Goal: Task Accomplishment & Management: Complete application form

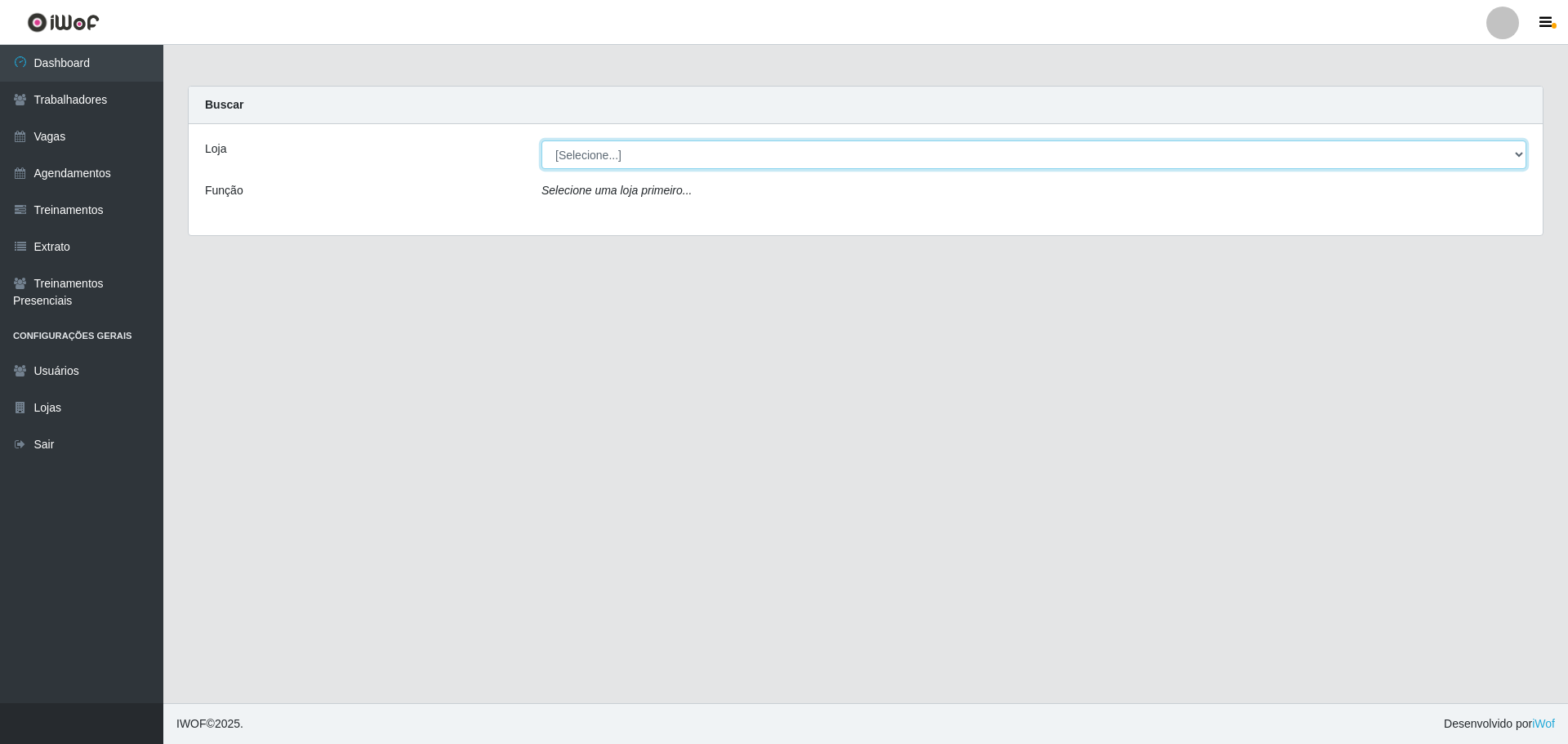
click at [1308, 153] on select "[Selecione...] Minimercado Filezão O Filezão - Centenário" at bounding box center [1034, 155] width 985 height 29
select select "203"
click at [542, 141] on select "[Selecione...] Minimercado Filezão O Filezão - Centenário" at bounding box center [1034, 155] width 985 height 29
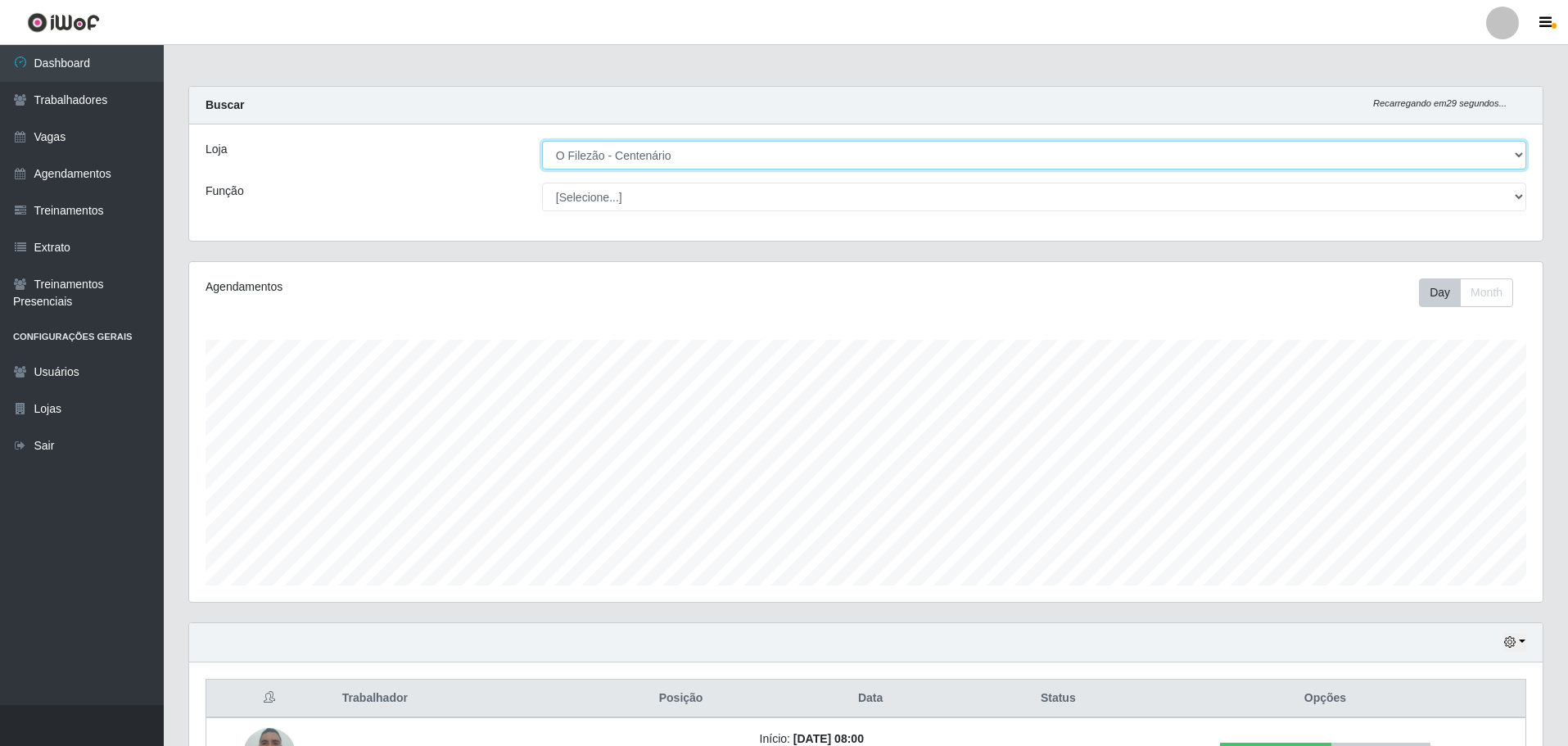
scroll to position [340, 1353]
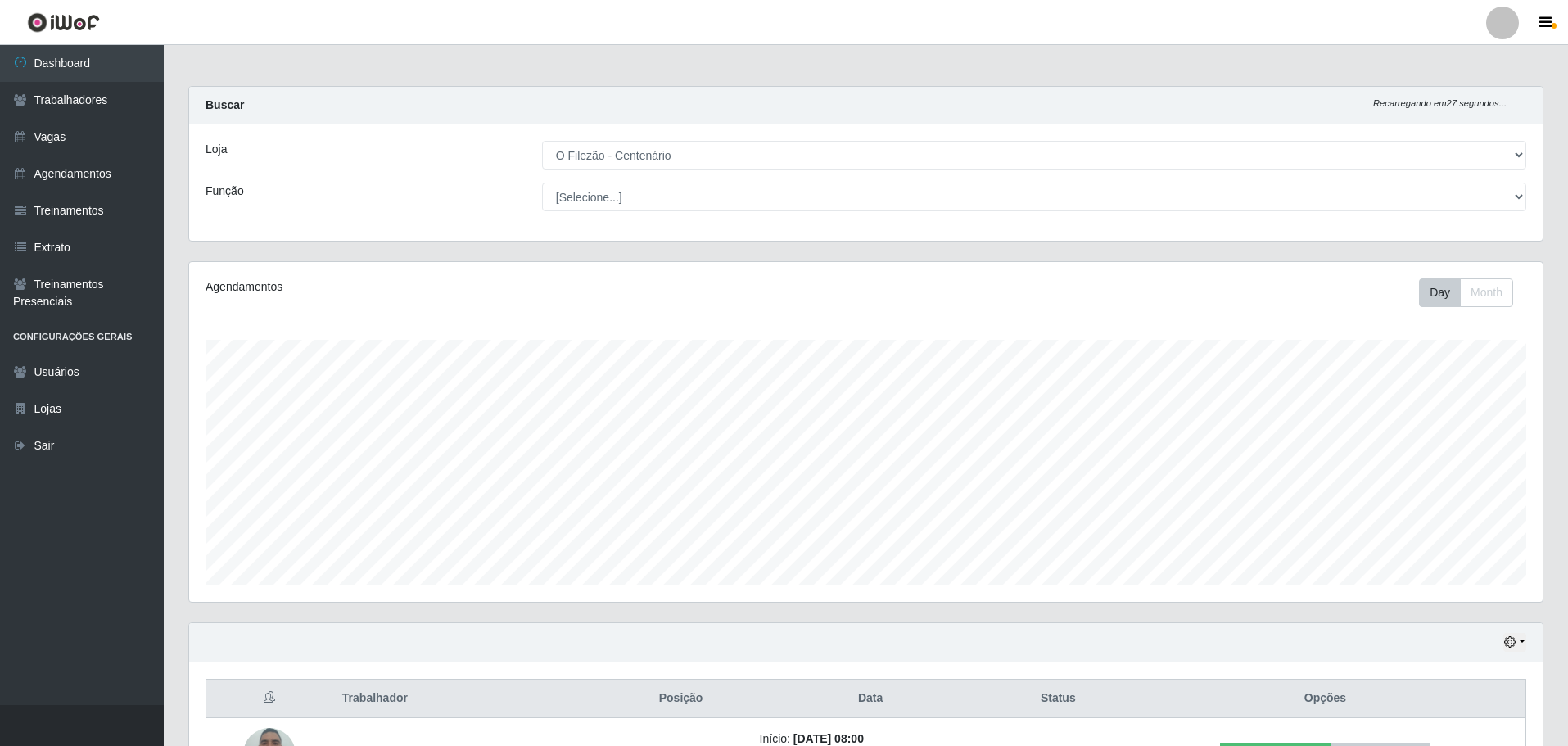
drag, startPoint x: 1202, startPoint y: 588, endPoint x: 1279, endPoint y: 216, distance: 379.9
click at [1279, 216] on div "Carregando... Buscar Recarregando em 27 segundos... Loja [Selecione...] Minimer…" at bounding box center [866, 566] width 1355 height 961
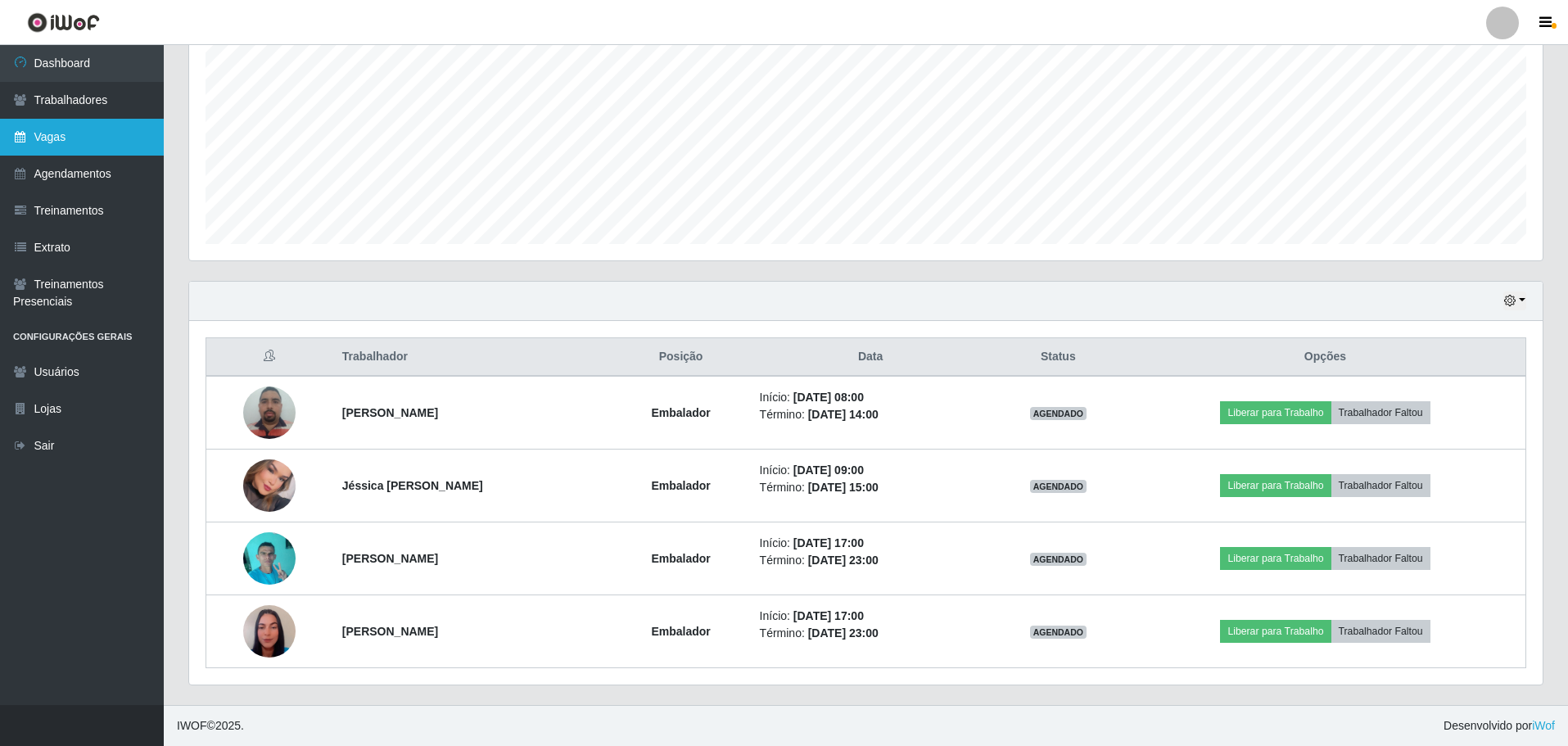
click at [28, 125] on link "Vagas" at bounding box center [82, 137] width 164 height 37
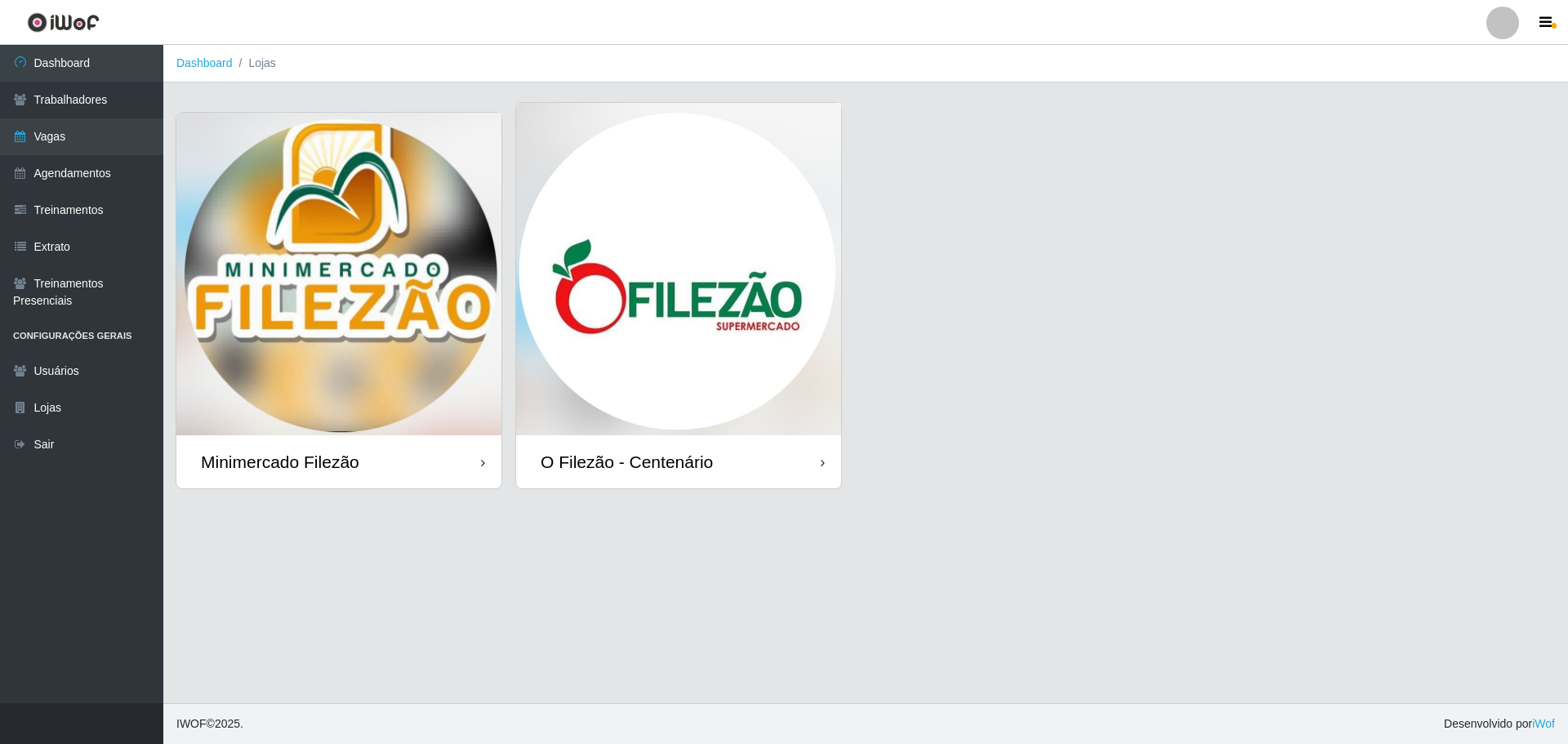
click at [622, 176] on img at bounding box center [678, 269] width 325 height 332
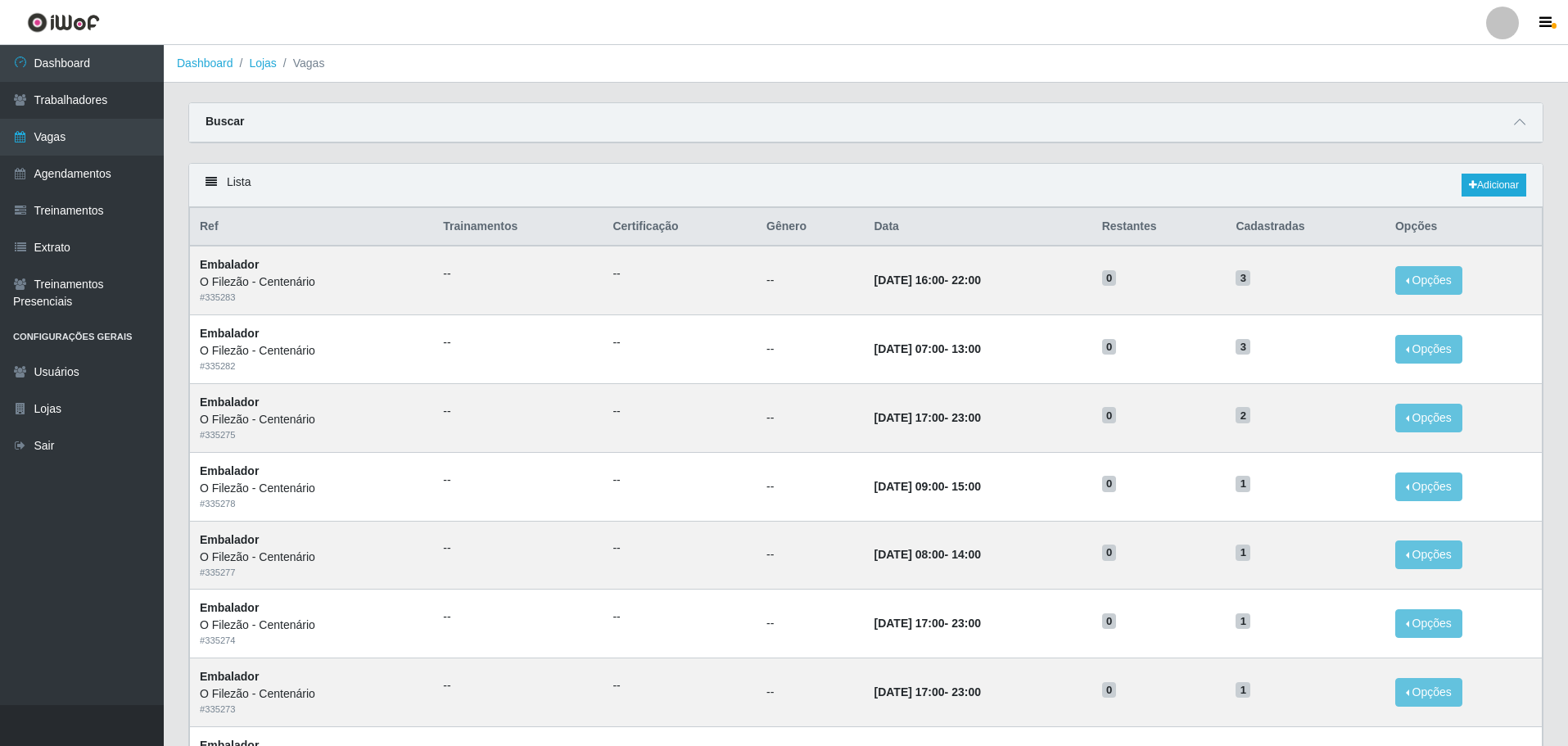
drag, startPoint x: 848, startPoint y: 118, endPoint x: 860, endPoint y: 121, distance: 12.4
click at [860, 121] on main "Dashboard Lojas Vagas Carregando... Buscar Início em Término em Função [Selecio…" at bounding box center [866, 695] width 1404 height 1301
click at [1493, 183] on link "Adicionar" at bounding box center [1493, 184] width 65 height 23
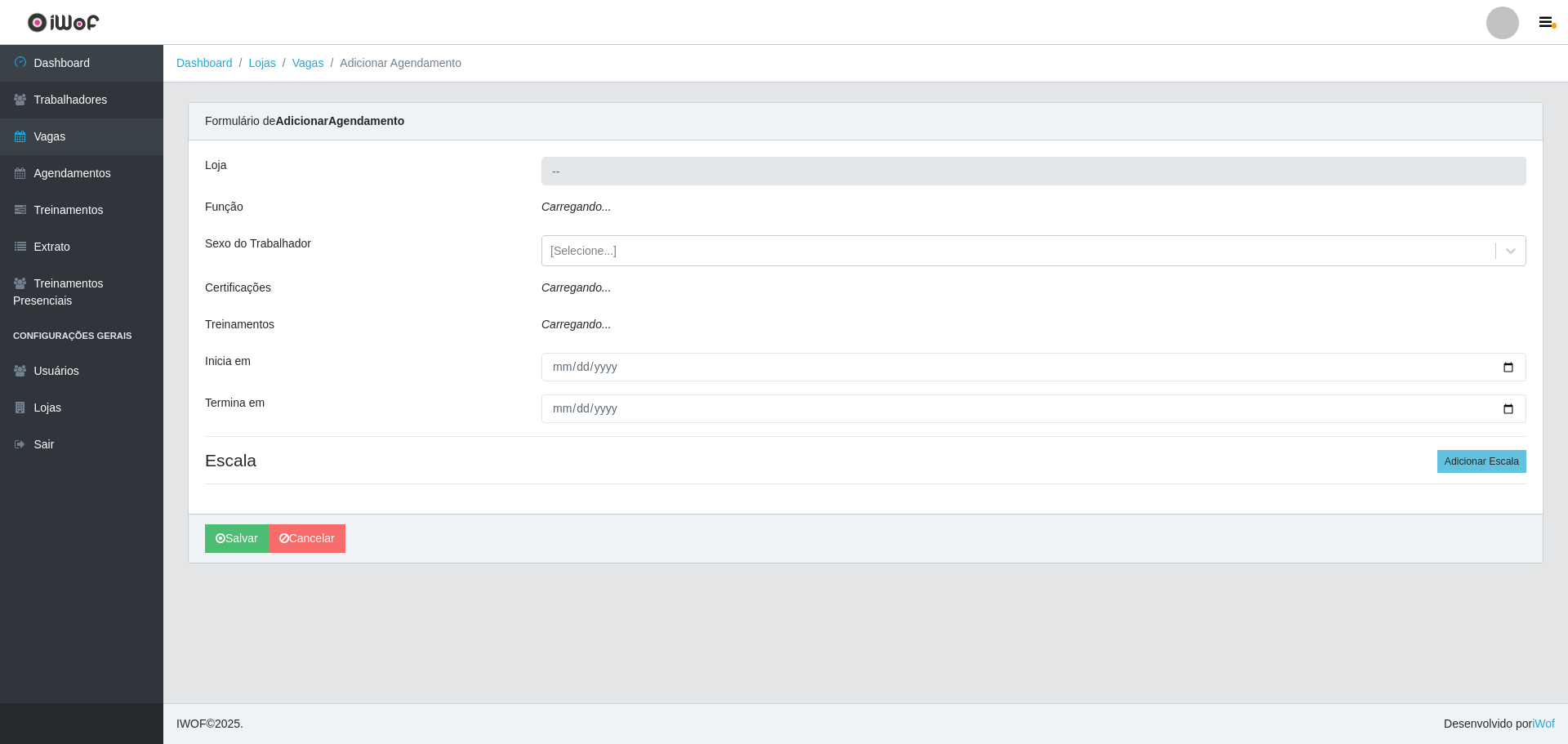
click at [1505, 189] on div "Loja -- Função Carregando... Sexo do Trabalhador [Selecione...] Certificações C…" at bounding box center [865, 327] width 1355 height 373
type input "O Filezão - Centenário"
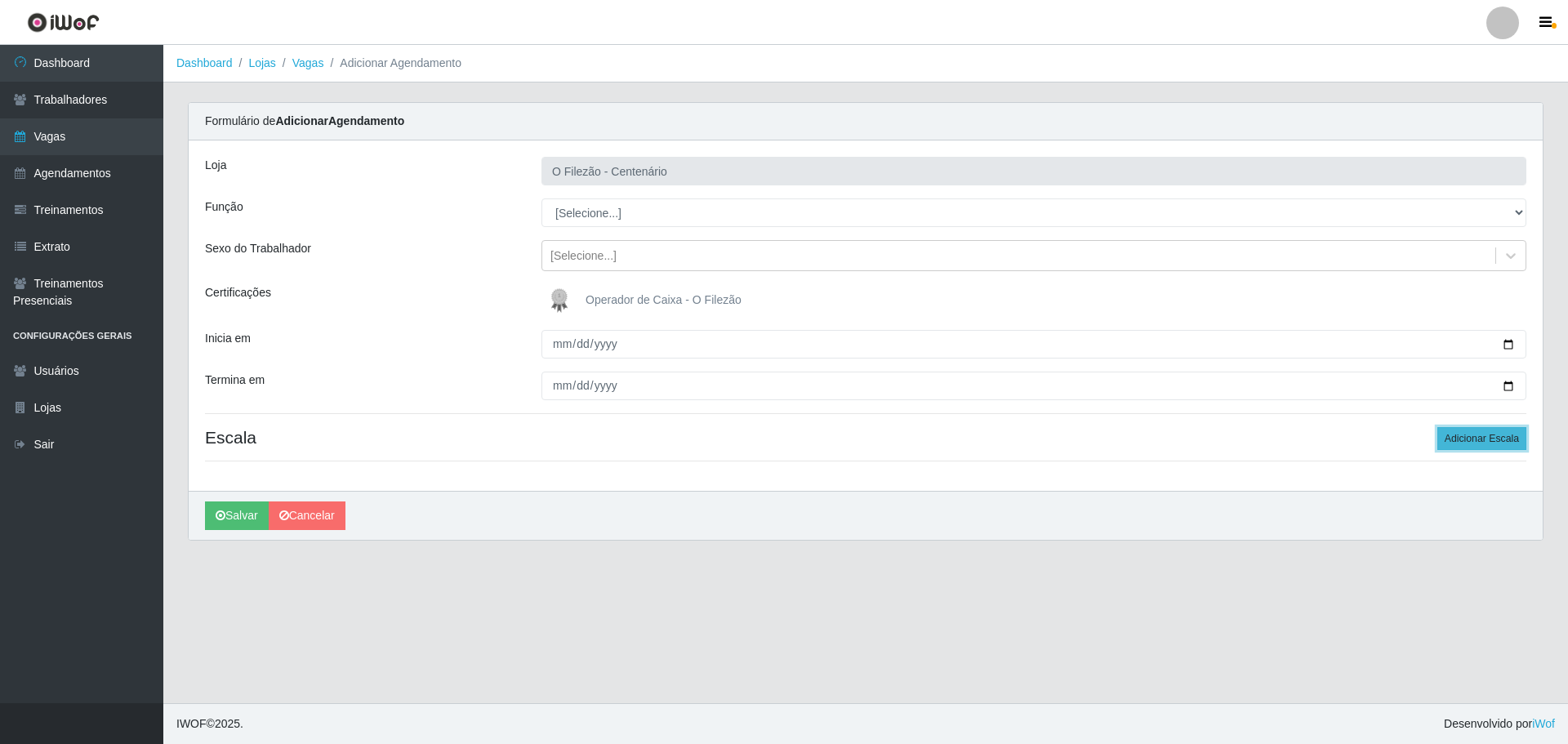
click at [1471, 442] on button "Adicionar Escala" at bounding box center [1482, 439] width 89 height 23
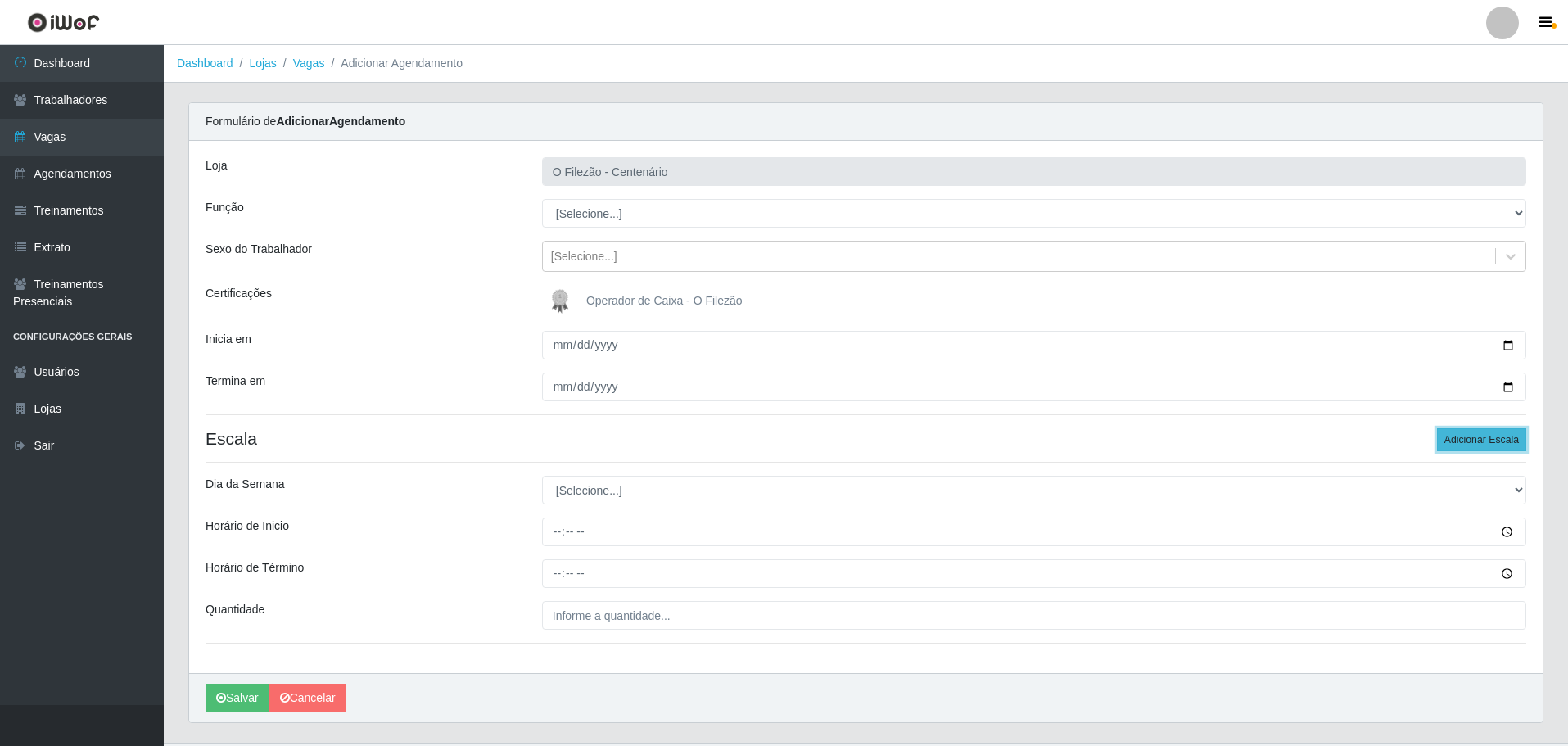
click at [1475, 448] on button "Adicionar Escala" at bounding box center [1481, 440] width 89 height 23
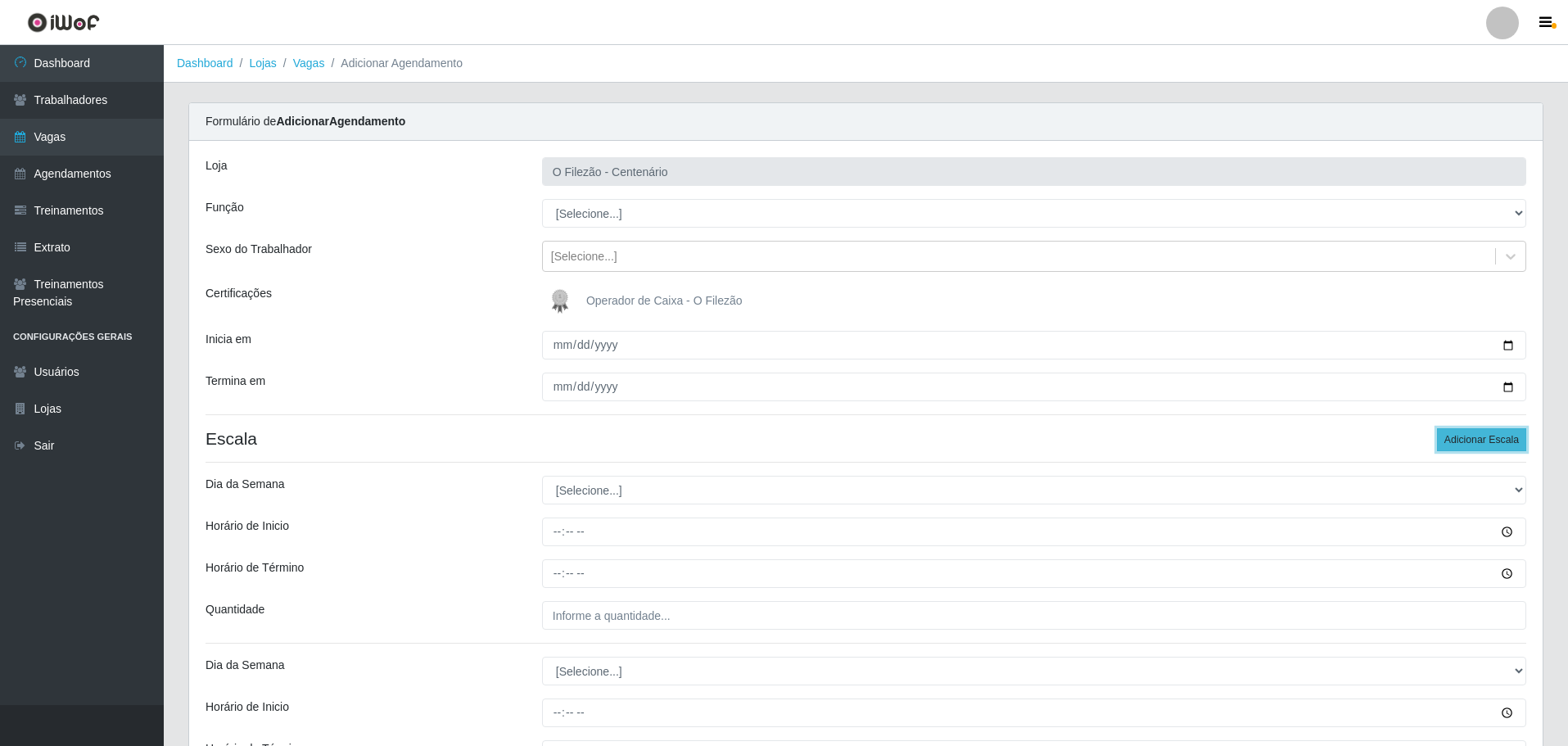
click at [1468, 451] on button "Adicionar Escala" at bounding box center [1481, 440] width 89 height 23
click at [1466, 447] on button "Adicionar Escala" at bounding box center [1481, 440] width 89 height 23
click at [624, 260] on div "[Selecione...]" at bounding box center [1019, 256] width 952 height 27
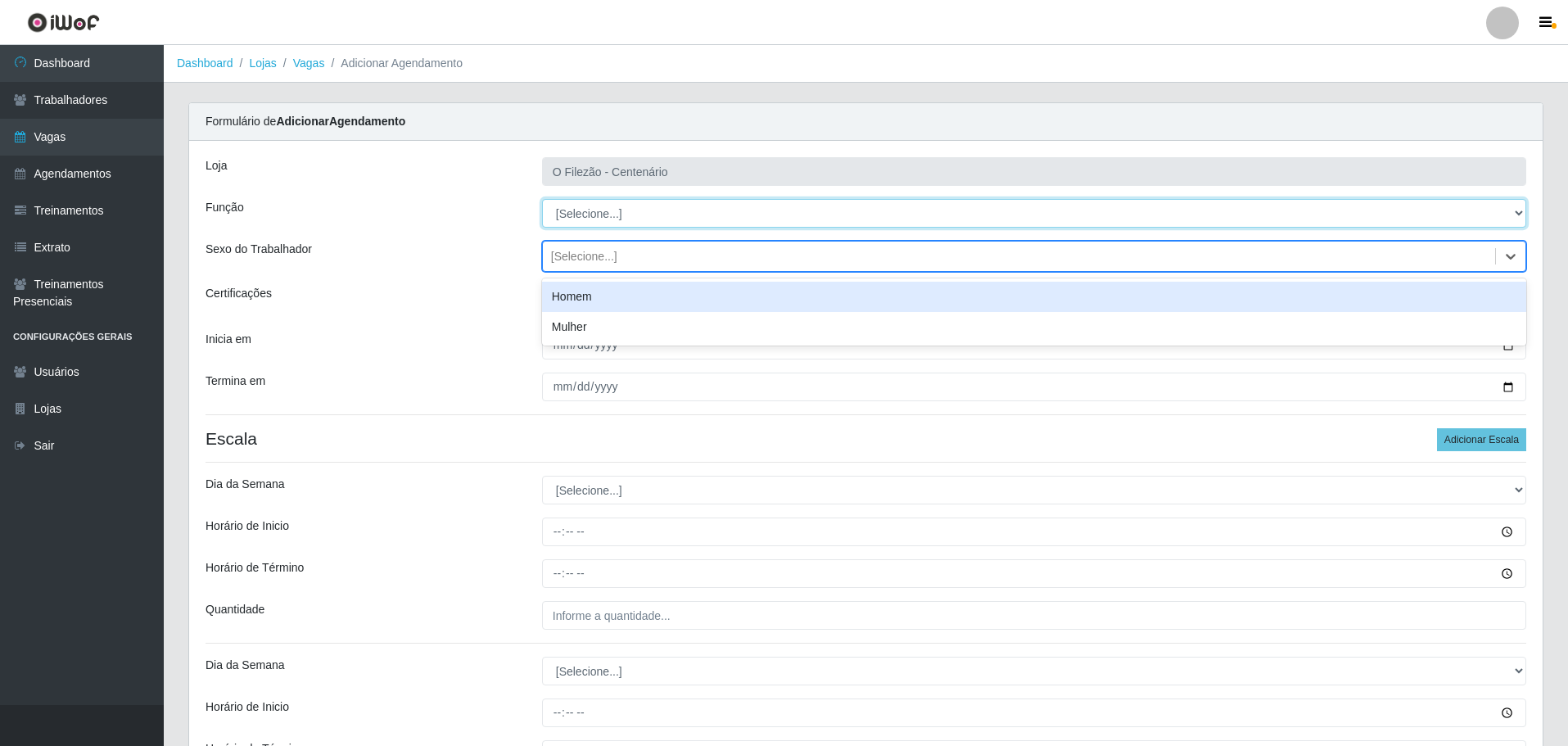
click at [655, 201] on select "[Selecione...] Auxiliar de Estacionamento Auxiliar de Estacionamento + Auxiliar…" at bounding box center [1034, 213] width 984 height 29
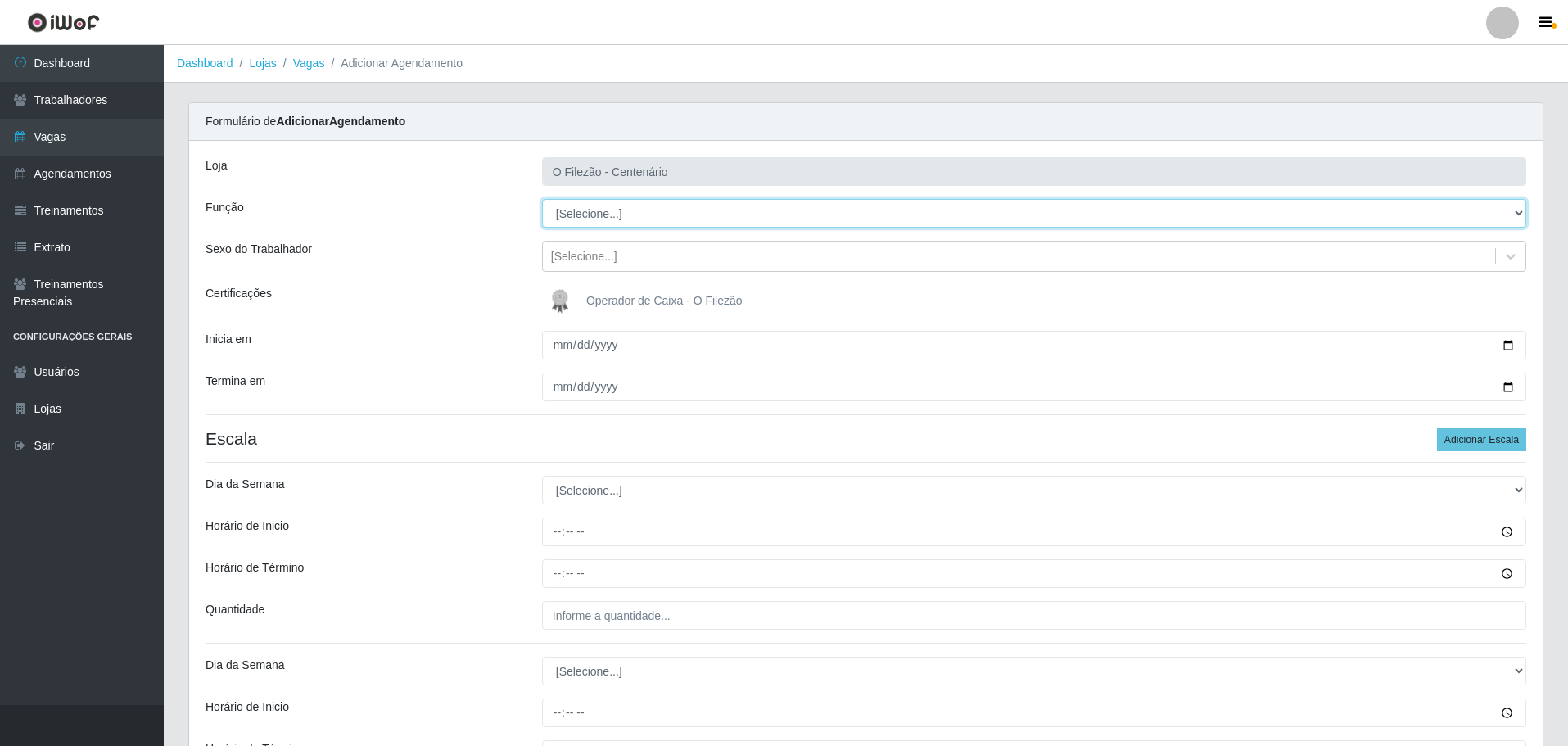
select select "1"
click at [542, 199] on select "[Selecione...] Auxiliar de Estacionamento Auxiliar de Estacionamento + Auxiliar…" at bounding box center [1034, 213] width 984 height 29
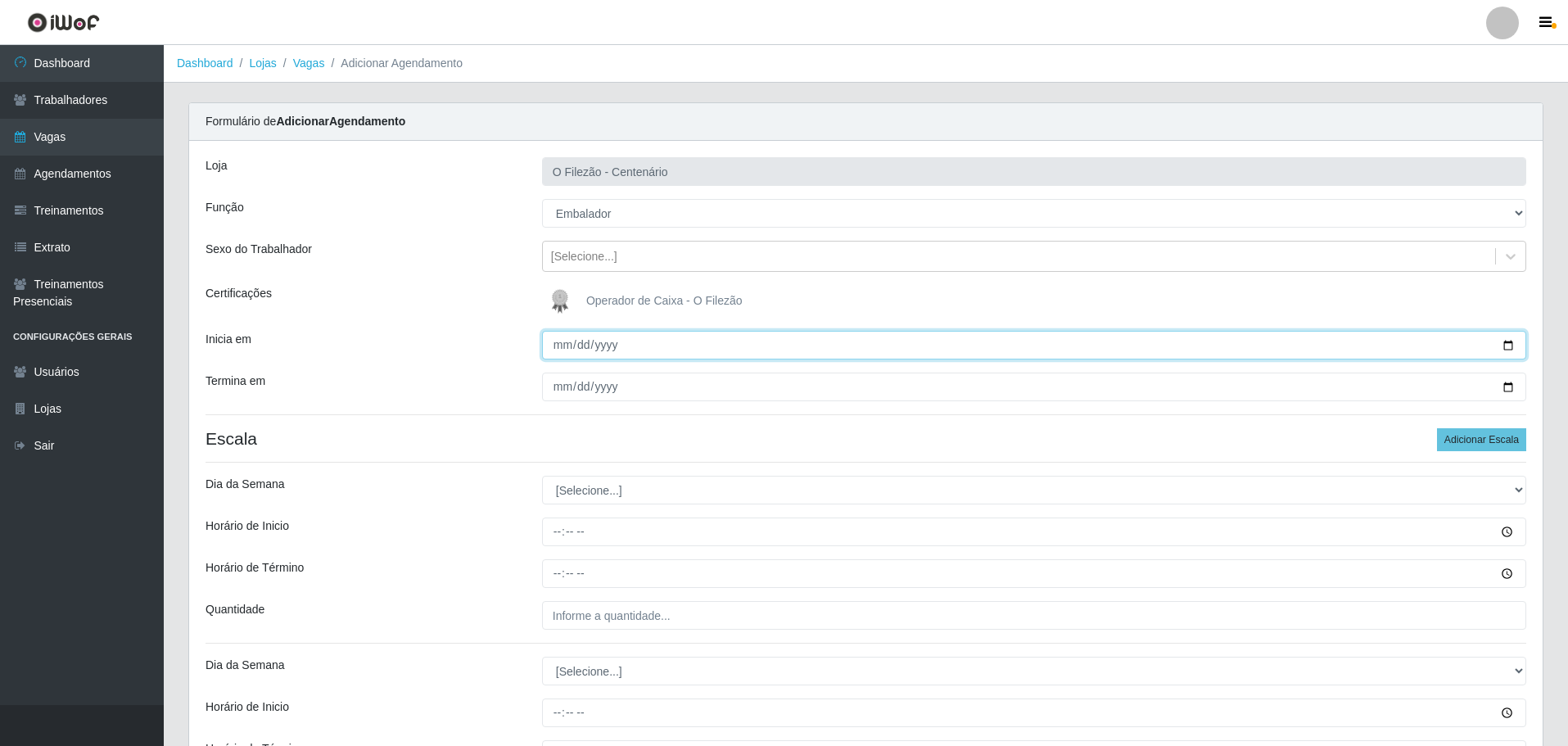
click at [561, 346] on input "Inicia em" at bounding box center [1034, 345] width 984 height 29
click at [561, 349] on input "Inicia em" at bounding box center [1034, 345] width 984 height 29
click at [1505, 348] on input "Inicia em" at bounding box center [1034, 345] width 984 height 29
type input "[DATE]"
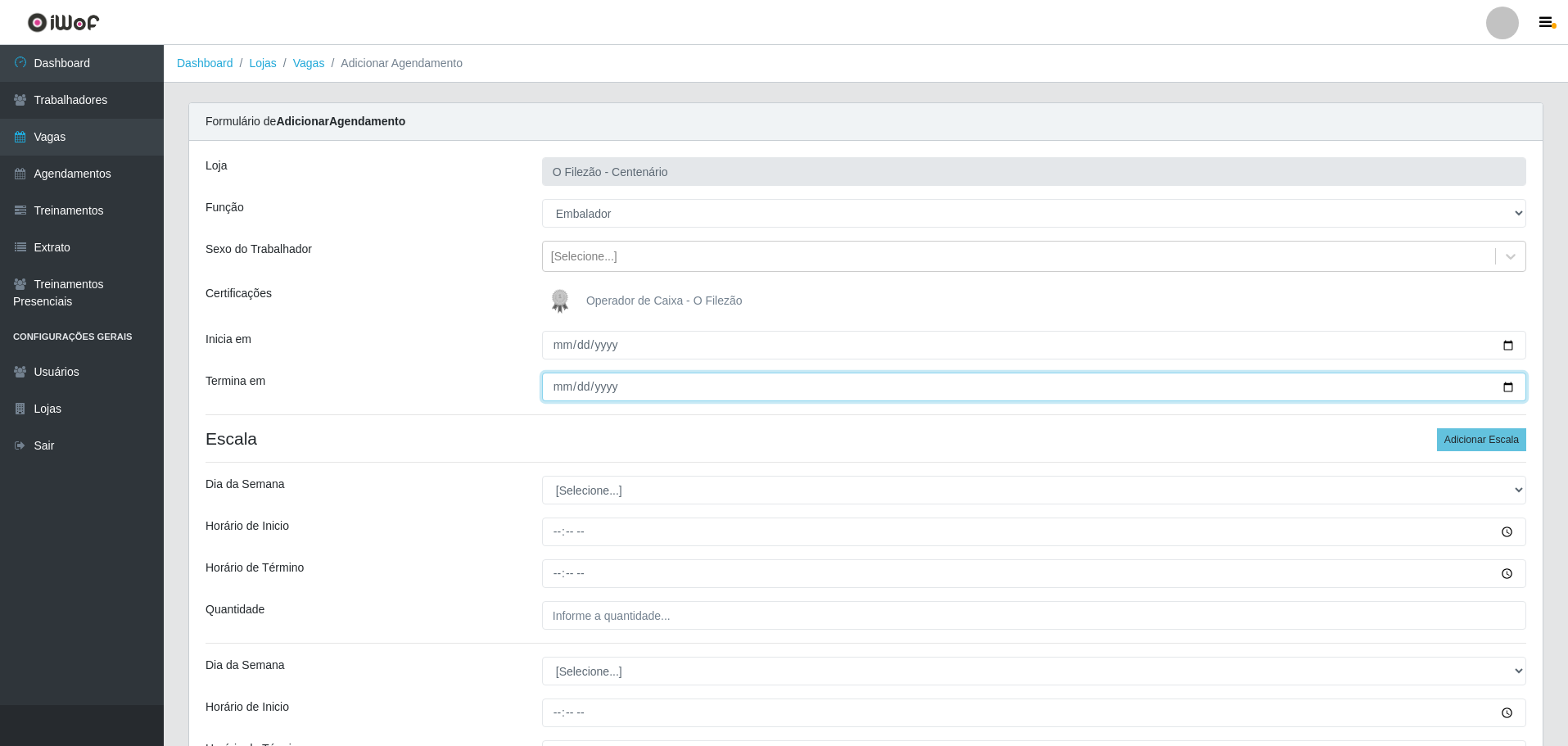
click at [1497, 390] on input "Termina em" at bounding box center [1034, 386] width 984 height 29
click at [1509, 390] on input "Termina em" at bounding box center [1034, 386] width 984 height 29
type input "[DATE]"
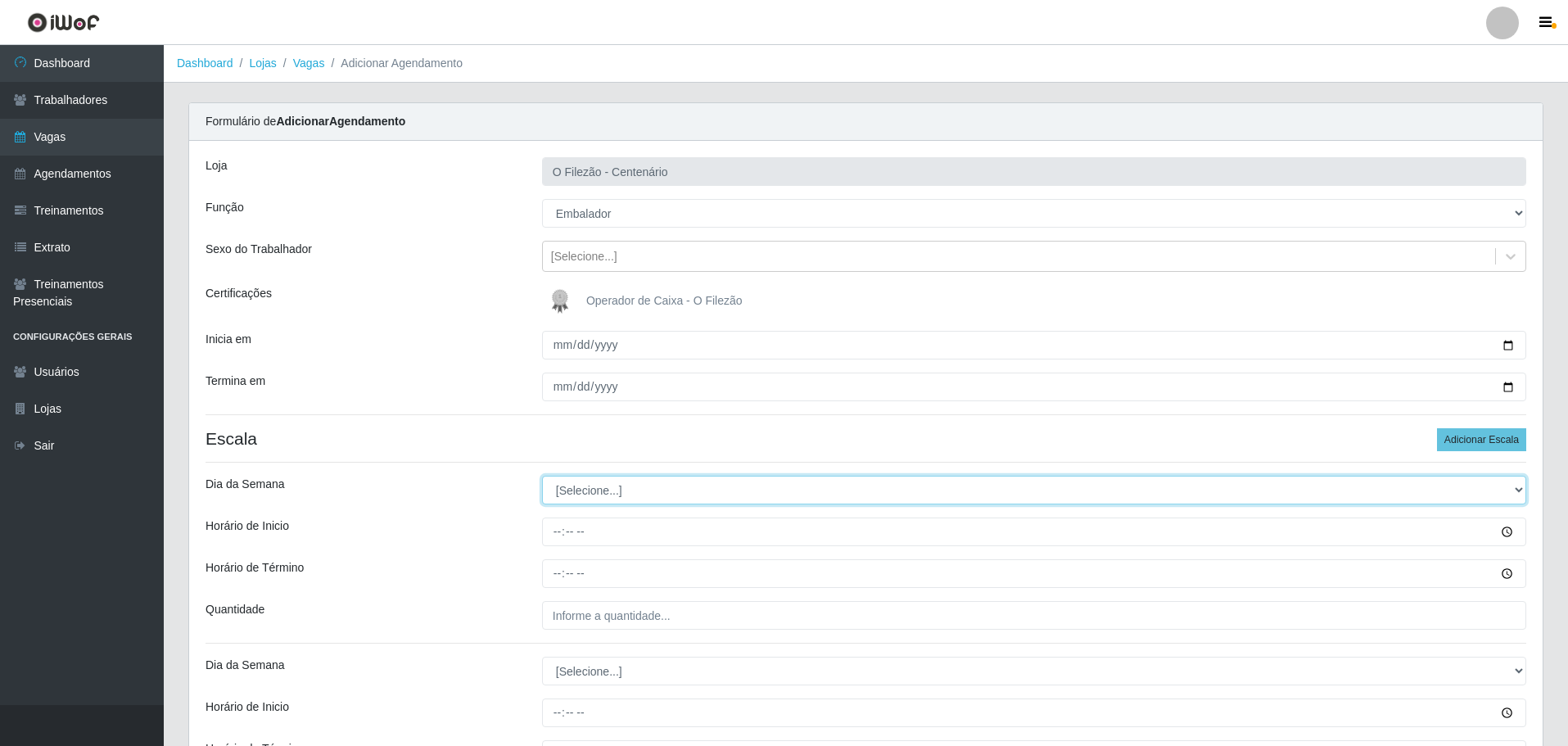
click at [604, 486] on select "[Selecione...] Segunda Terça Quarta Quinta Sexta Sábado Domingo" at bounding box center [1034, 490] width 984 height 29
select select "1"
click at [542, 476] on select "[Selecione...] Segunda Terça Quarta Quinta Sexta Sábado Domingo" at bounding box center [1034, 490] width 984 height 29
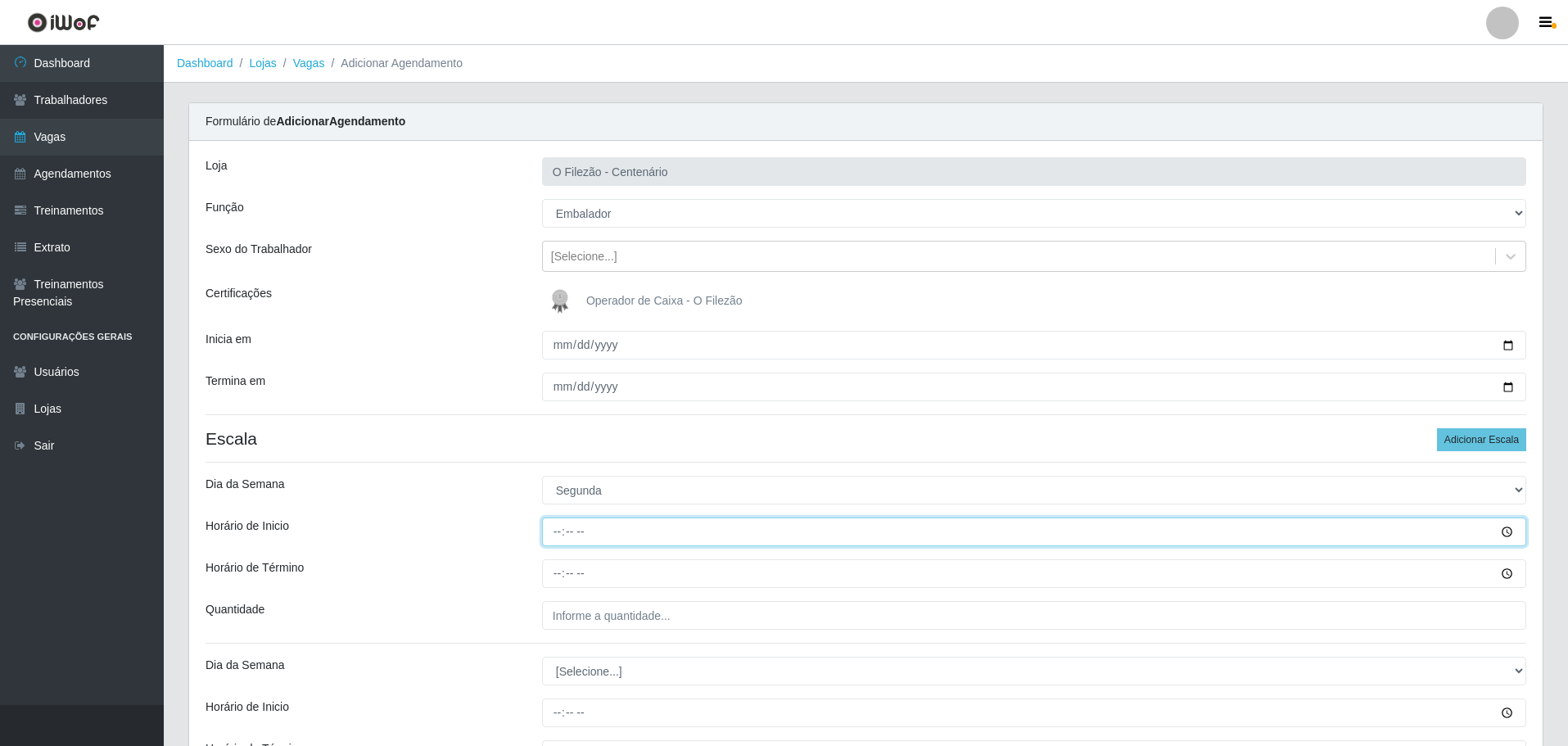
click at [552, 537] on input "Horário de Inicio" at bounding box center [1034, 531] width 984 height 29
type input "16:00"
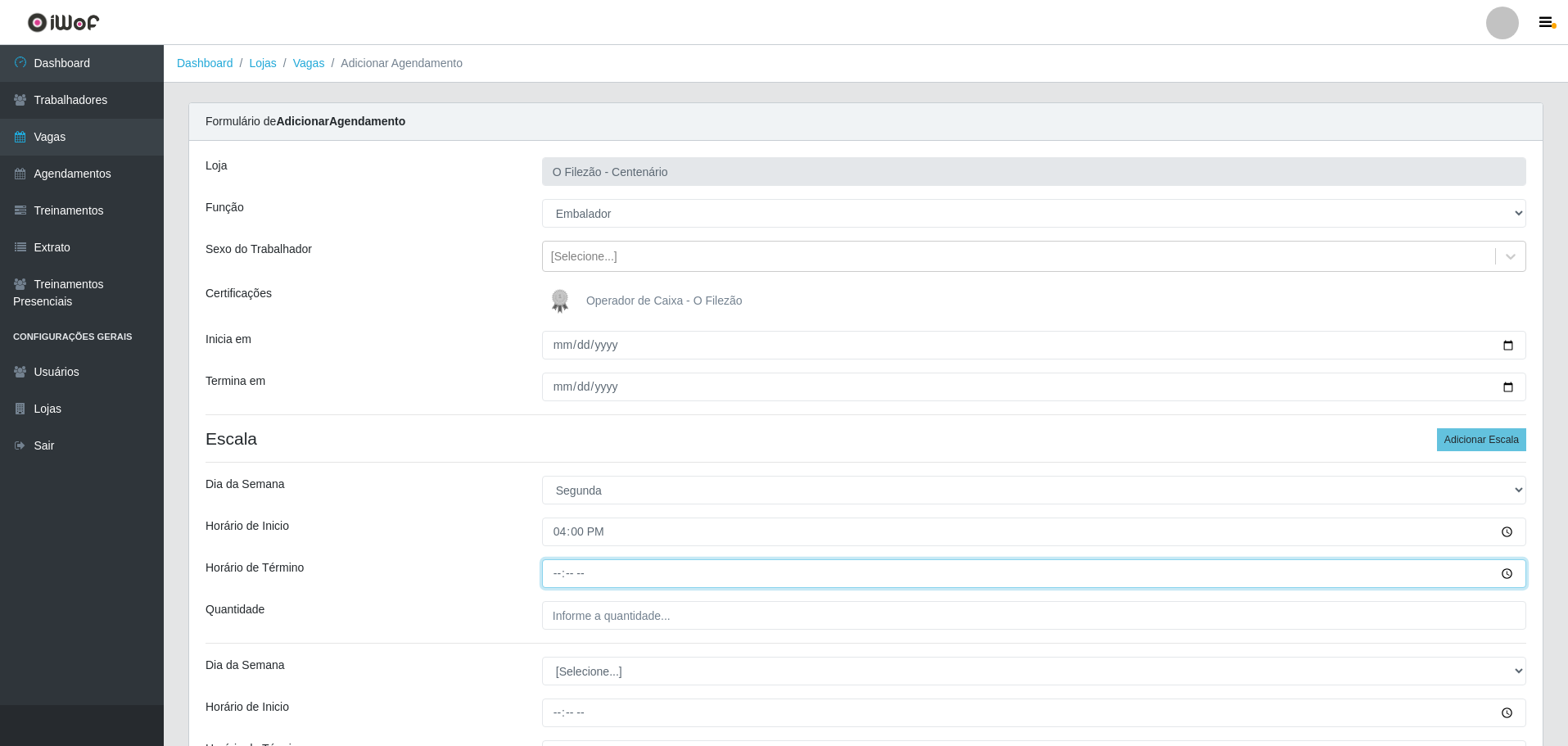
click at [560, 576] on input "Horário de Término" at bounding box center [1034, 574] width 984 height 29
type input "22:00"
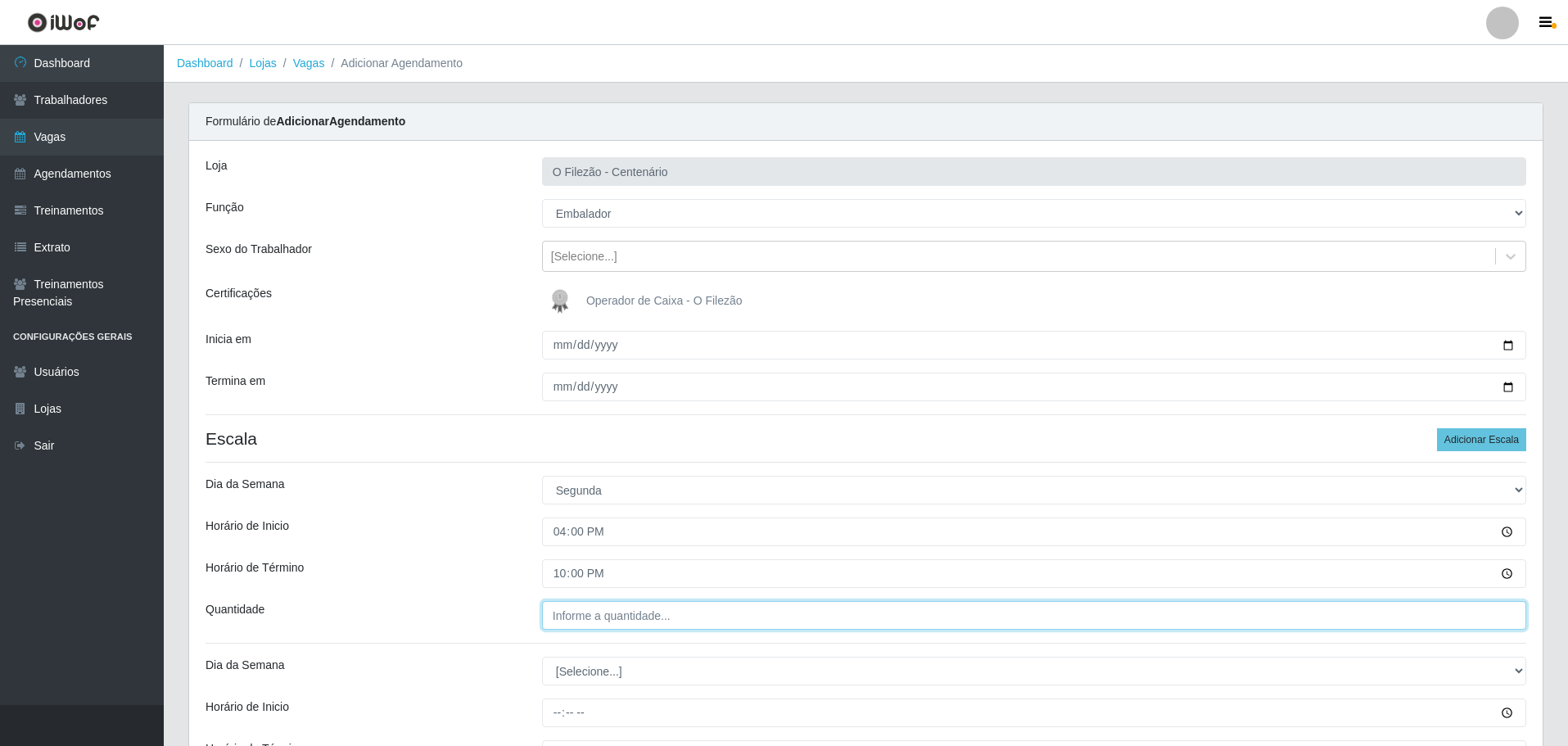
click at [628, 607] on input "Quantidade" at bounding box center [1034, 615] width 984 height 29
type input "01_"
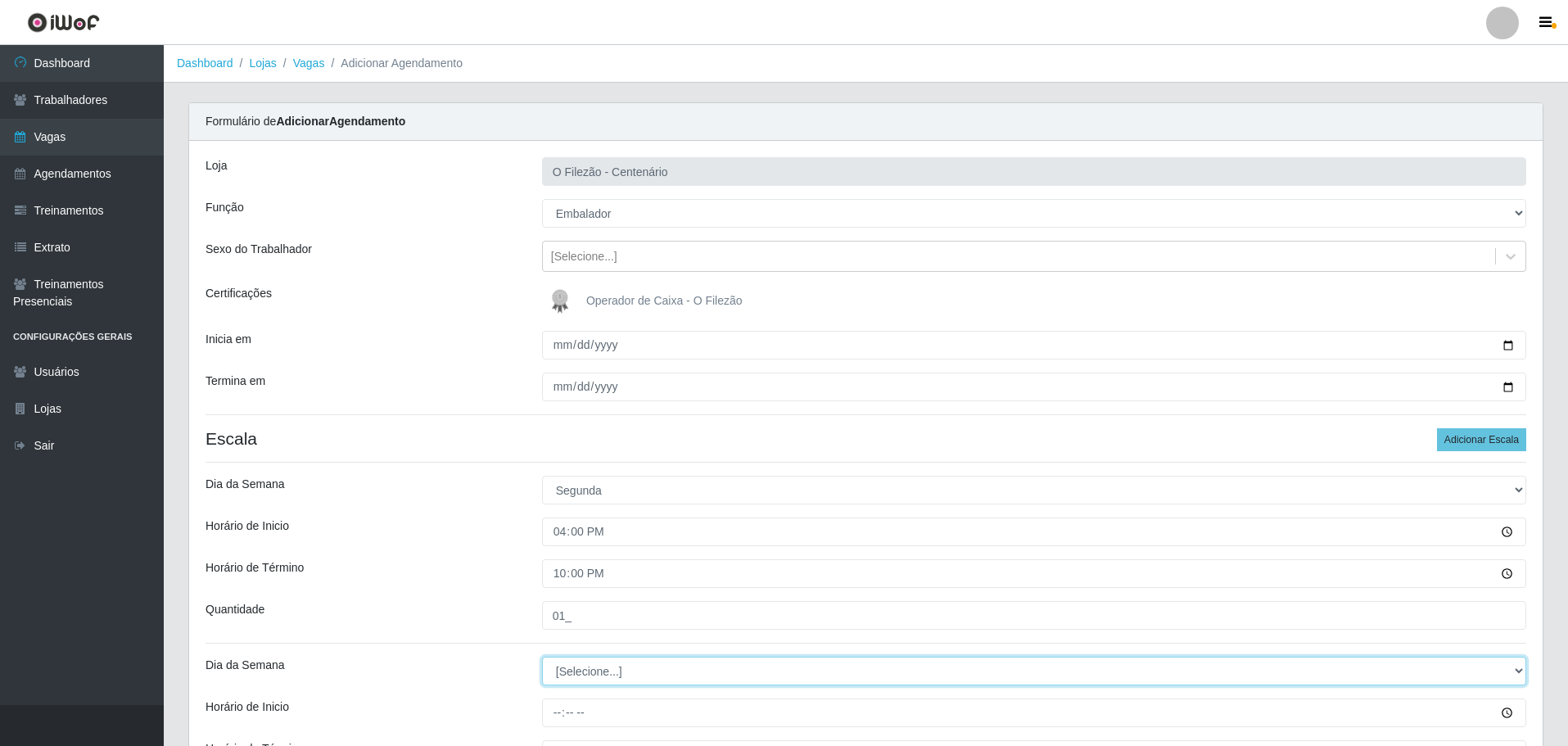
click at [602, 666] on select "[Selecione...] Segunda Terça Quarta Quinta Sexta Sábado Domingo" at bounding box center [1034, 670] width 984 height 29
click at [542, 657] on select "[Selecione...] Segunda Terça Quarta Quinta Sexta Sábado Domingo" at bounding box center [1034, 670] width 984 height 29
click at [617, 663] on select "[Selecione...] Segunda Terça Quarta Quinta Sexta Sábado Domingo" at bounding box center [1034, 670] width 984 height 29
select select "1"
click at [542, 657] on select "[Selecione...] Segunda Terça Quarta Quinta Sexta Sábado Domingo" at bounding box center [1034, 670] width 984 height 29
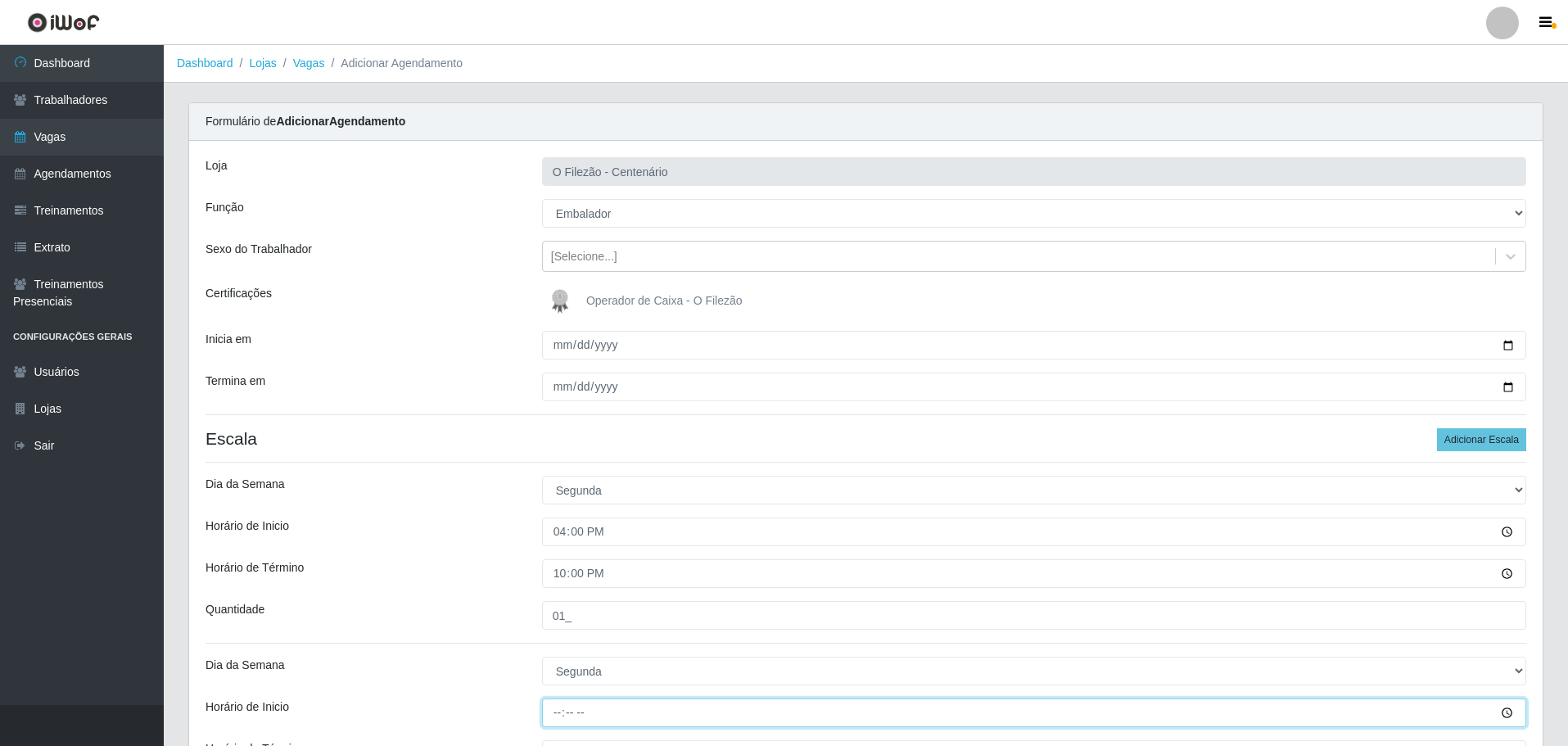
click at [561, 711] on input "Horário de Inicio" at bounding box center [1034, 713] width 984 height 29
type input "17:00"
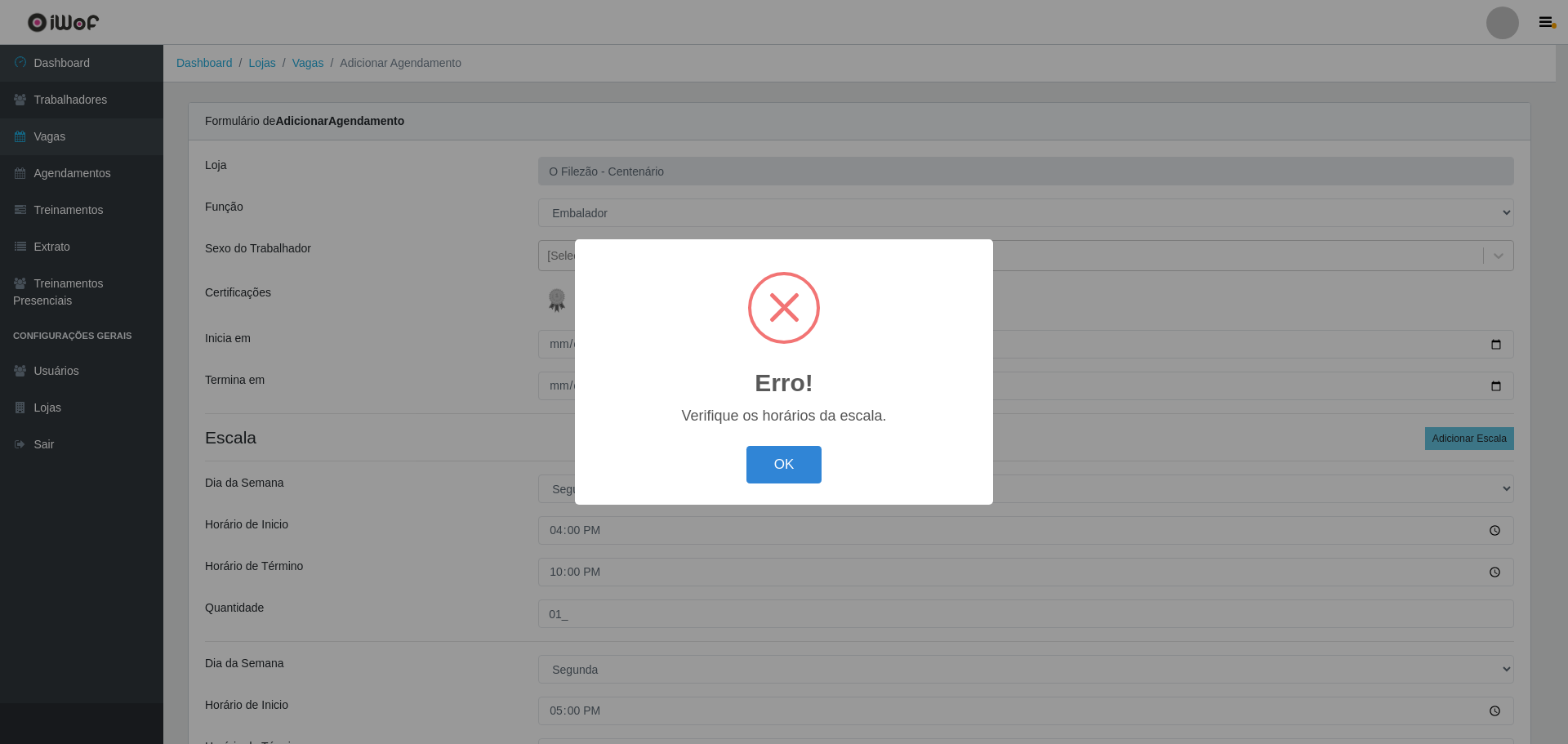
click at [741, 461] on div "OK Cancel" at bounding box center [784, 464] width 385 height 47
click at [785, 467] on button "OK" at bounding box center [784, 465] width 76 height 39
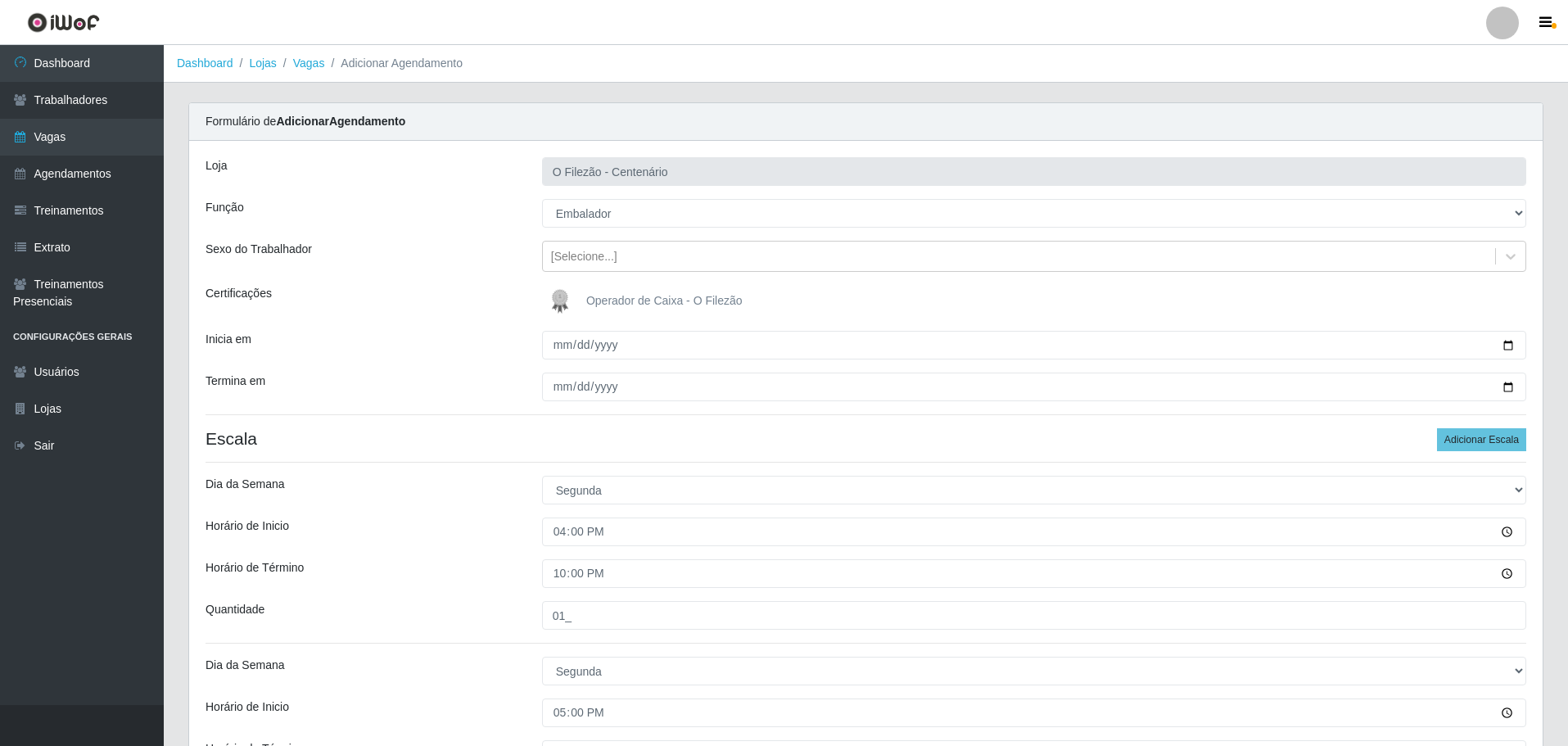
drag, startPoint x: 1526, startPoint y: 691, endPoint x: 1455, endPoint y: 707, distance: 72.8
click at [1455, 707] on div "Carregando... Formulário de Adicionar Agendamento Loja O Filezão - Centenário F…" at bounding box center [866, 693] width 1380 height 1183
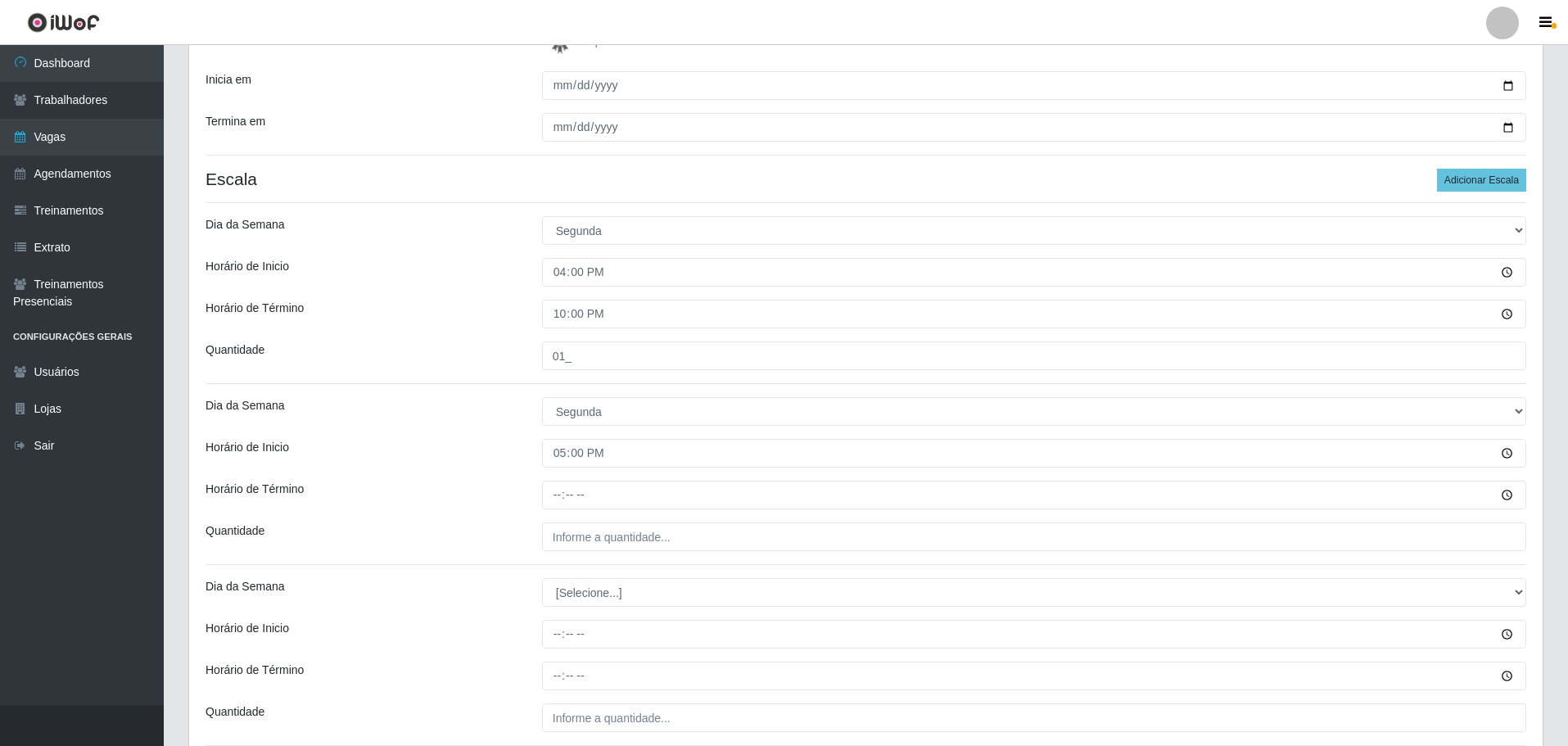
scroll to position [261, 0]
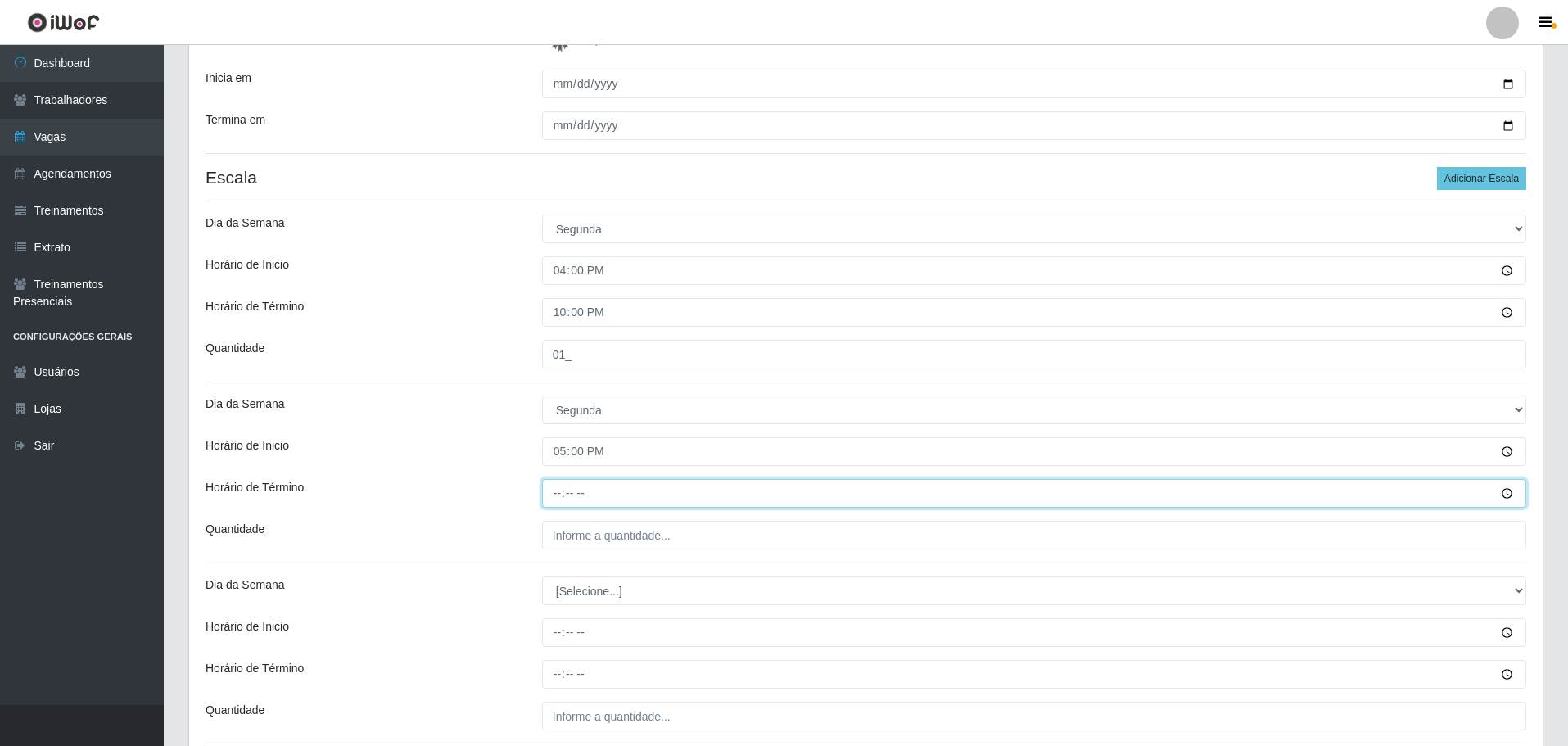
click at [548, 490] on input "Horário de Término" at bounding box center [1034, 493] width 984 height 29
type input "23:00"
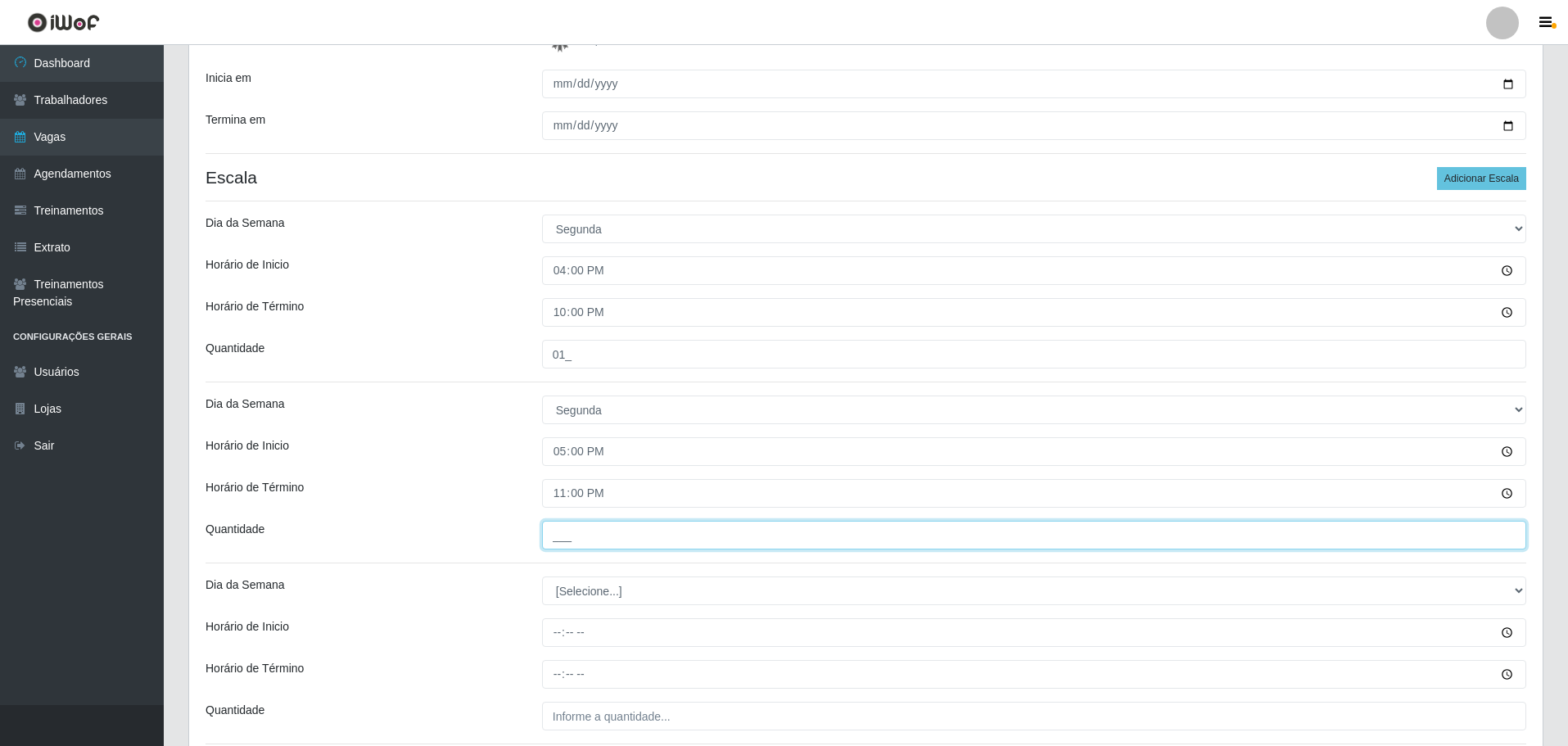
click at [641, 536] on input "___" at bounding box center [1034, 535] width 984 height 29
type input "01_"
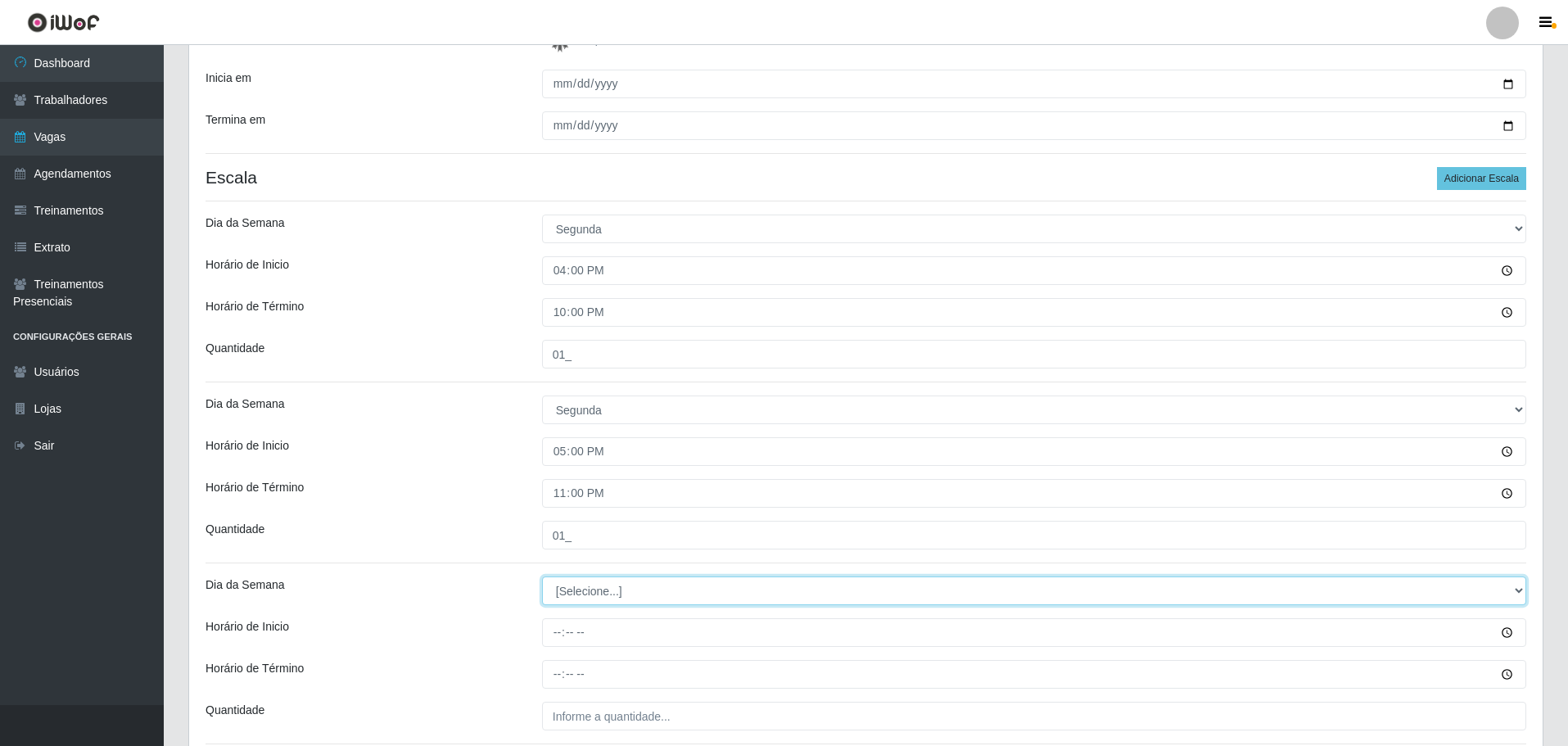
click at [619, 587] on select "[Selecione...] Segunda Terça Quarta Quinta Sexta Sábado Domingo" at bounding box center [1034, 590] width 984 height 29
select select "2"
click at [542, 576] on select "[Selecione...] Segunda Terça Quarta Quinta Sexta Sábado Domingo" at bounding box center [1034, 590] width 984 height 29
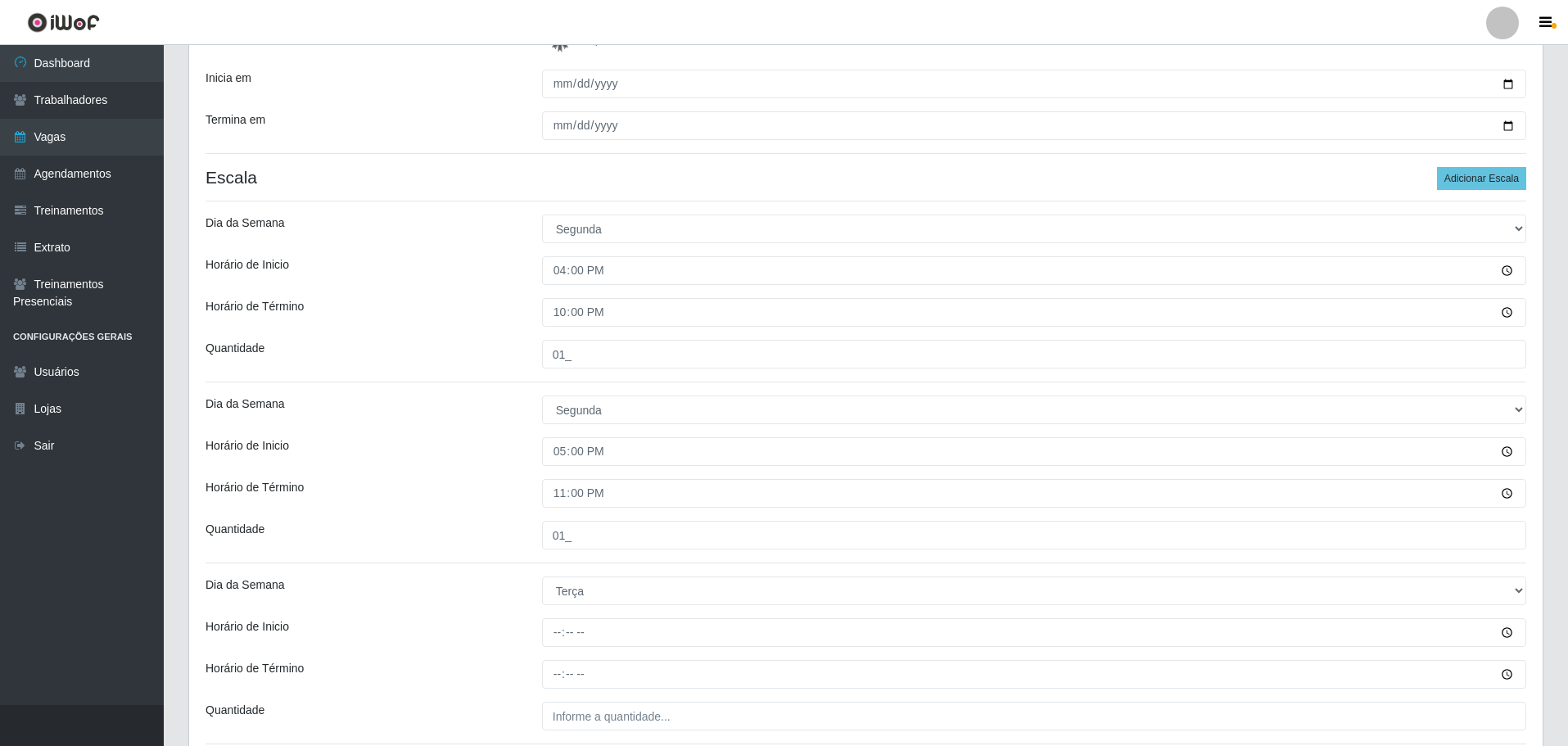
drag, startPoint x: 713, startPoint y: 610, endPoint x: 600, endPoint y: 587, distance: 115.3
click at [600, 587] on div "Loja O Filezão - Centenário Função [Selecione...] Auxiliar de Estacionamento Au…" at bounding box center [866, 417] width 1353 height 1075
click at [555, 645] on input "Horário de Inicio" at bounding box center [1034, 633] width 984 height 29
click at [566, 637] on input "Horário de Inicio" at bounding box center [1034, 633] width 984 height 29
click at [546, 624] on input "Horário de Inicio" at bounding box center [1034, 633] width 984 height 29
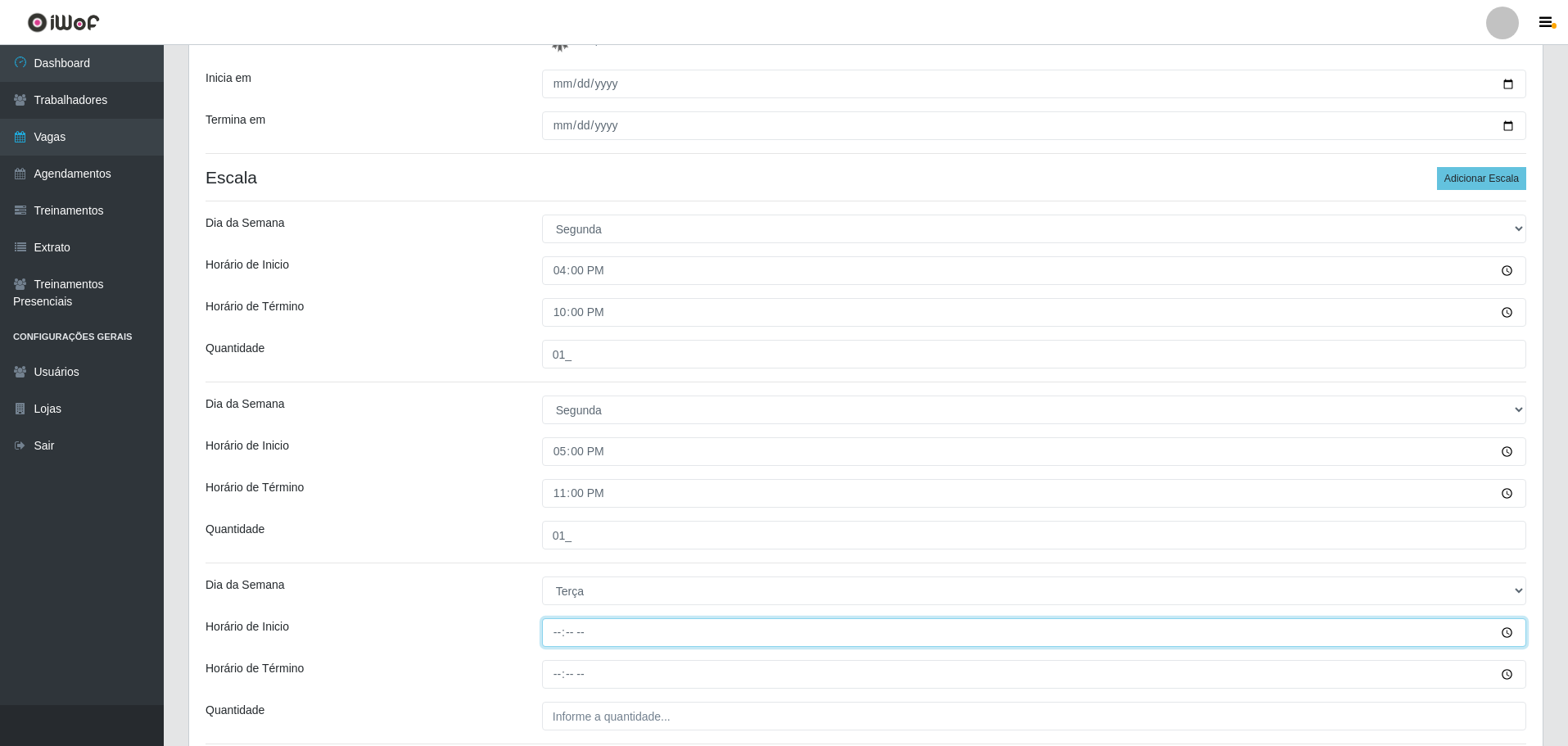
click at [553, 628] on input "Horário de Inicio" at bounding box center [1034, 633] width 984 height 29
type input "16:00"
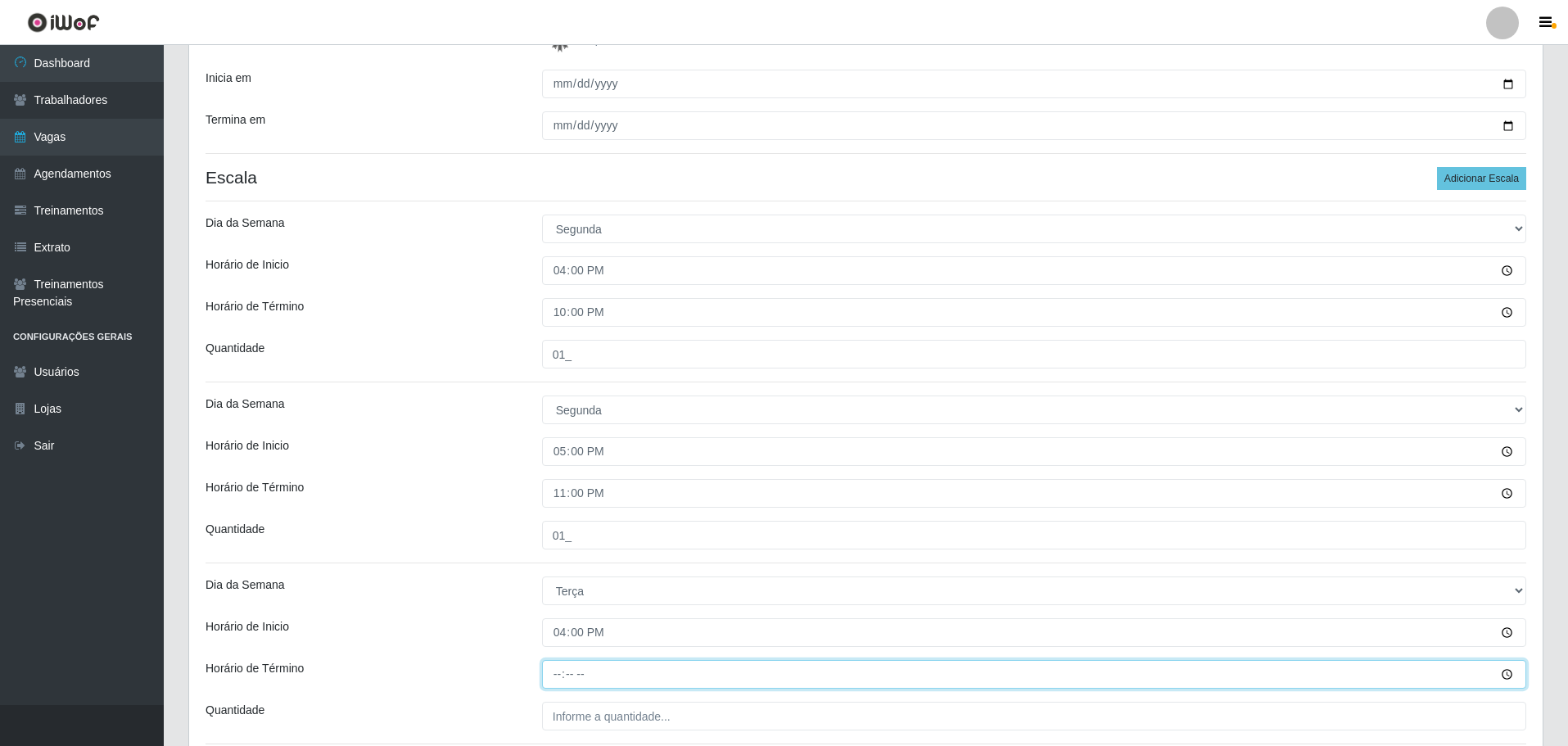
click at [552, 665] on input "Horário de Término" at bounding box center [1034, 674] width 984 height 29
type input "22:00"
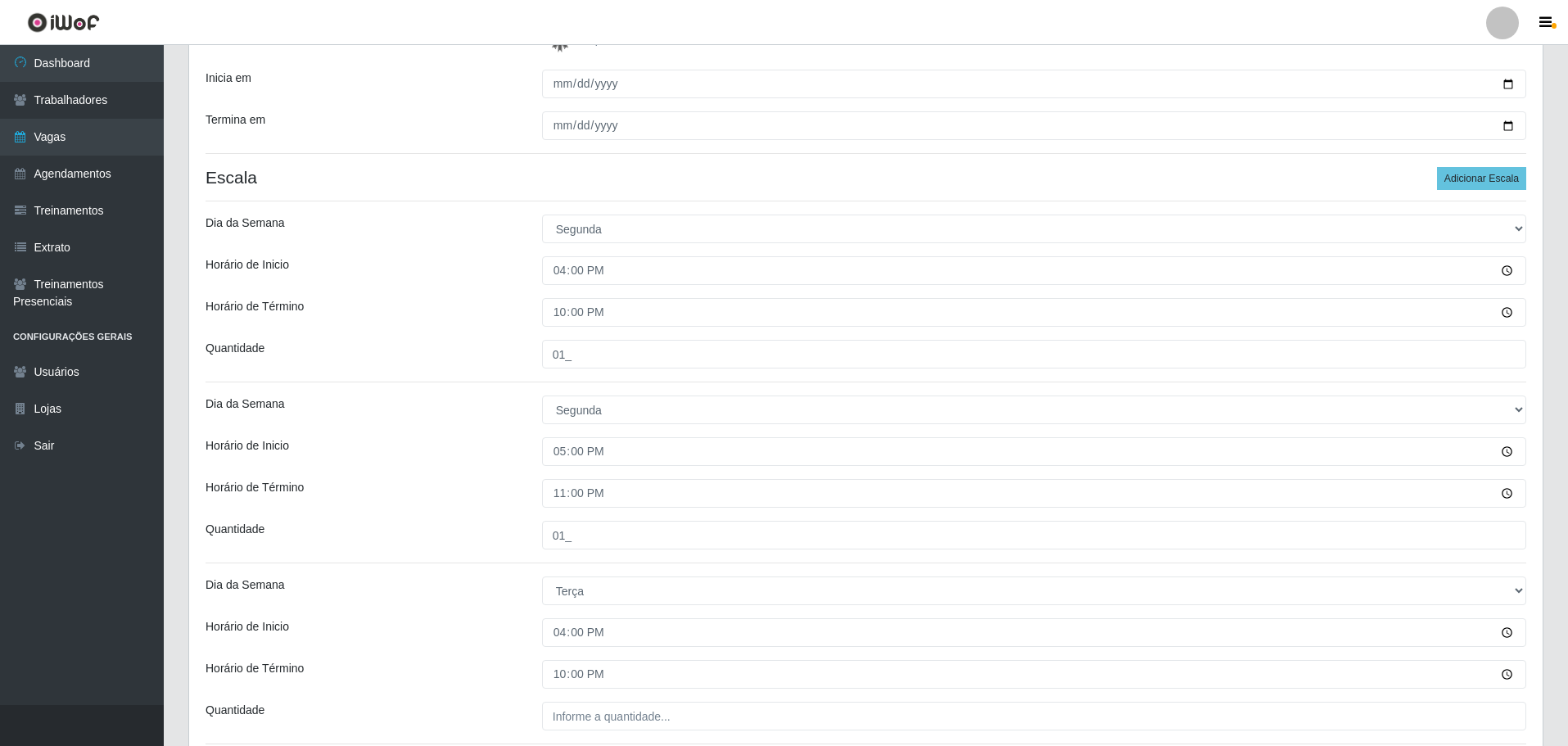
click at [666, 693] on div "Loja O Filezão - Centenário Função [Selecione...] Auxiliar de Estacionamento Au…" at bounding box center [866, 417] width 1353 height 1075
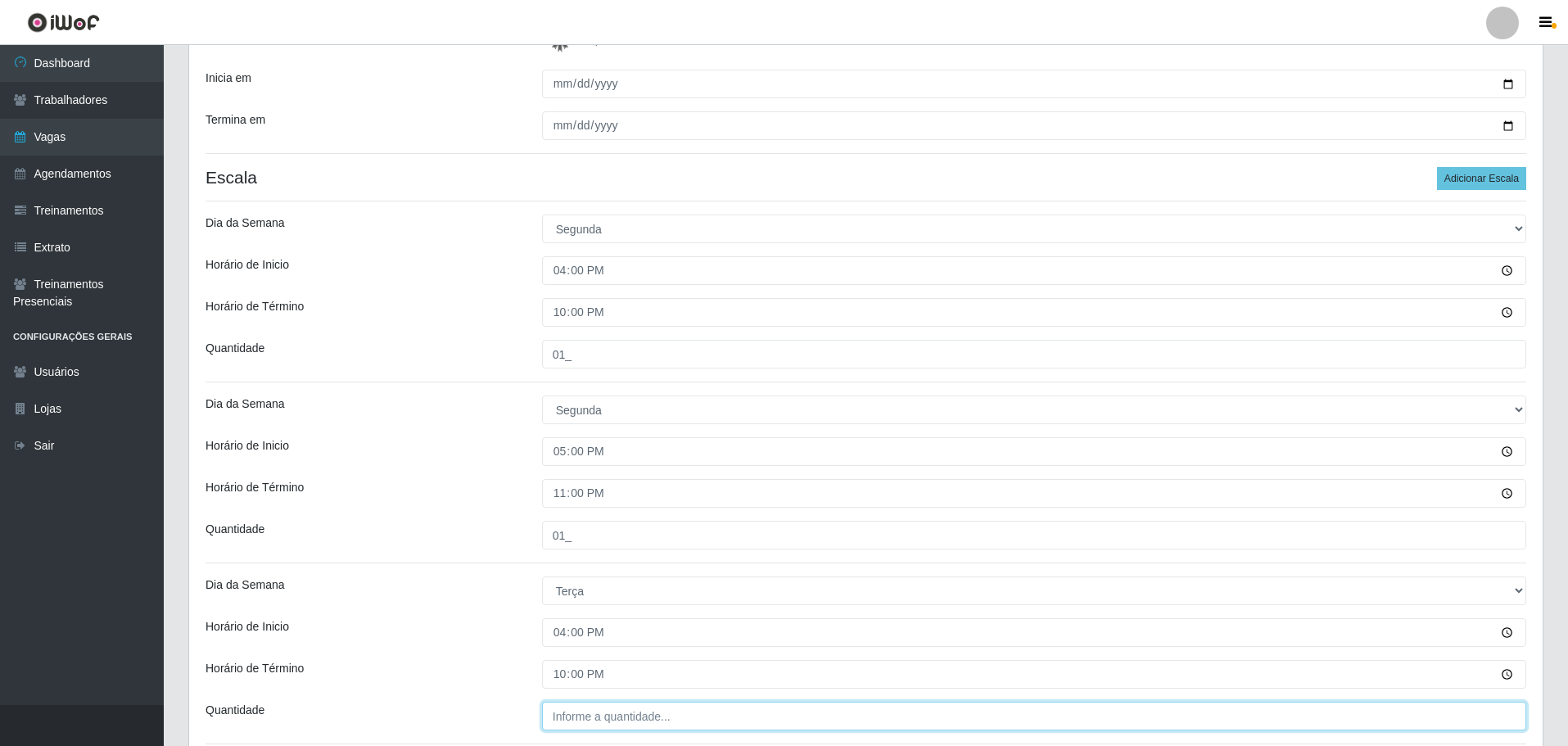
click at [604, 716] on input "Quantidade" at bounding box center [1034, 716] width 984 height 29
type input "01_"
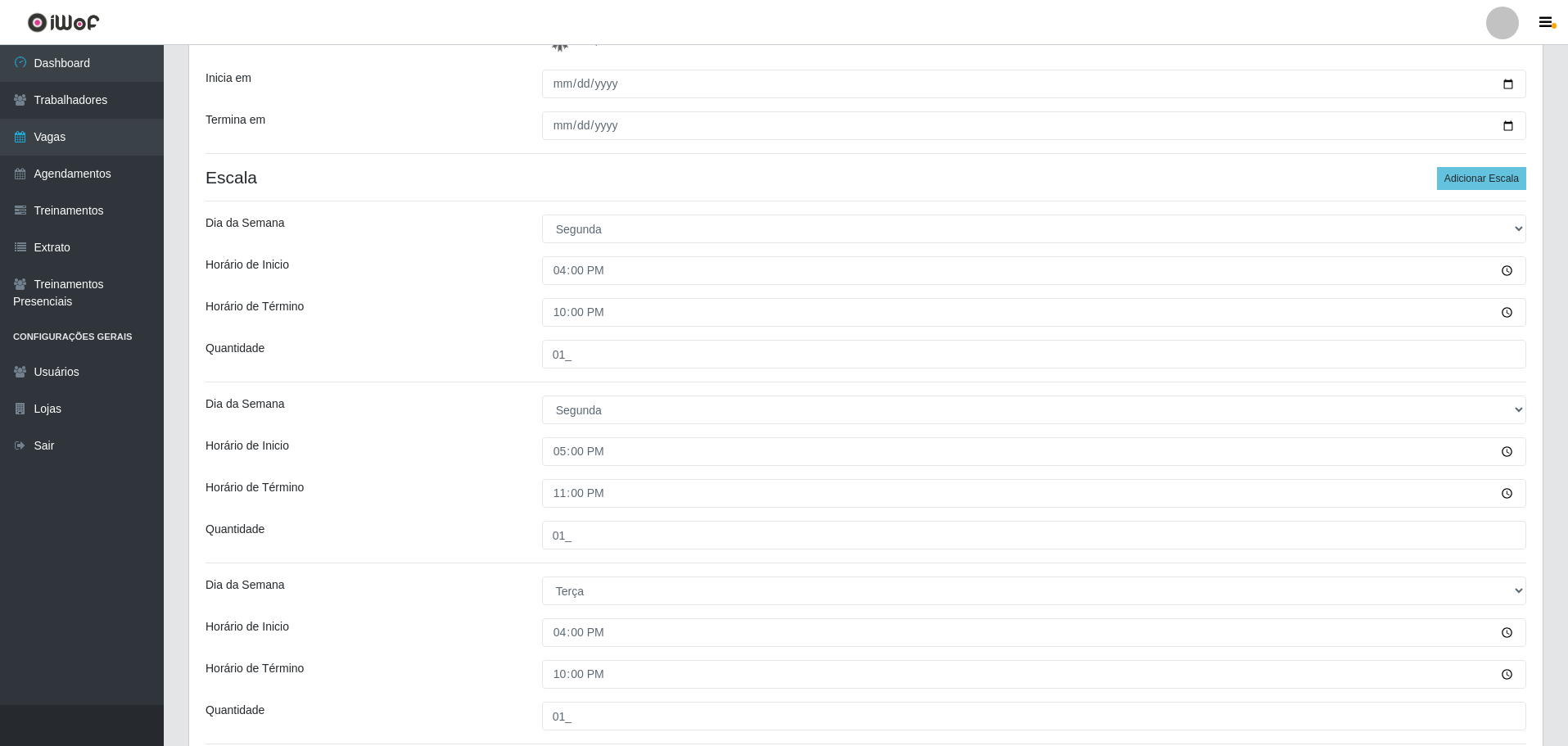
click at [448, 621] on div "Horário de Inicio" at bounding box center [361, 633] width 336 height 29
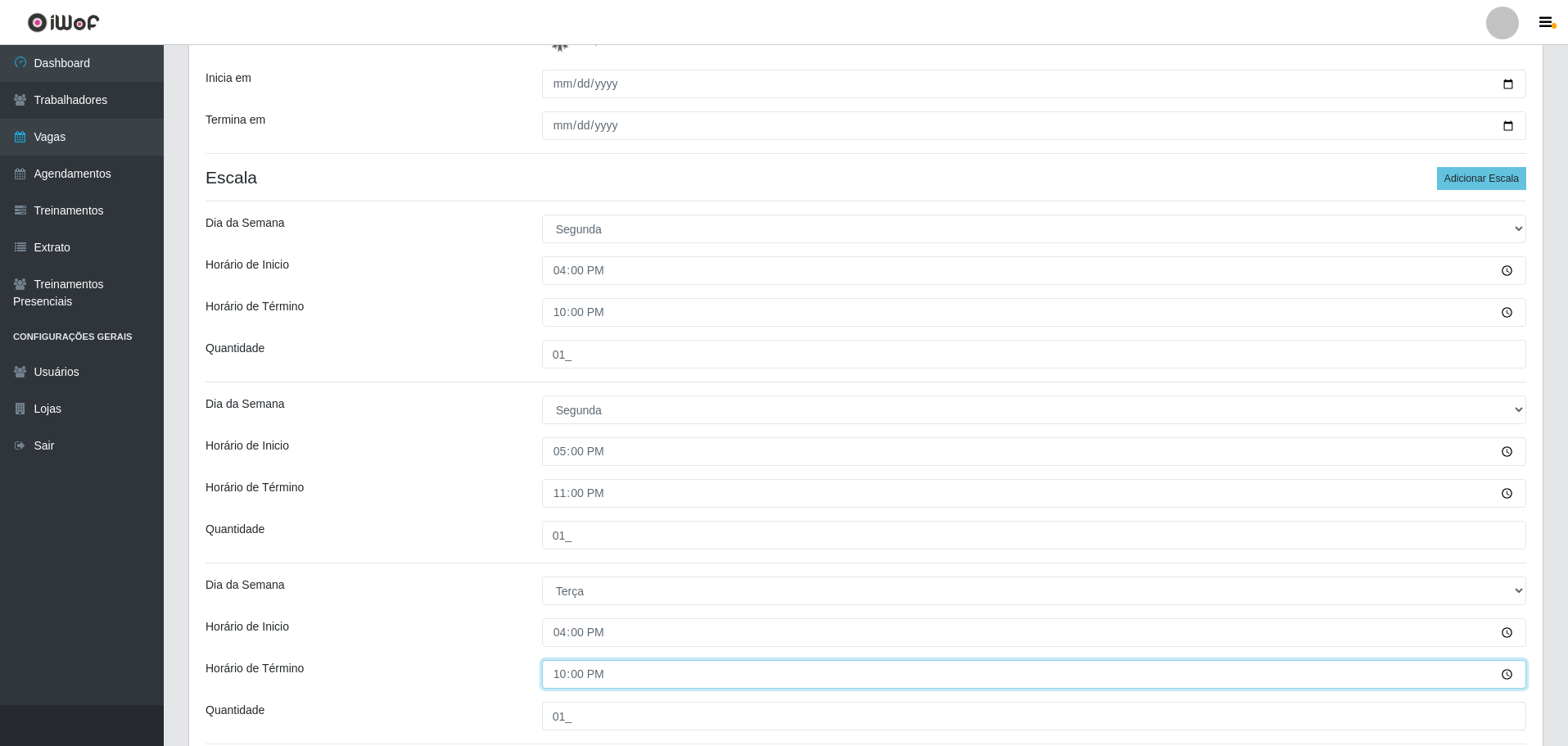
drag, startPoint x: 721, startPoint y: 675, endPoint x: 790, endPoint y: 350, distance: 332.2
click at [790, 350] on div "Loja O Filezão - Centenário Função [Selecione...] Auxiliar de Estacionamento Au…" at bounding box center [866, 417] width 1353 height 1075
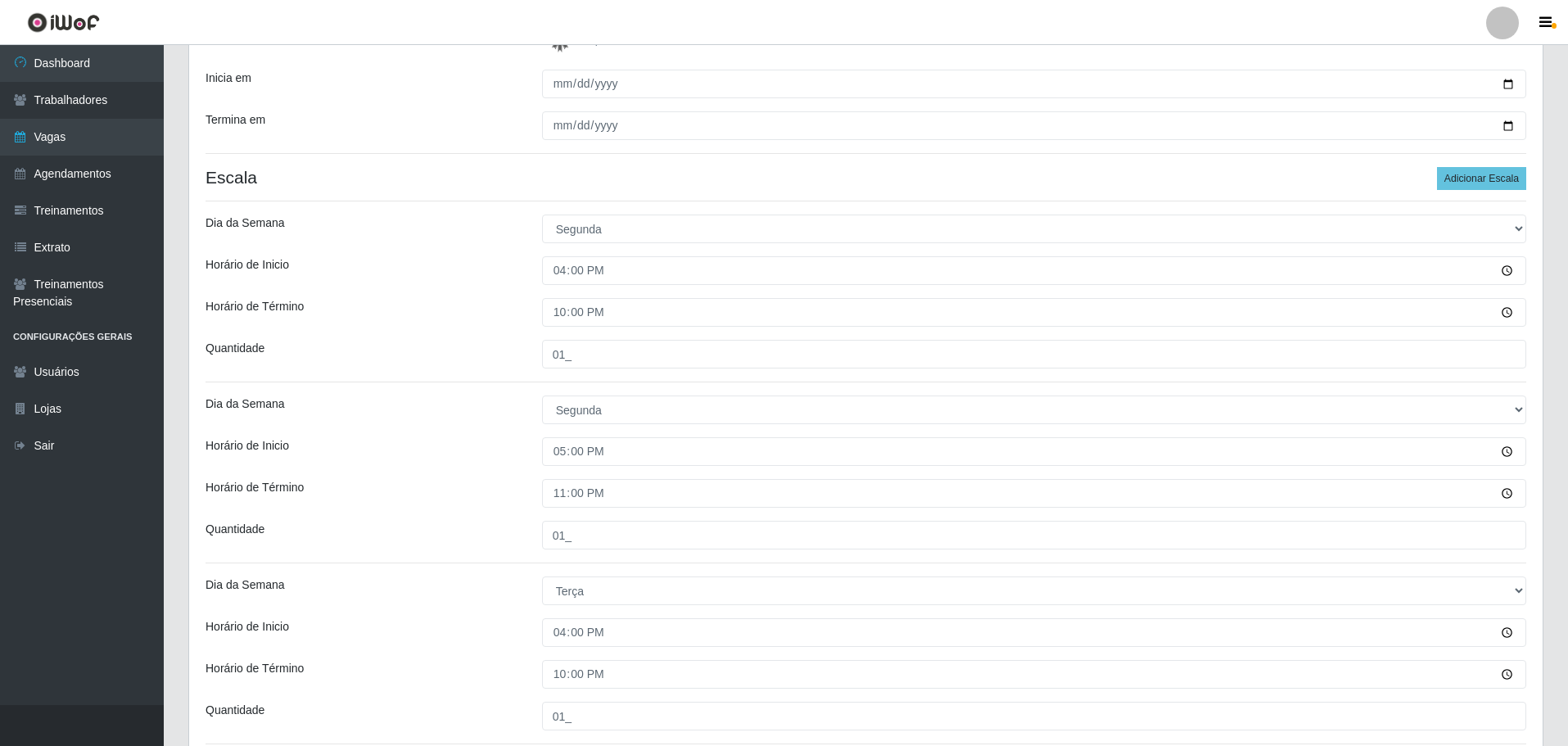
click at [1489, 160] on div "Loja O Filezão - Centenário Função [Selecione...] Auxiliar de Estacionamento Au…" at bounding box center [866, 417] width 1353 height 1075
click at [1485, 172] on button "Adicionar Escala" at bounding box center [1481, 178] width 89 height 23
click at [1480, 180] on button "Adicionar Escala" at bounding box center [1481, 178] width 89 height 23
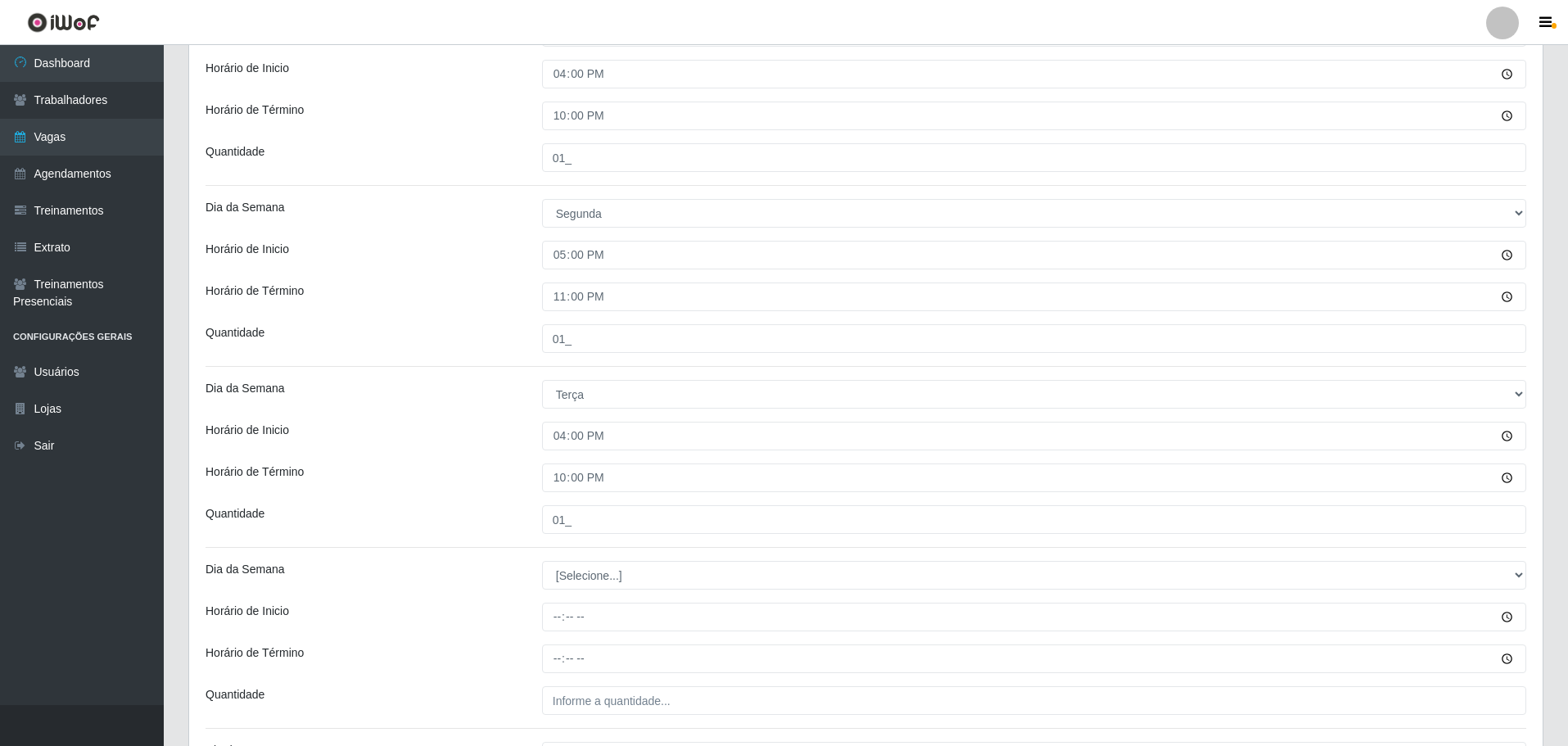
scroll to position [716, 0]
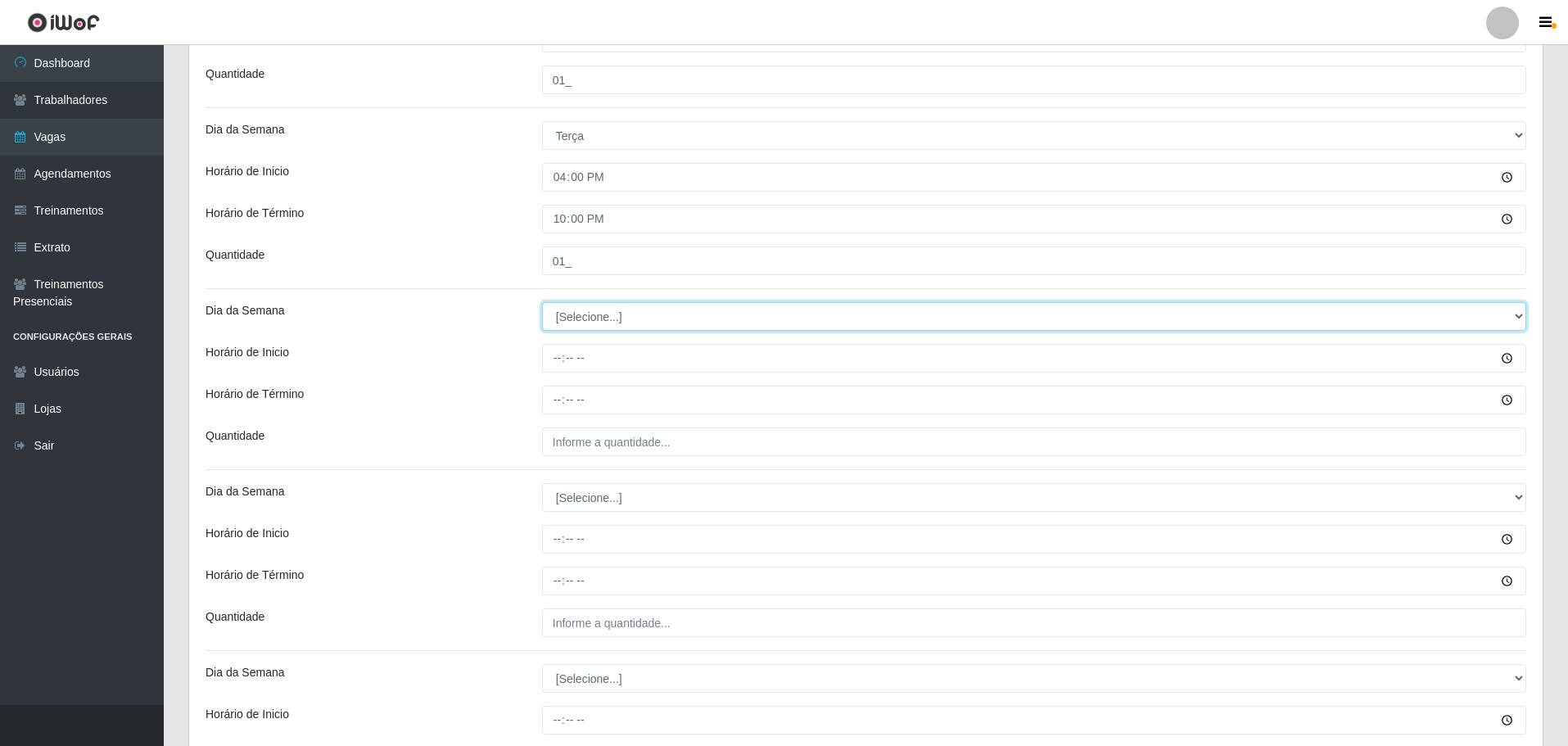
click at [662, 310] on select "[Selecione...] Segunda Terça Quarta Quinta Sexta Sábado Domingo" at bounding box center [1034, 316] width 984 height 29
select select "3"
click at [542, 302] on select "[Selecione...] Segunda Terça Quarta Quinta Sexta Sábado Domingo" at bounding box center [1034, 316] width 984 height 29
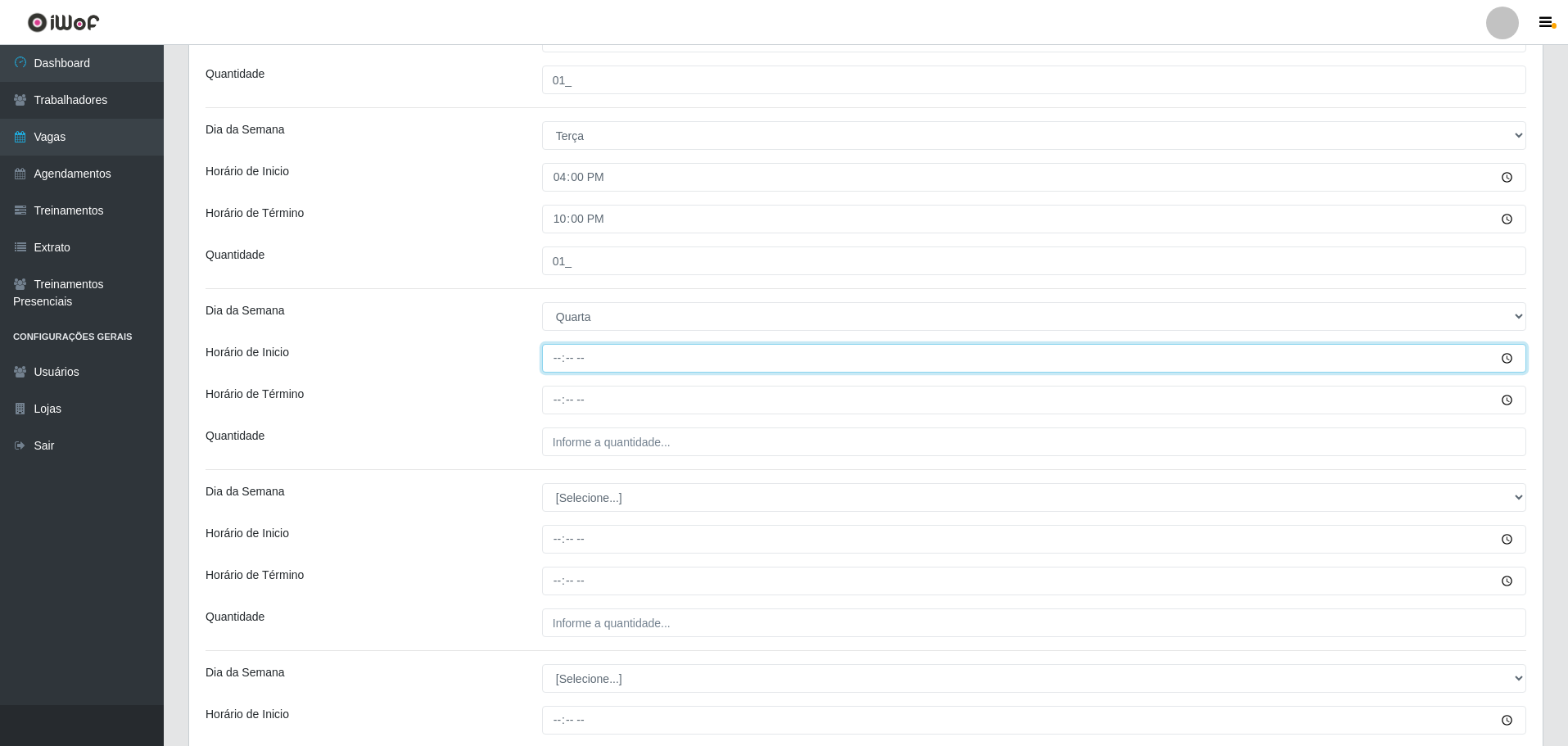
click at [553, 354] on input "Horário de Inicio" at bounding box center [1034, 358] width 984 height 29
type input "16:00"
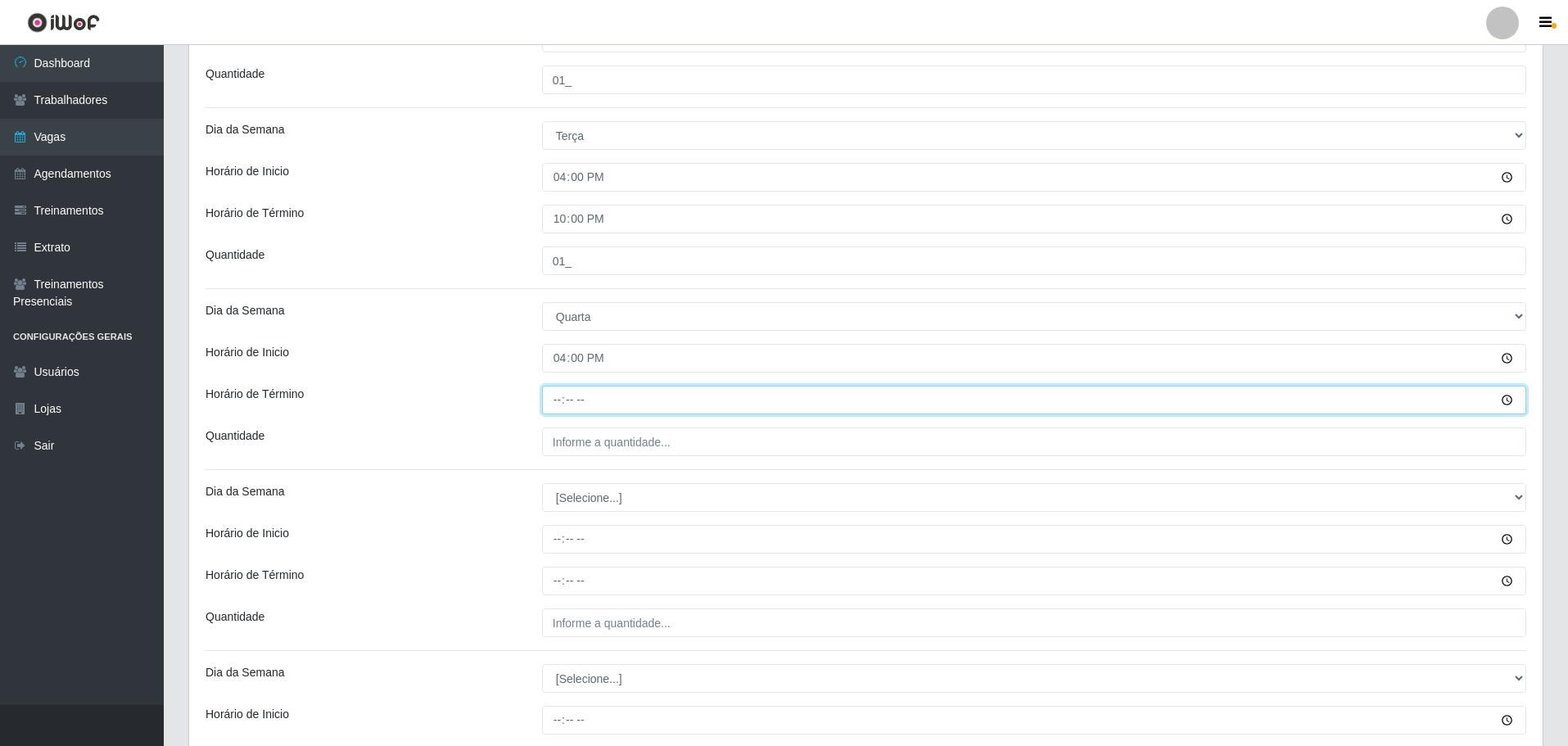
click at [562, 392] on input "Horário de Término" at bounding box center [1034, 399] width 984 height 29
type input "22:00"
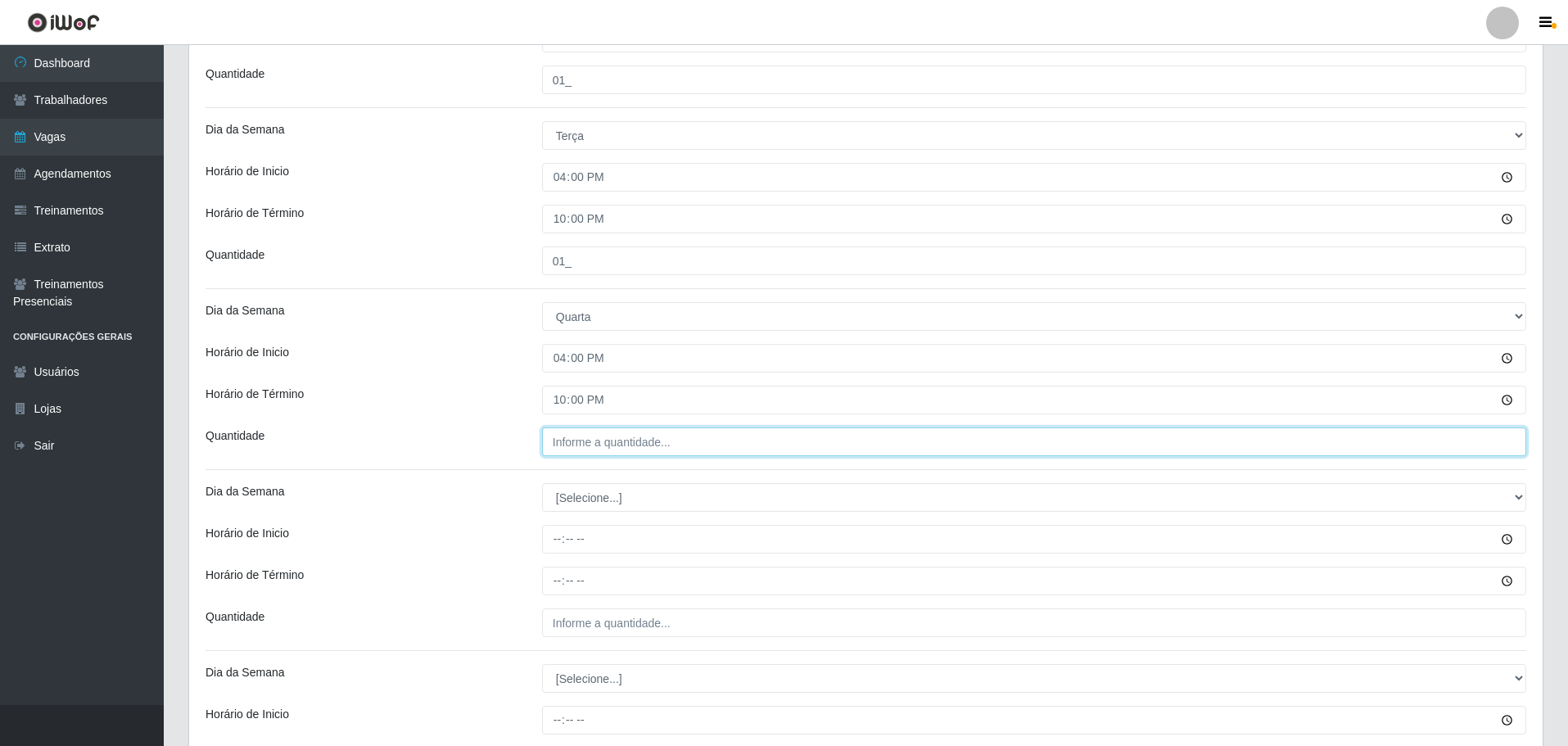
click at [651, 433] on input "Quantidade" at bounding box center [1034, 442] width 984 height 29
type input "01_"
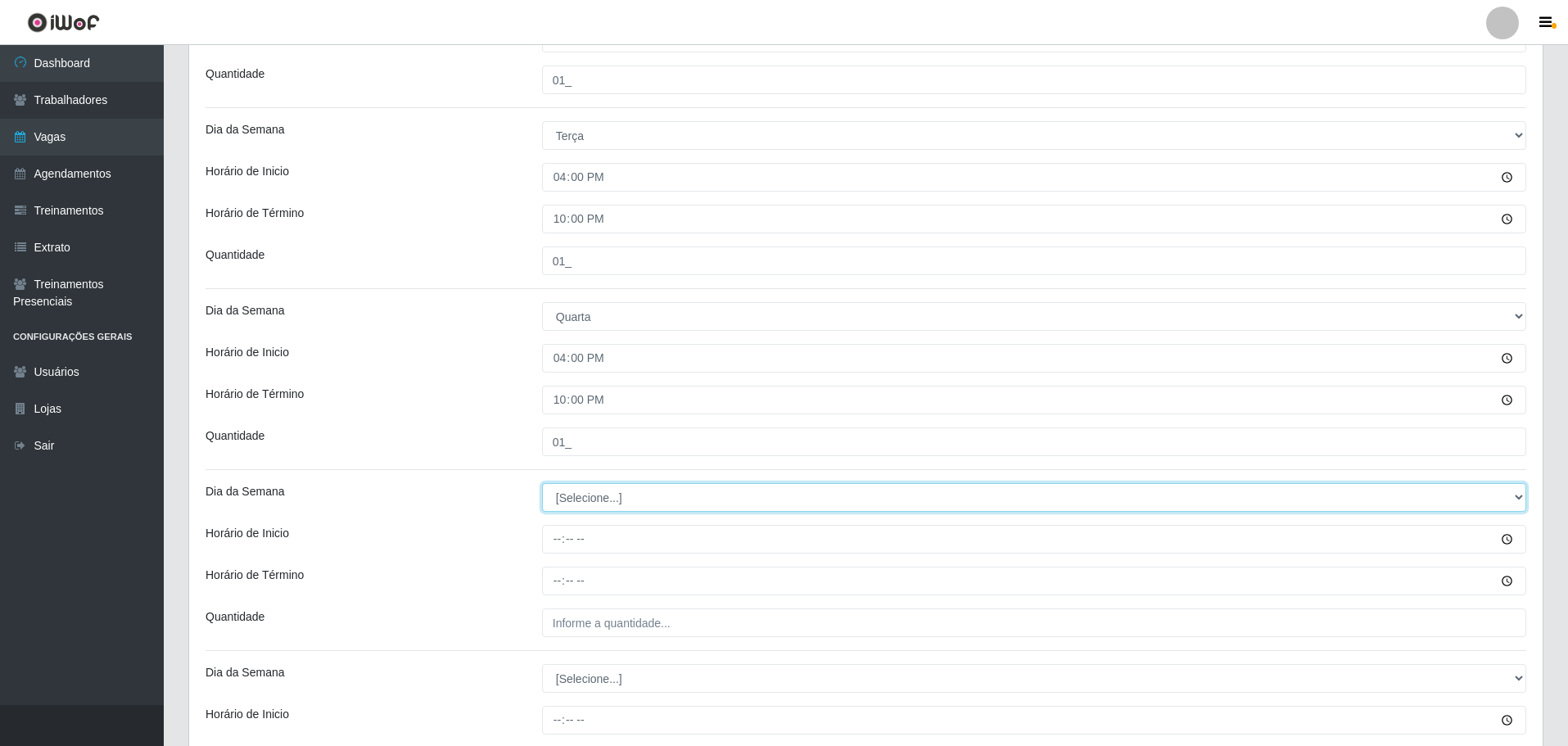
click at [682, 485] on select "[Selecione...] Segunda Terça Quarta Quinta Sexta Sábado Domingo" at bounding box center [1034, 497] width 984 height 29
select select "3"
click at [542, 483] on select "[Selecione...] Segunda Terça Quarta Quinta Sexta Sábado Domingo" at bounding box center [1034, 497] width 984 height 29
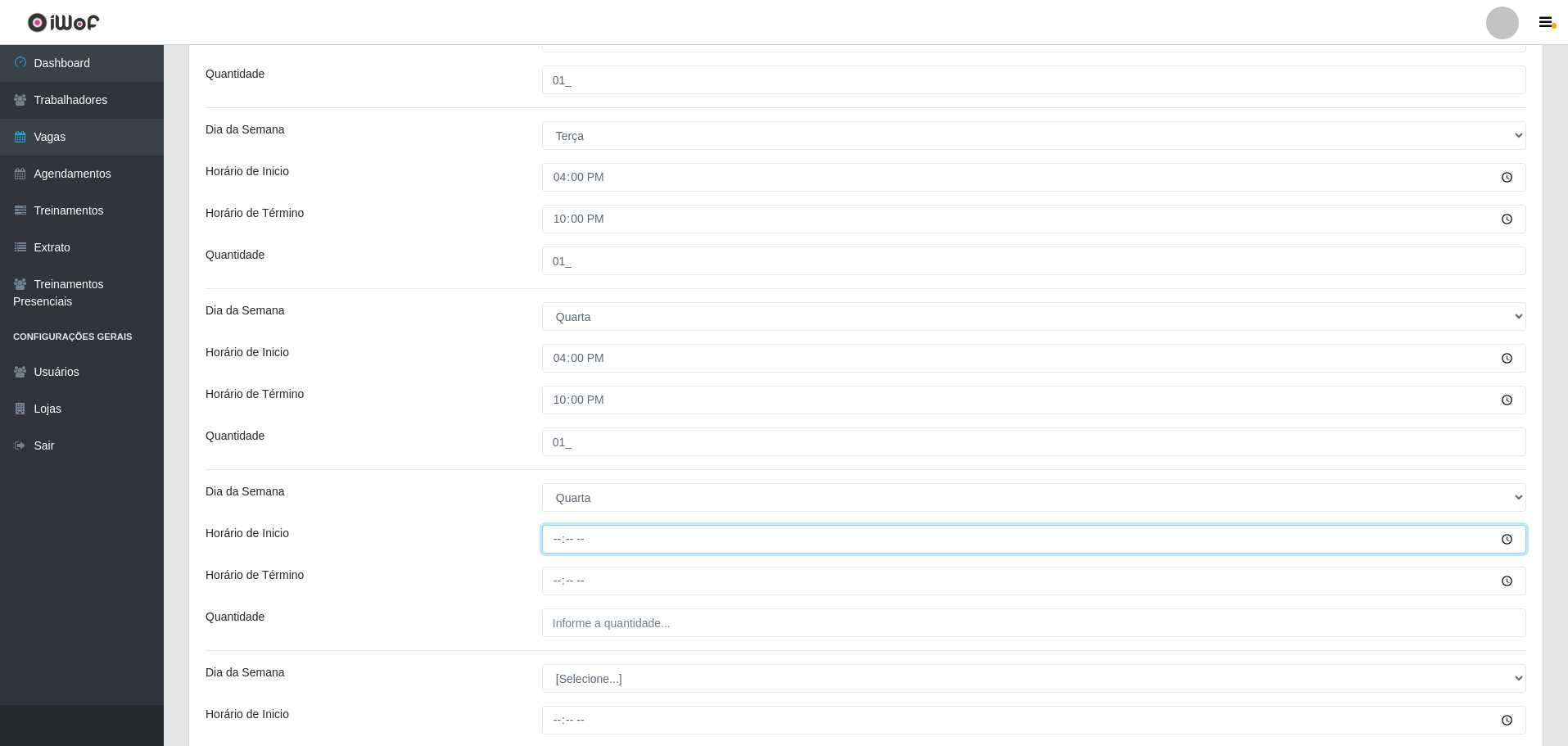
click at [548, 542] on input "Horário de Inicio" at bounding box center [1034, 539] width 984 height 29
type input "17:00"
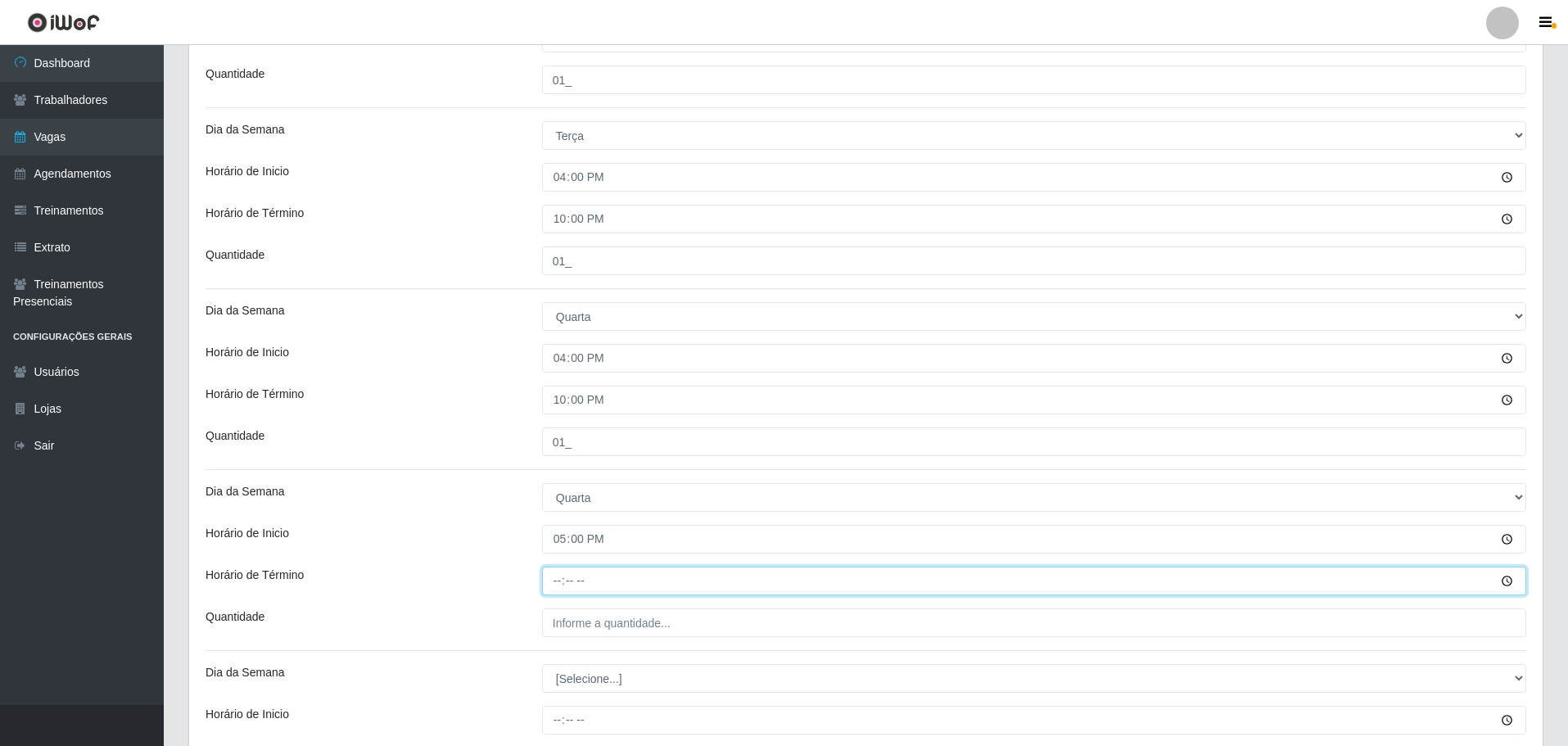
click at [547, 572] on input "Horário de Término" at bounding box center [1034, 581] width 984 height 29
type input "23:00"
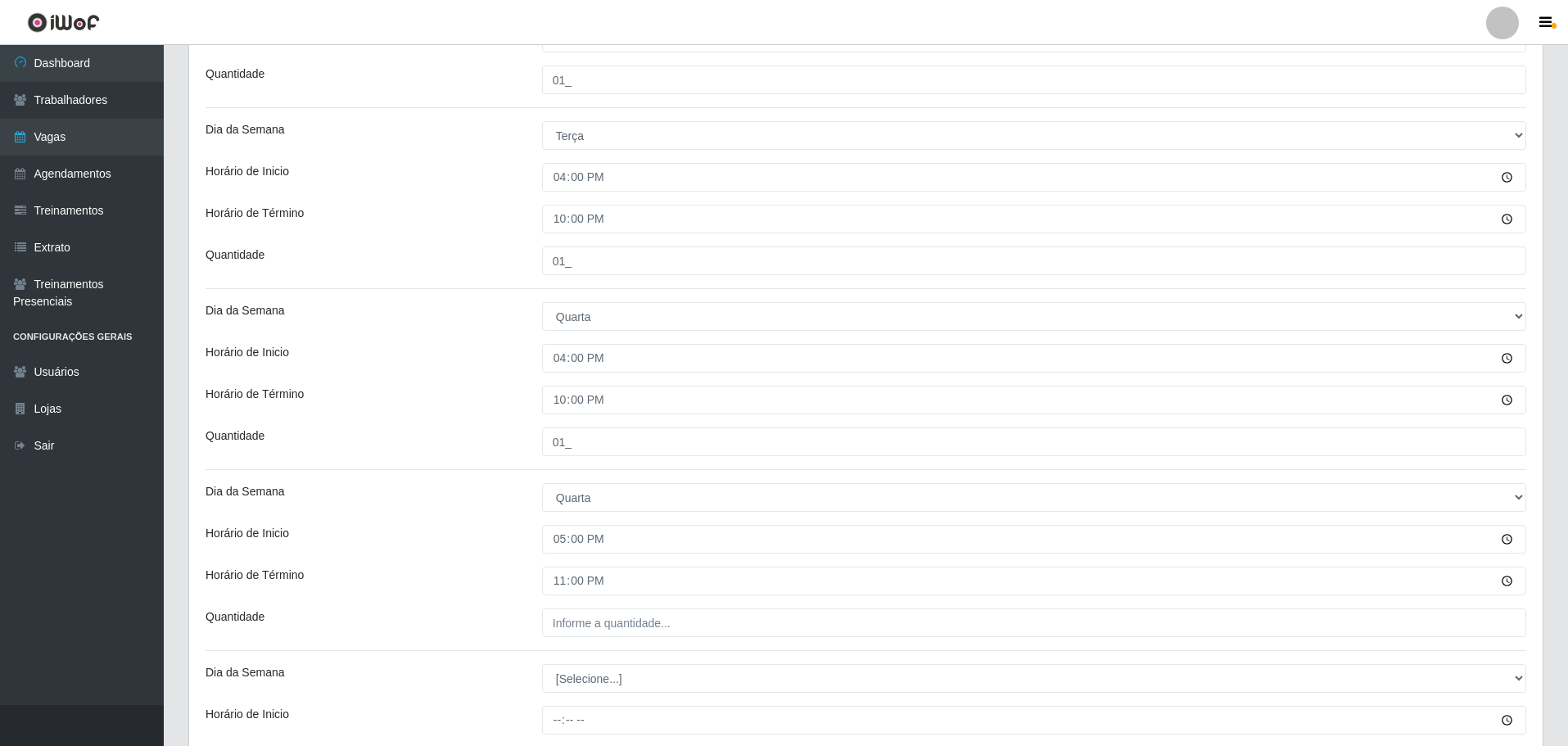
click at [752, 598] on div "Loja O Filezão - Centenário Função [Selecione...] Auxiliar de Estacionamento Au…" at bounding box center [866, 143] width 1353 height 1438
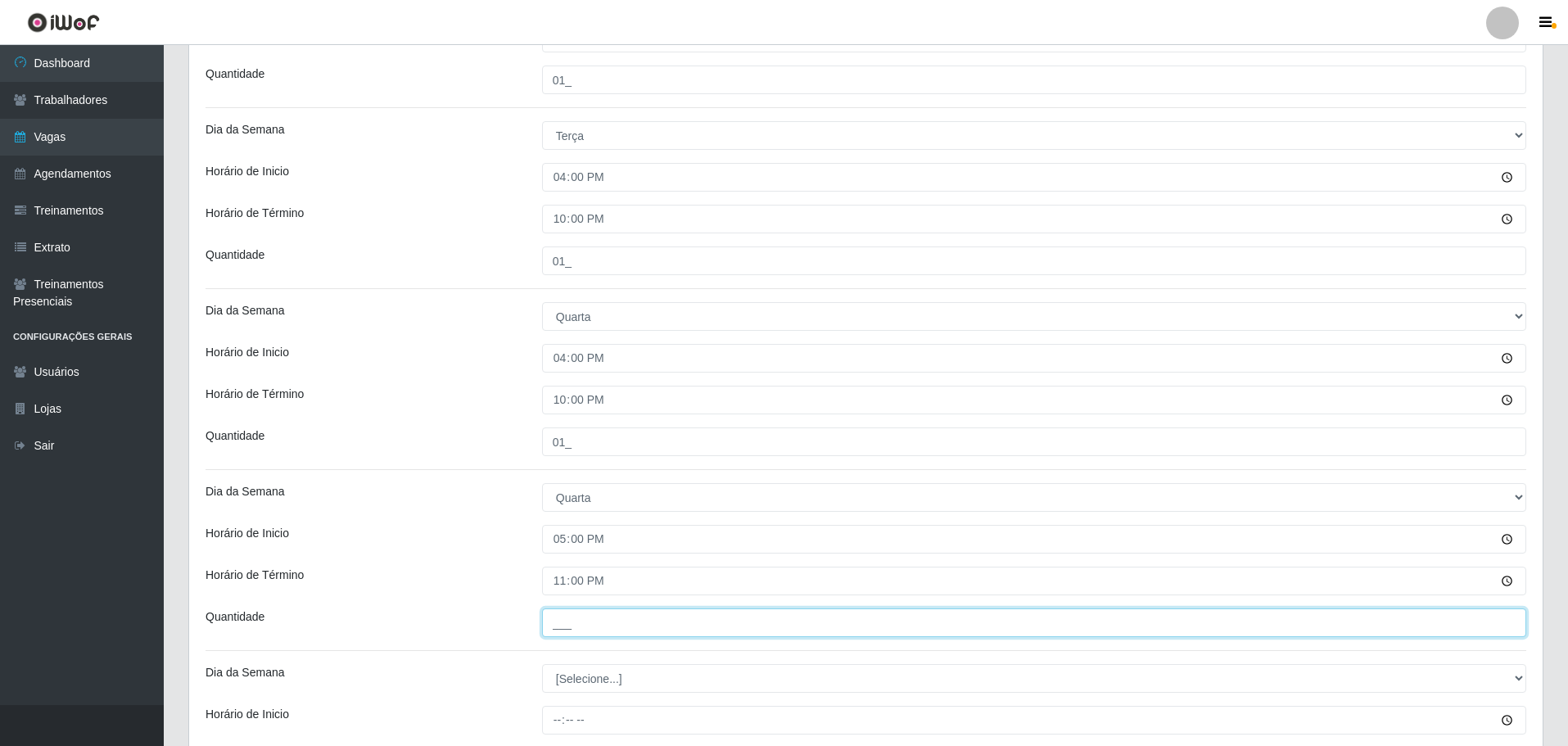
click at [689, 618] on input "___" at bounding box center [1034, 622] width 984 height 29
type input "01_"
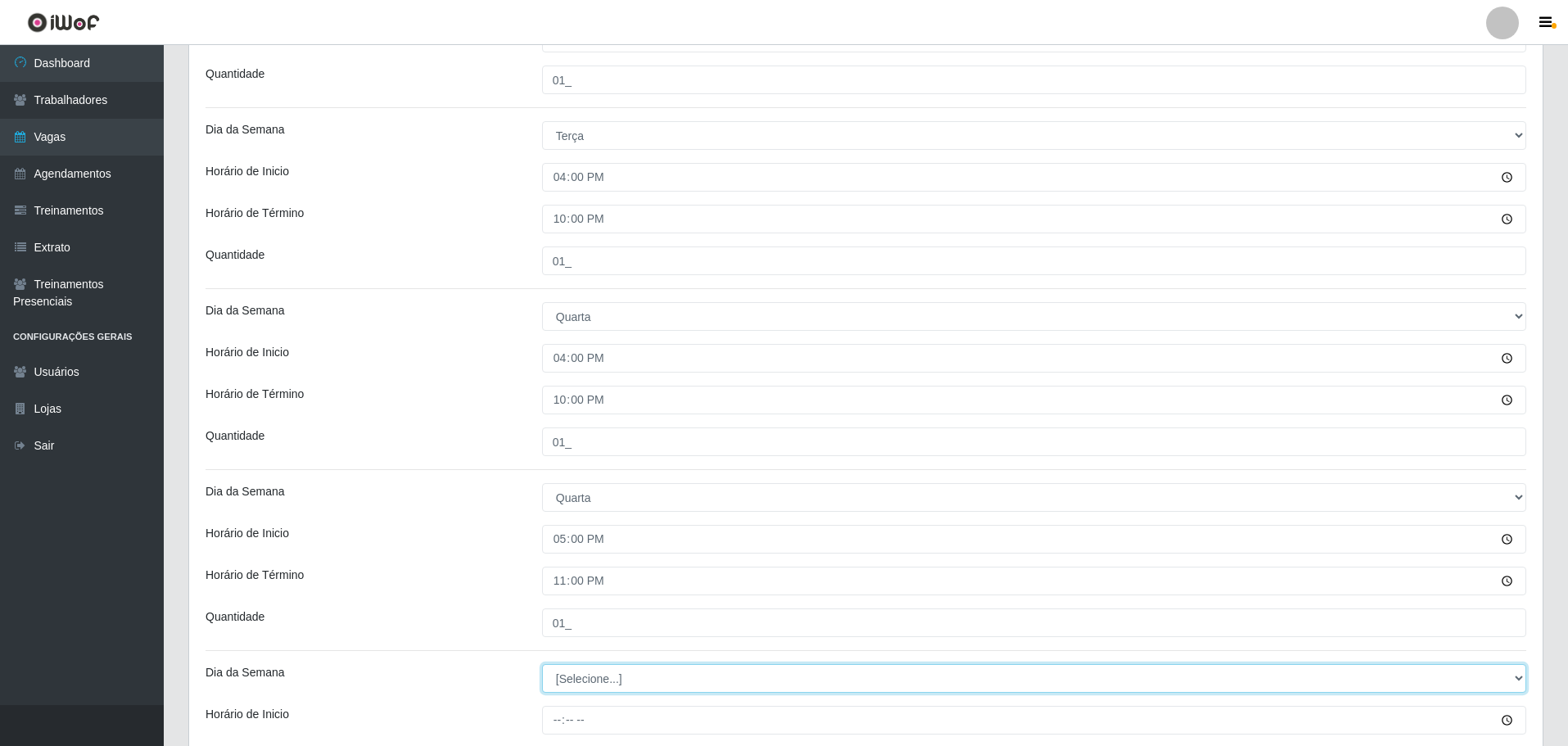
click at [689, 677] on select "[Selecione...] Segunda Terça Quarta Quinta Sexta Sábado Domingo" at bounding box center [1034, 678] width 984 height 29
select select "4"
click at [542, 664] on select "[Selecione...] Segunda Terça Quarta Quinta Sexta Sábado Domingo" at bounding box center [1034, 678] width 984 height 29
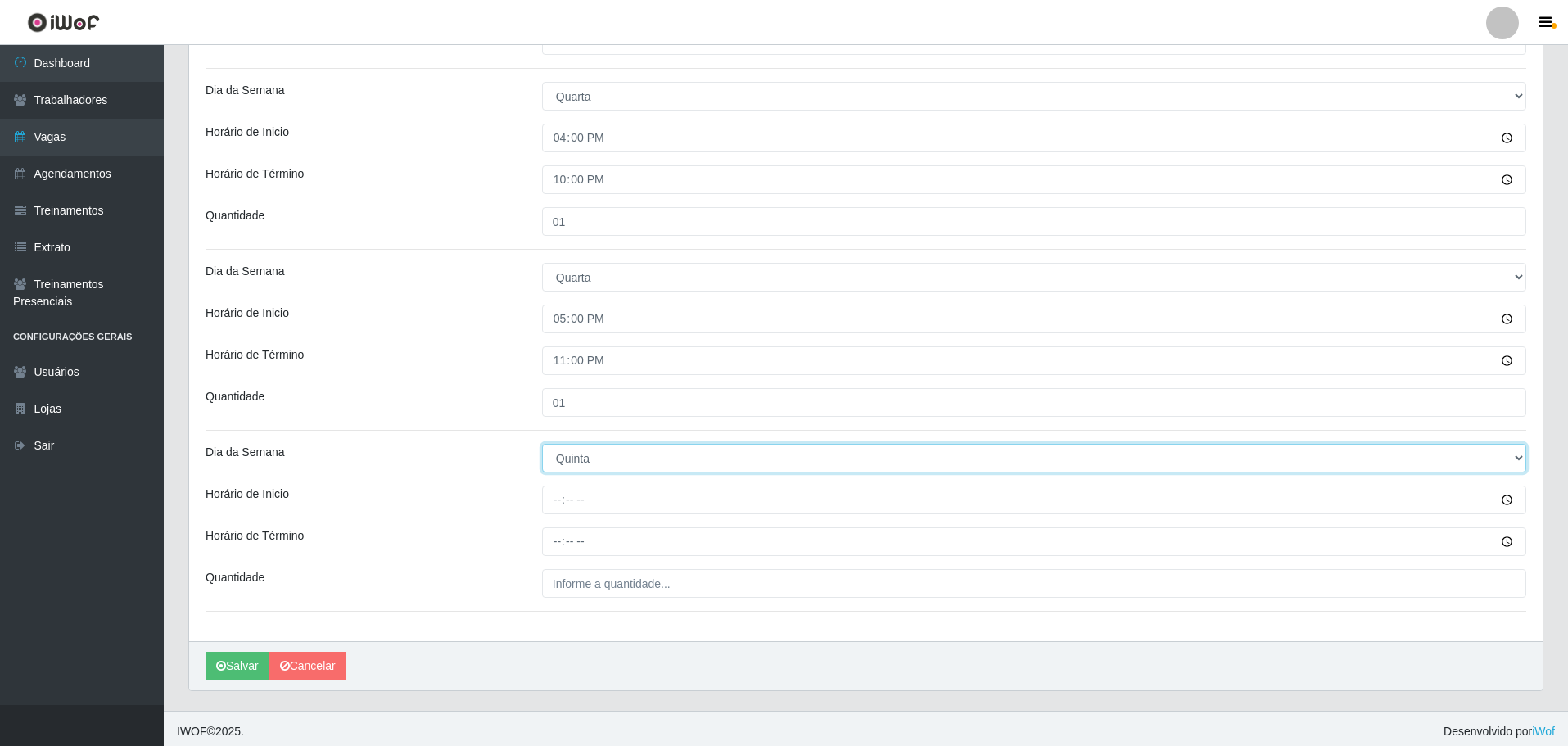
scroll to position [942, 0]
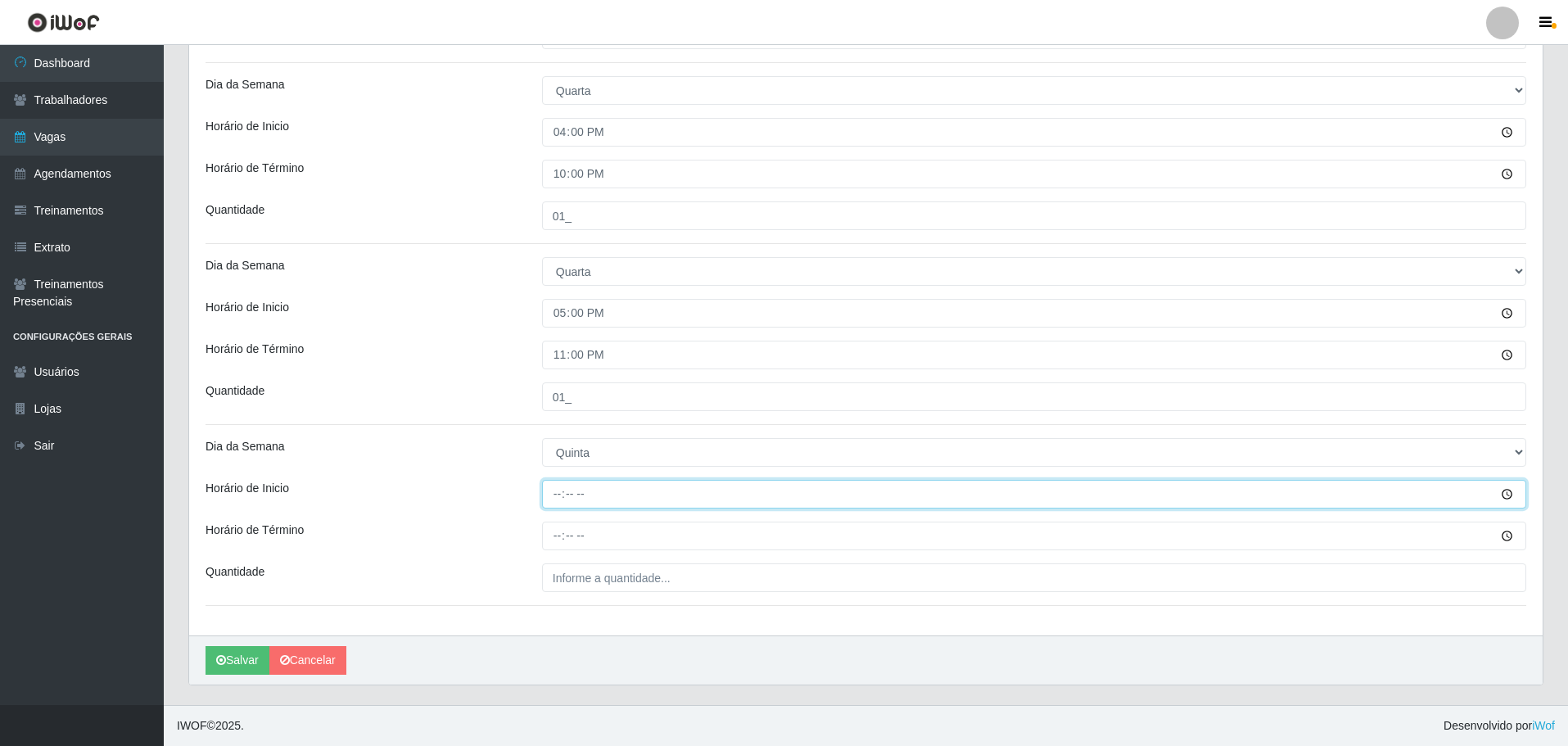
click at [600, 503] on input "Horário de Inicio" at bounding box center [1034, 493] width 984 height 29
click at [544, 496] on input "Horário de Inicio" at bounding box center [1034, 493] width 984 height 29
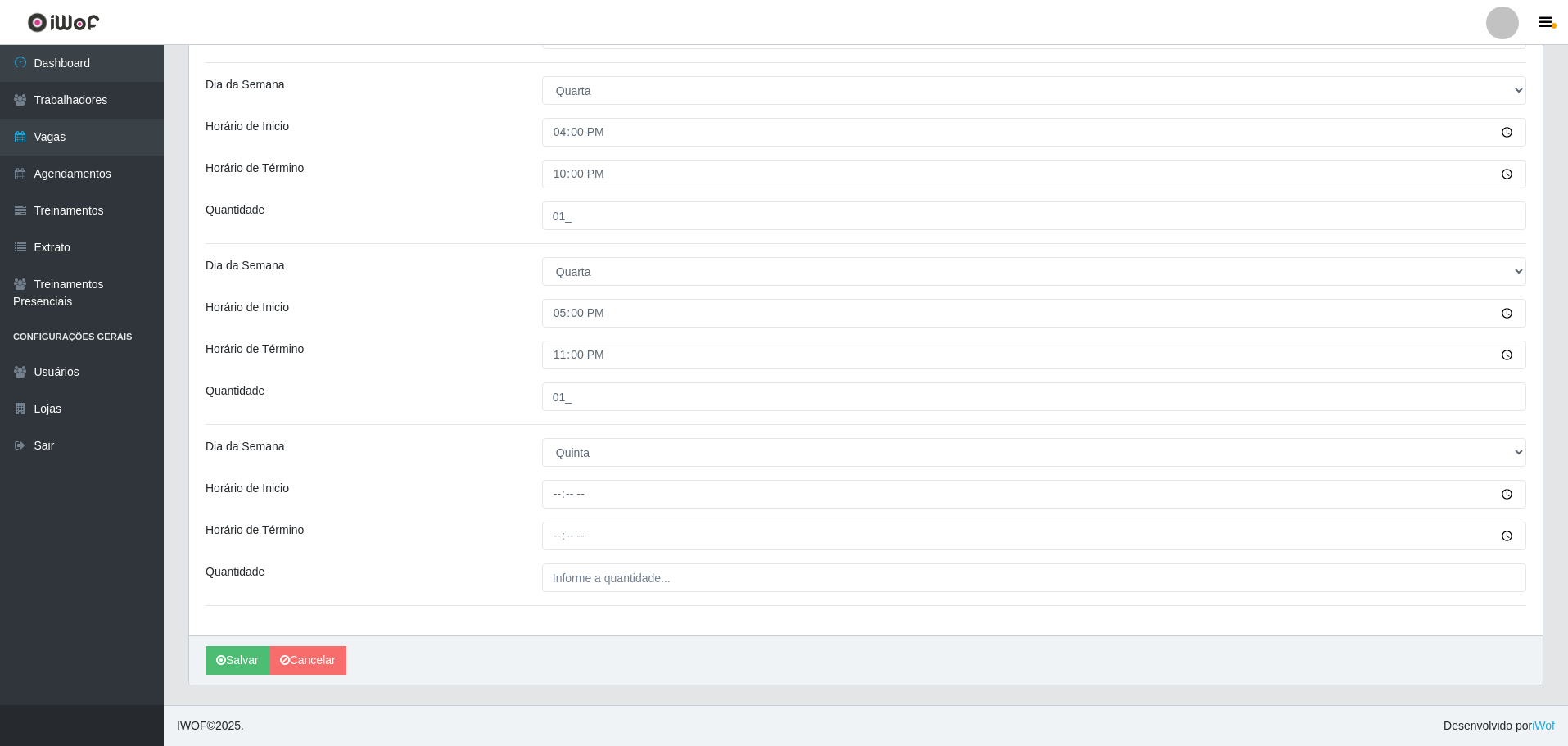
drag, startPoint x: 1298, startPoint y: 628, endPoint x: 1367, endPoint y: 657, distance: 74.8
drag, startPoint x: 1568, startPoint y: 460, endPoint x: 1565, endPoint y: 271, distance: 189.0
drag, startPoint x: 1565, startPoint y: 330, endPoint x: 1565, endPoint y: 286, distance: 44.0
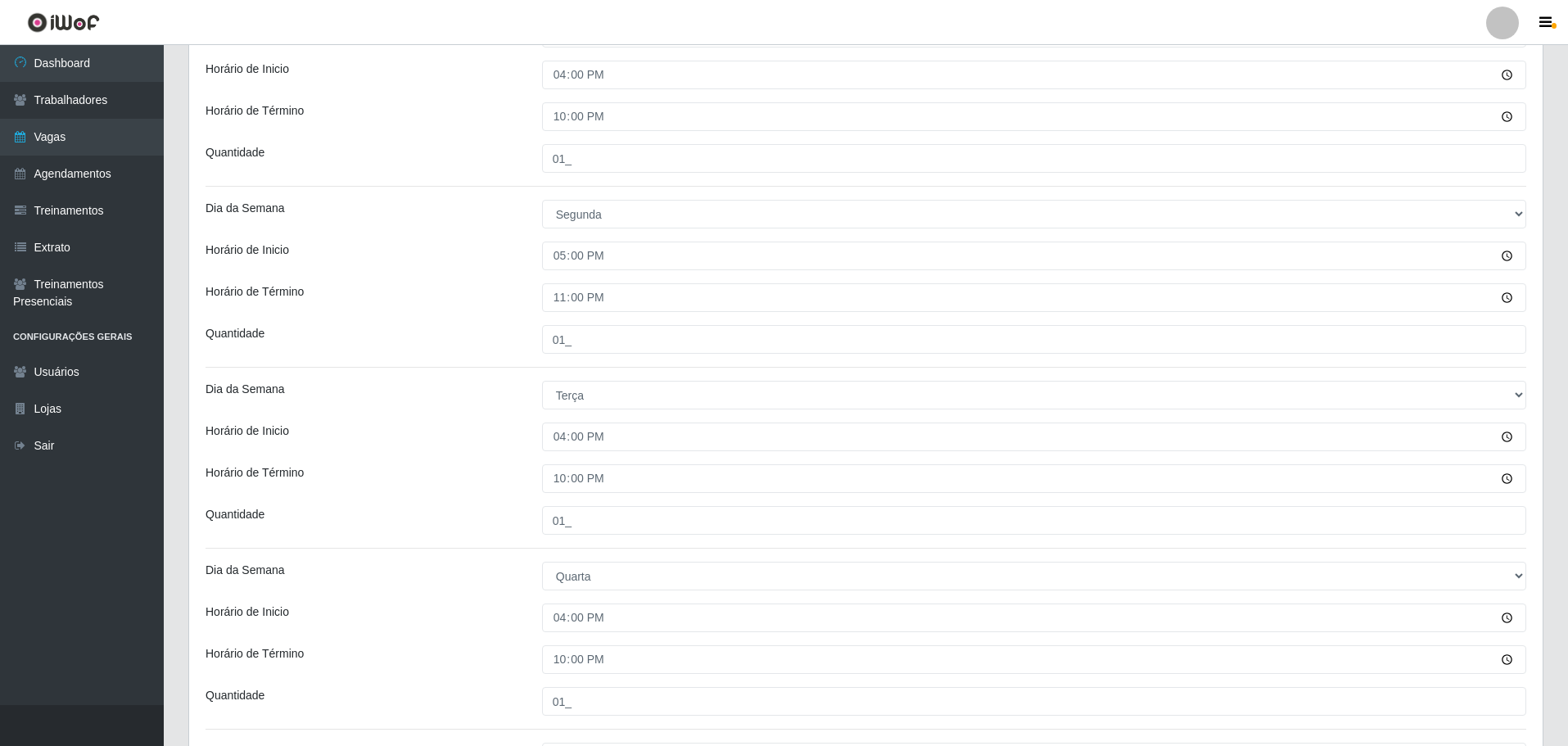
scroll to position [454, 0]
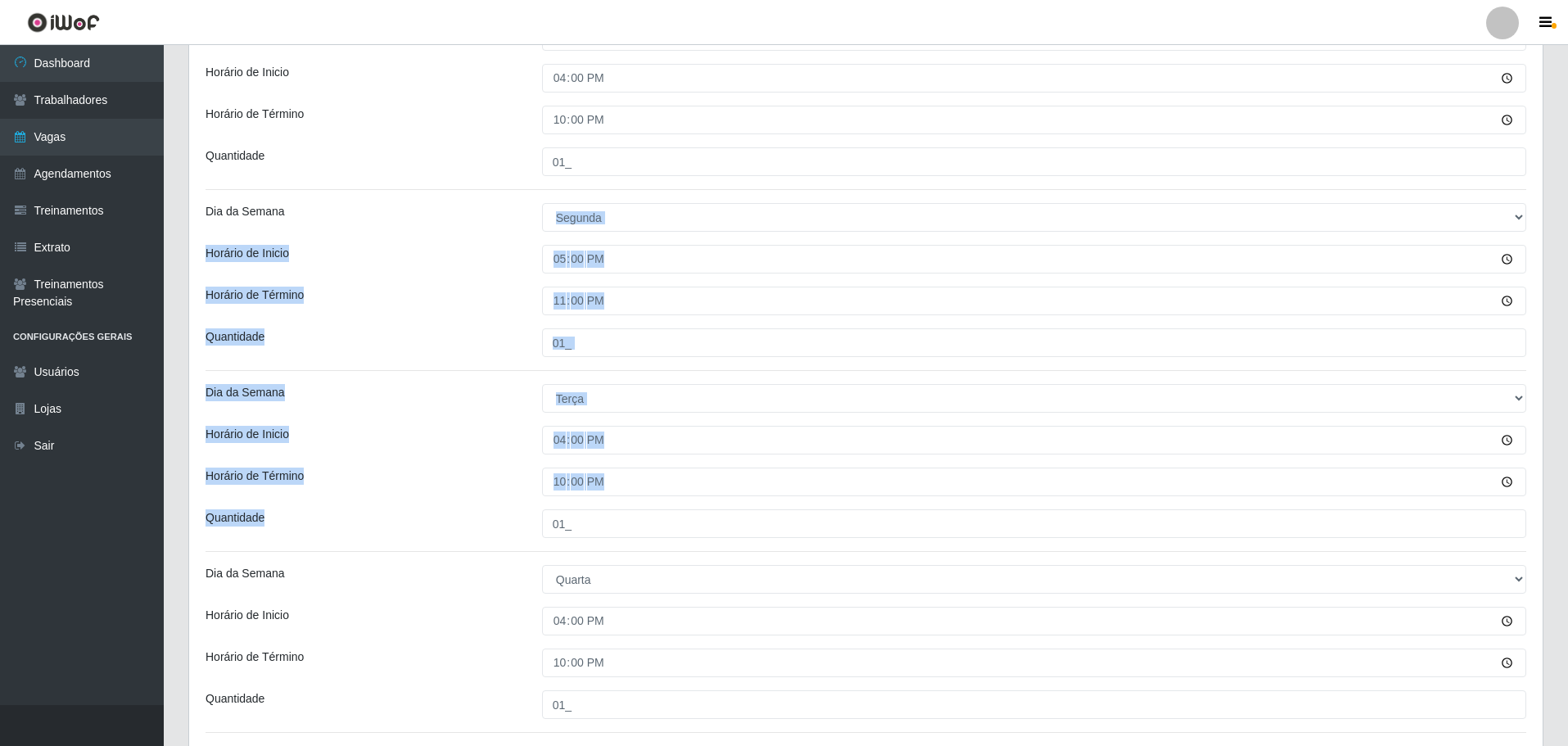
drag, startPoint x: 1562, startPoint y: 387, endPoint x: 1569, endPoint y: 158, distance: 229.1
click at [1568, 158] on html "Perfil Alterar Senha Sair Dashboard Trabalhadores Vagas Agendamentos Treinament…" at bounding box center [784, 390] width 1568 height 1688
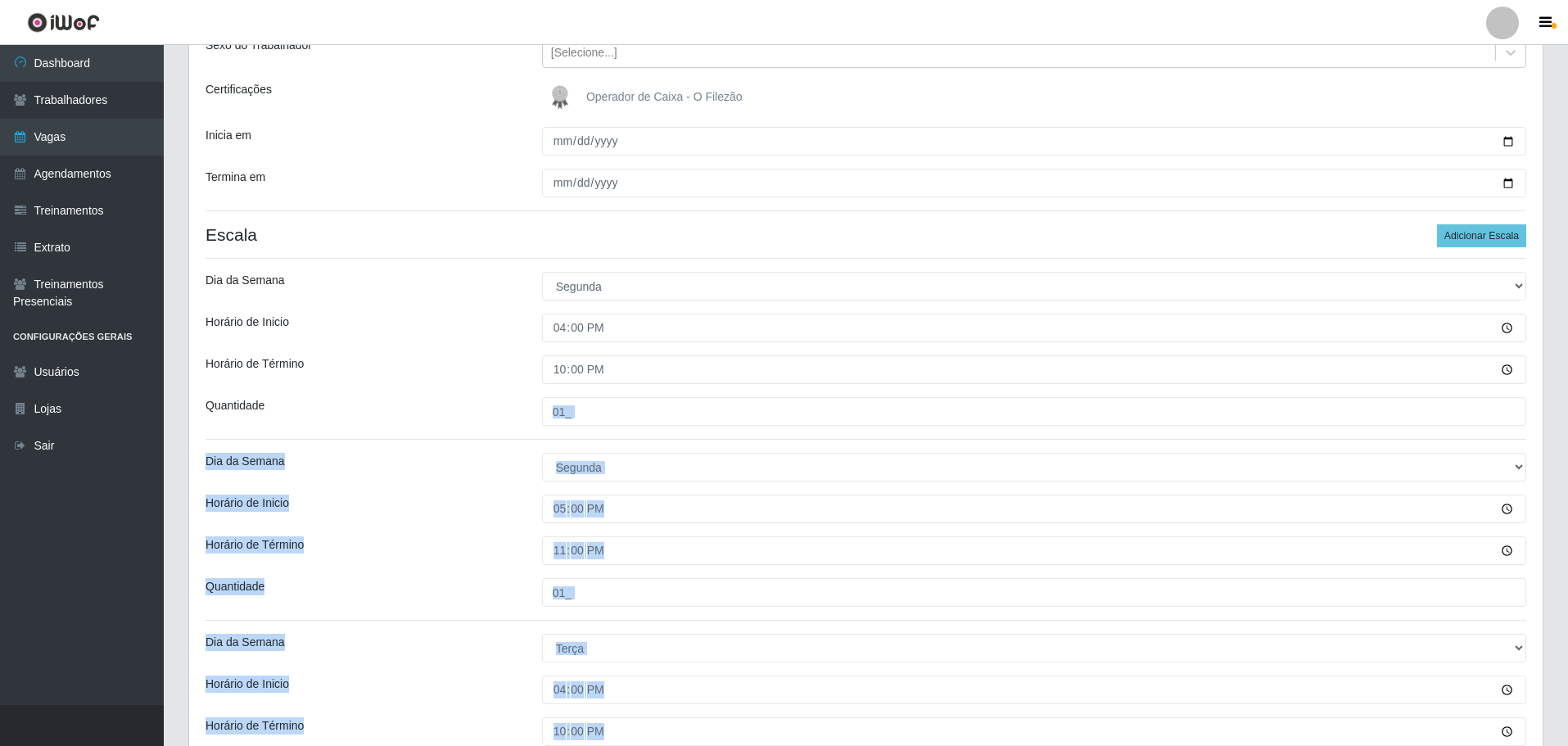
scroll to position [174, 0]
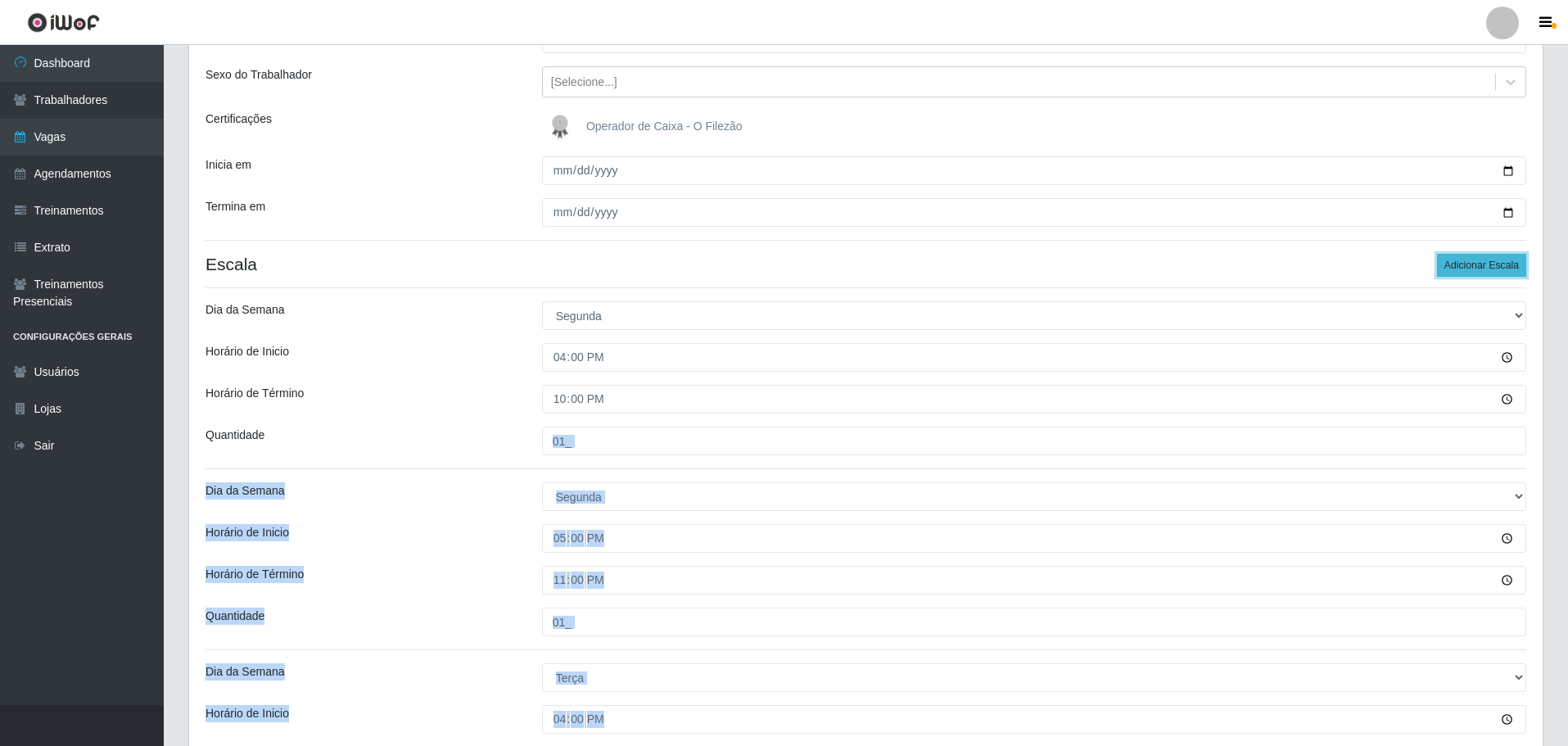
click at [1480, 267] on button "Adicionar Escala" at bounding box center [1481, 265] width 89 height 23
click at [1481, 267] on button "Adicionar Escala" at bounding box center [1481, 265] width 89 height 23
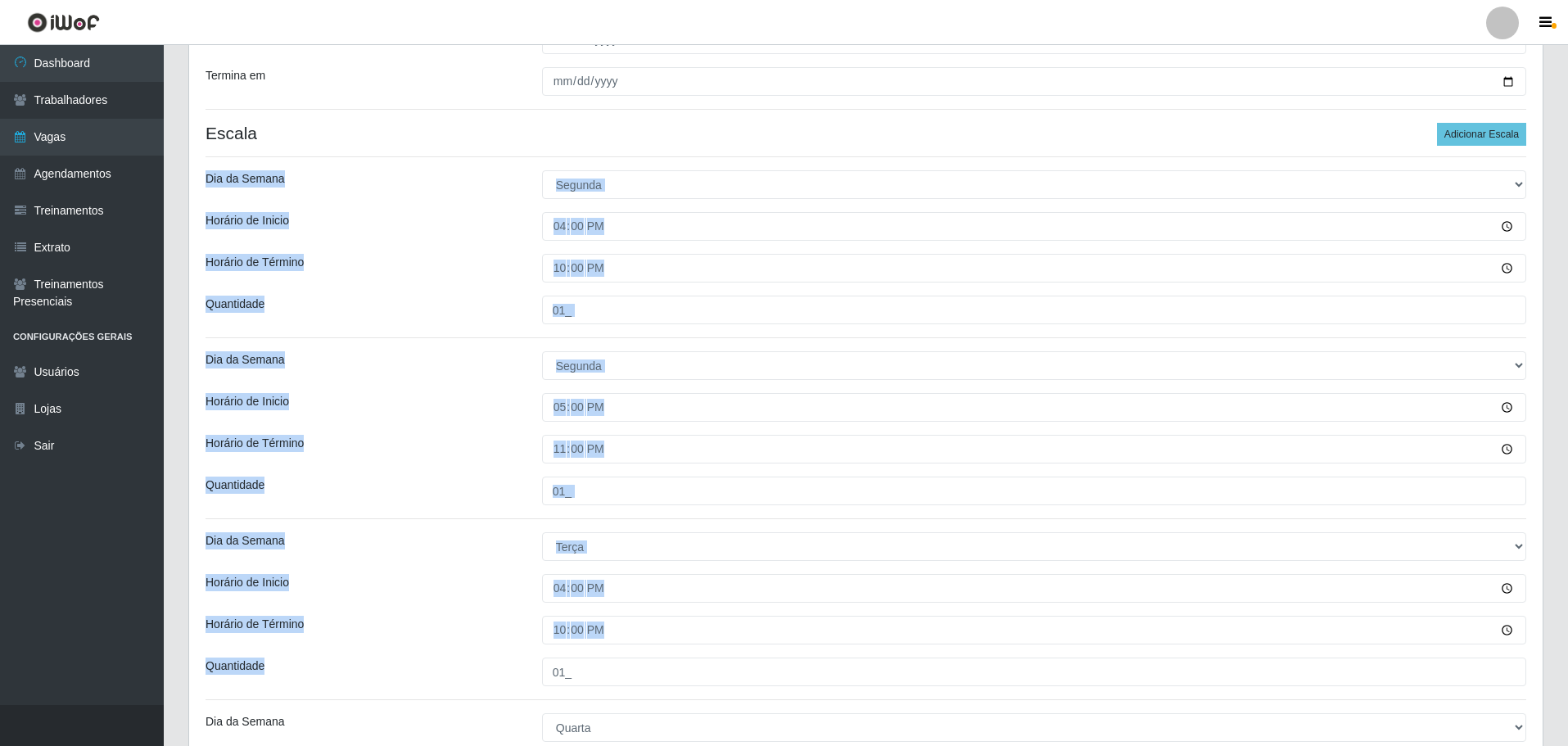
drag, startPoint x: 1566, startPoint y: 292, endPoint x: 1538, endPoint y: 756, distance: 464.8
click at [1538, 745] on html "Perfil Alterar Senha Sair Dashboard Trabalhadores Vagas Agendamentos Treinament…" at bounding box center [784, 720] width 1568 height 2051
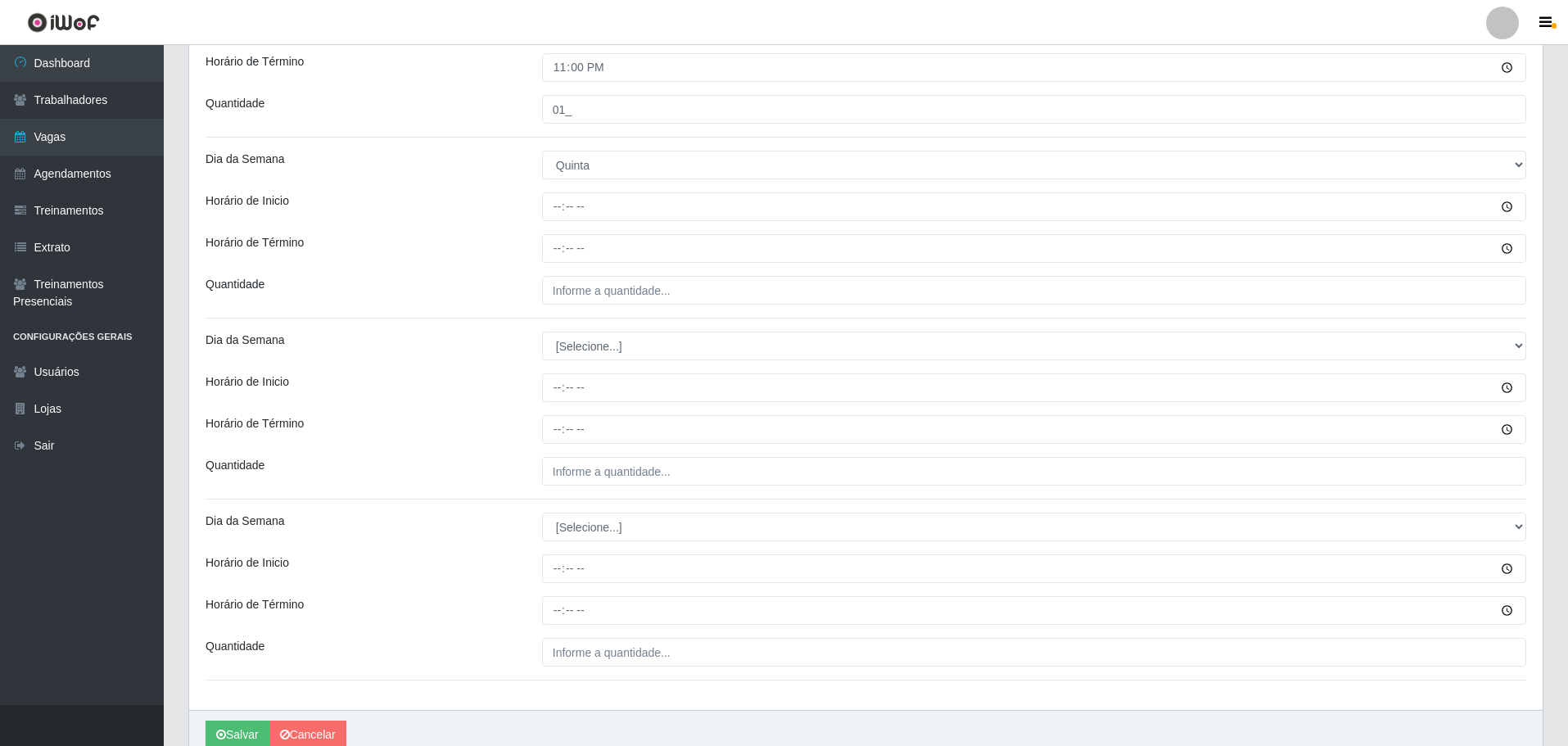
scroll to position [1305, 0]
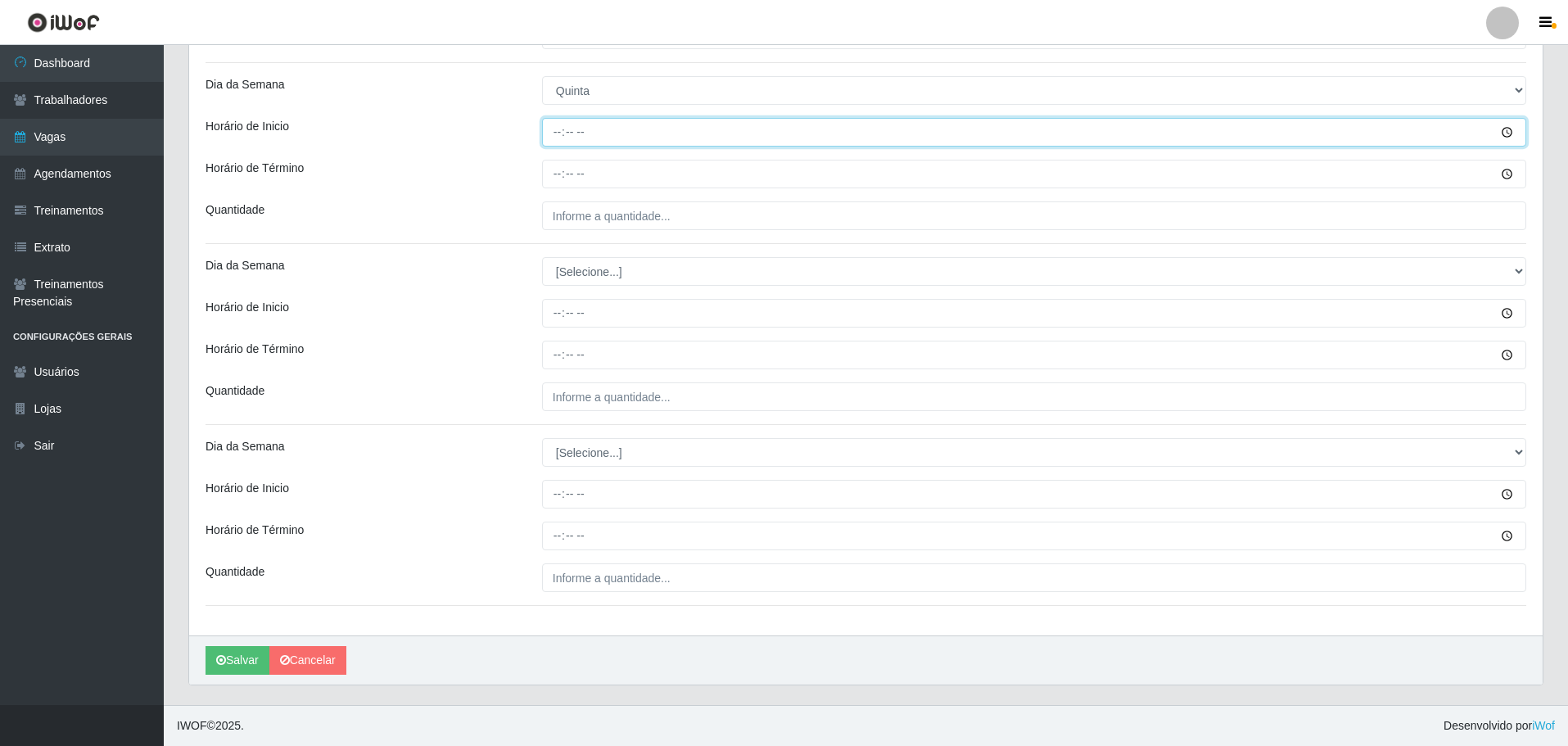
click at [545, 128] on input "Horário de Inicio" at bounding box center [1034, 132] width 984 height 29
type input "05:00"
click at [544, 128] on input "Horário de Inicio" at bounding box center [1034, 132] width 984 height 29
click at [560, 133] on input "Horário de Inicio" at bounding box center [1034, 132] width 984 height 29
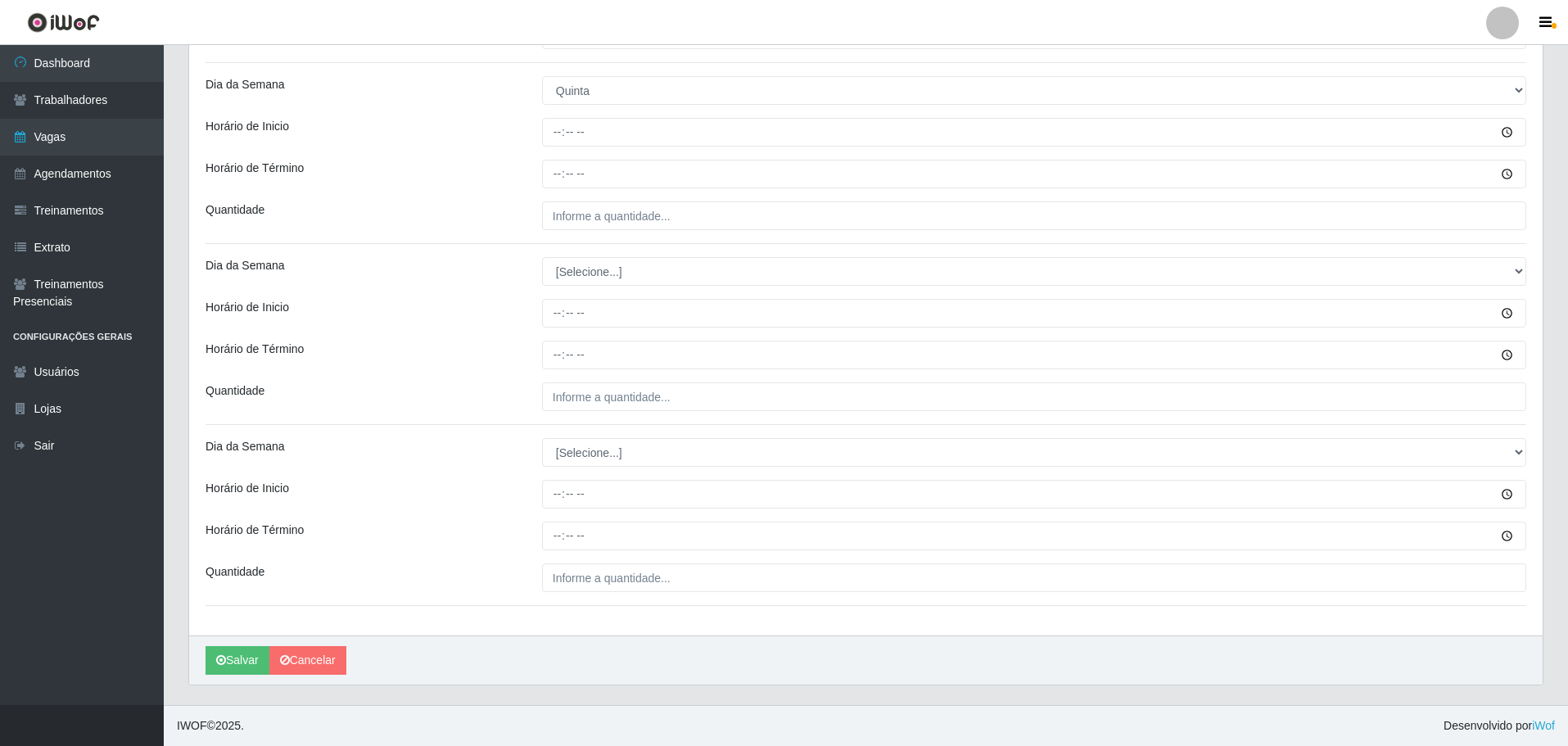
click at [556, 130] on input "Horário de Inicio" at bounding box center [1034, 132] width 984 height 29
type input "08:00"
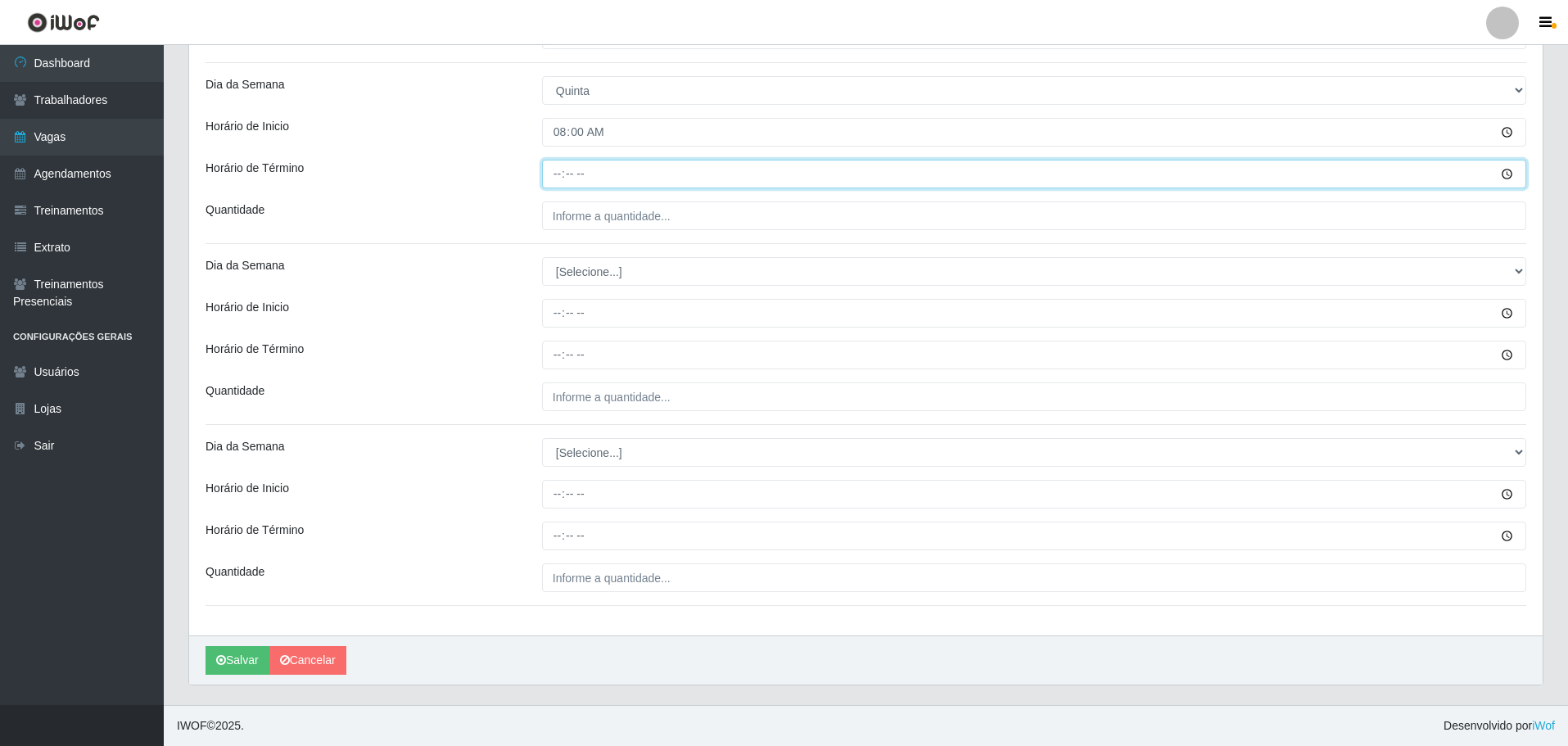
click at [558, 174] on input "Horário de Término" at bounding box center [1034, 173] width 984 height 29
type input "14:00"
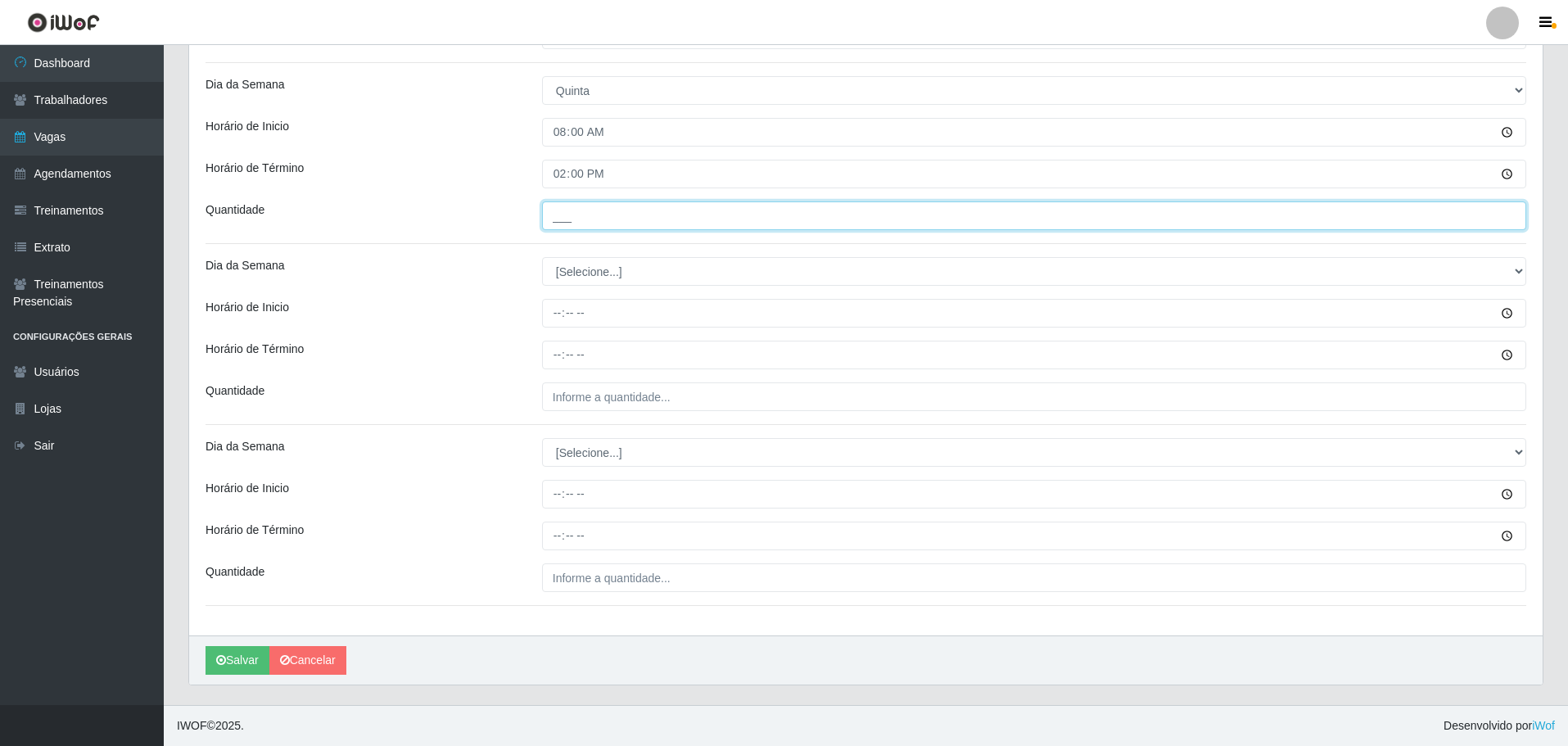
click at [606, 214] on input "___" at bounding box center [1034, 215] width 984 height 29
type input "01_"
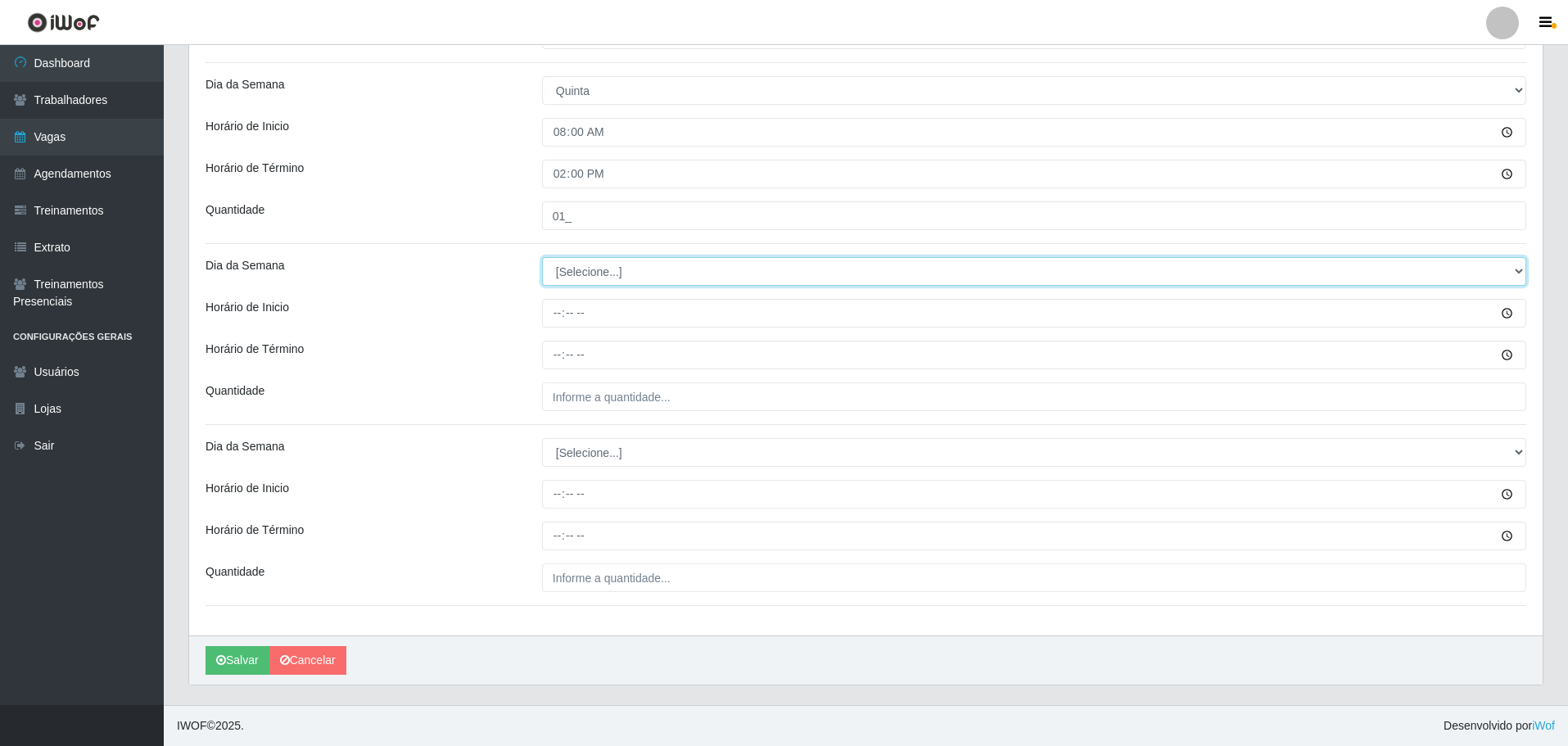
click at [595, 272] on select "[Selecione...] Segunda Terça Quarta Quinta Sexta Sábado Domingo" at bounding box center [1034, 271] width 984 height 29
select select "5"
click at [542, 257] on select "[Selecione...] Segunda Terça Quarta Quinta Sexta Sábado Domingo" at bounding box center [1034, 271] width 984 height 29
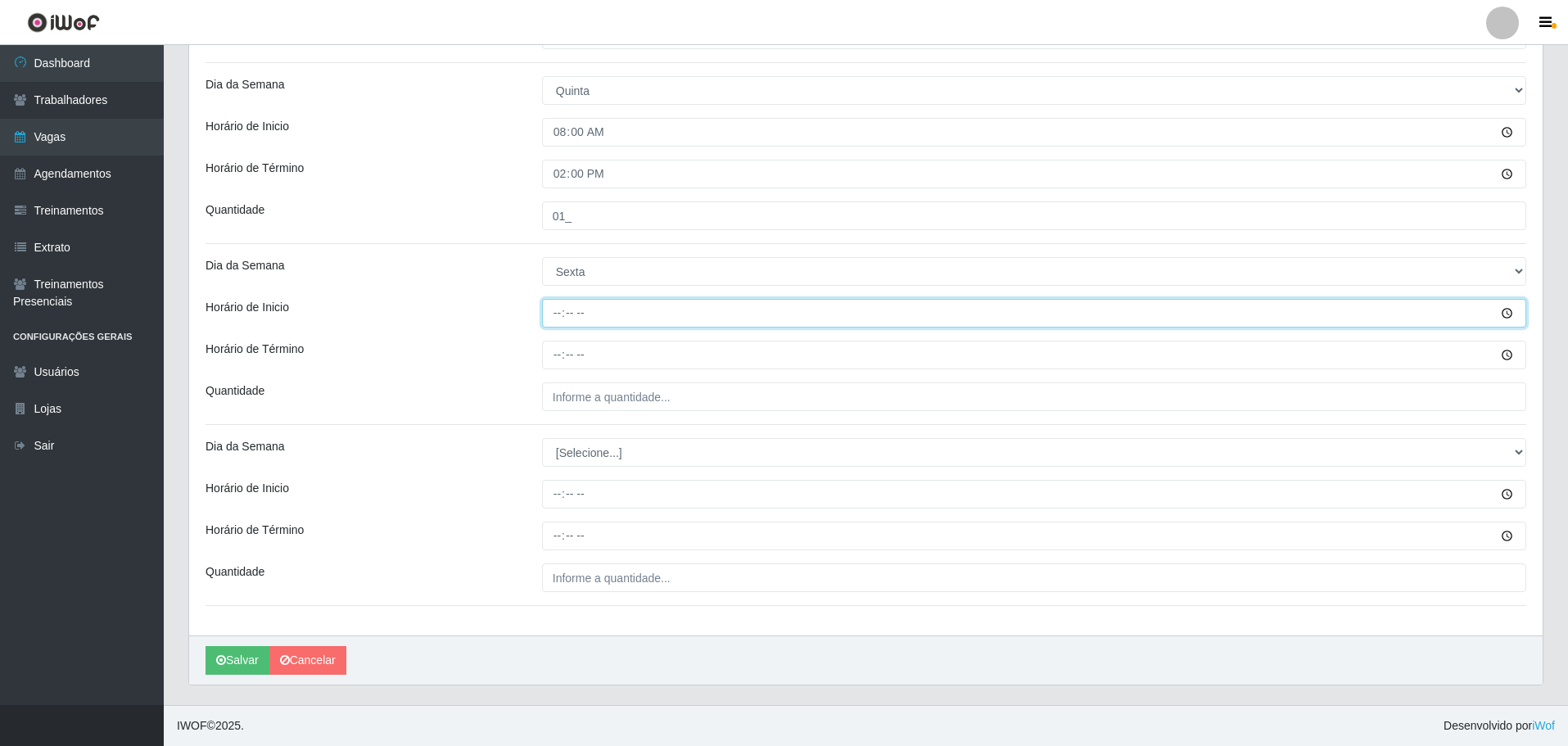
click at [553, 312] on input "Horário de Inicio" at bounding box center [1034, 313] width 984 height 29
type input "08:00"
click at [551, 355] on input "Horário de Término" at bounding box center [1034, 354] width 984 height 29
type input "14:00"
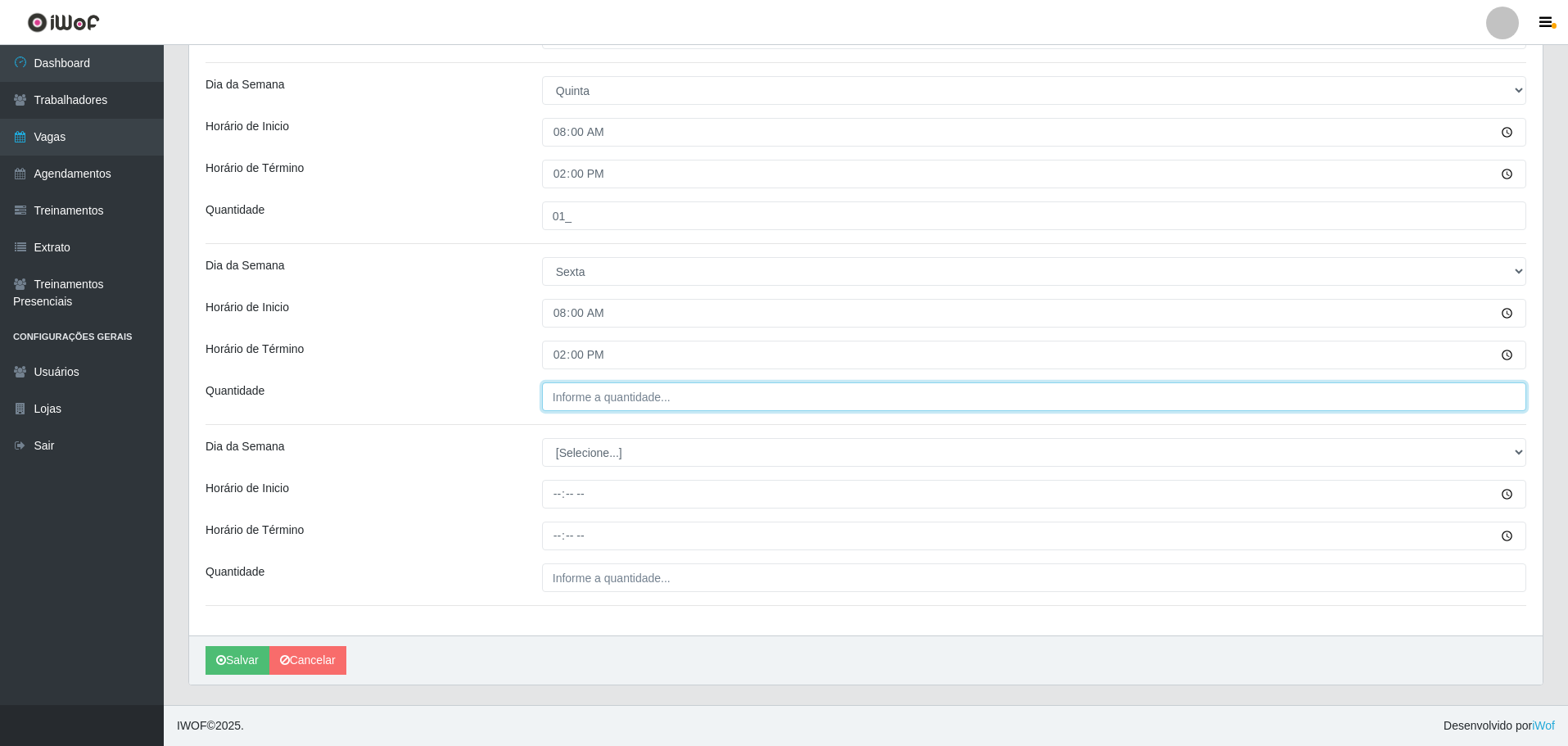
click at [644, 385] on input "Quantidade" at bounding box center [1034, 397] width 984 height 29
type input "01_"
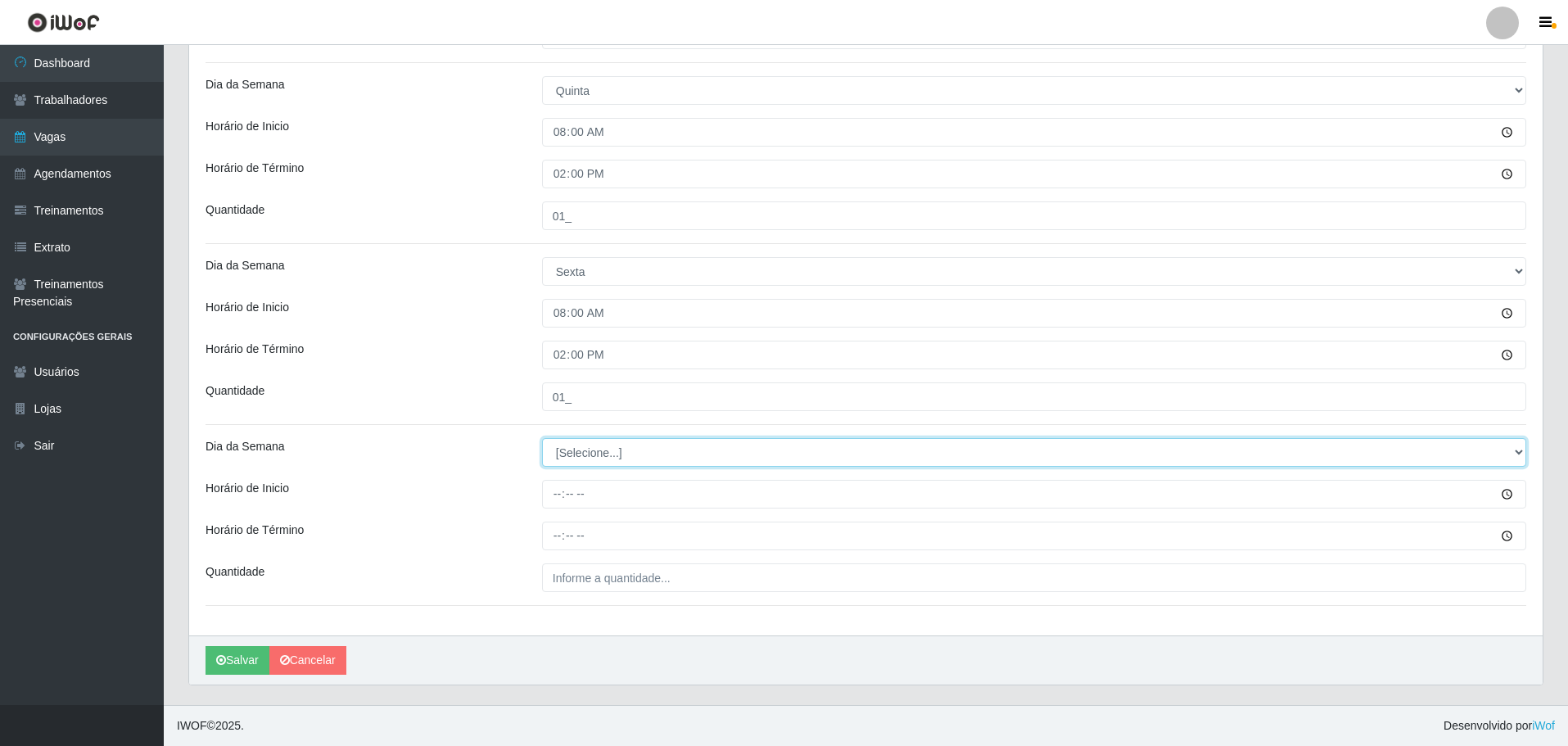
click at [633, 445] on select "[Selecione...] Segunda Terça Quarta Quinta Sexta Sábado Domingo" at bounding box center [1034, 452] width 984 height 29
select select "6"
click at [542, 438] on select "[Selecione...] Segunda Terça Quarta Quinta Sexta Sábado Domingo" at bounding box center [1034, 452] width 984 height 29
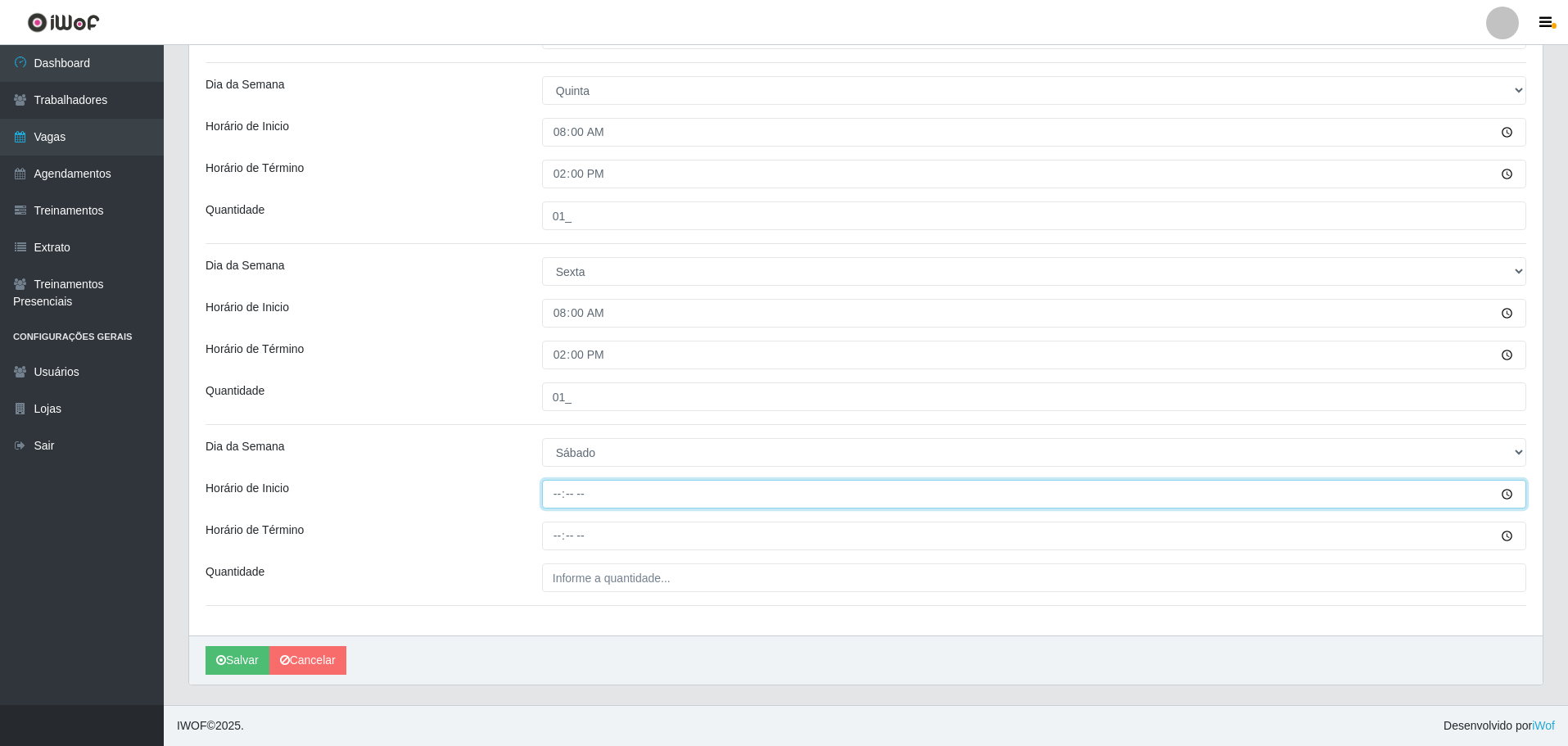
click at [553, 502] on input "Horário de Inicio" at bounding box center [1034, 493] width 984 height 29
type input "08:00"
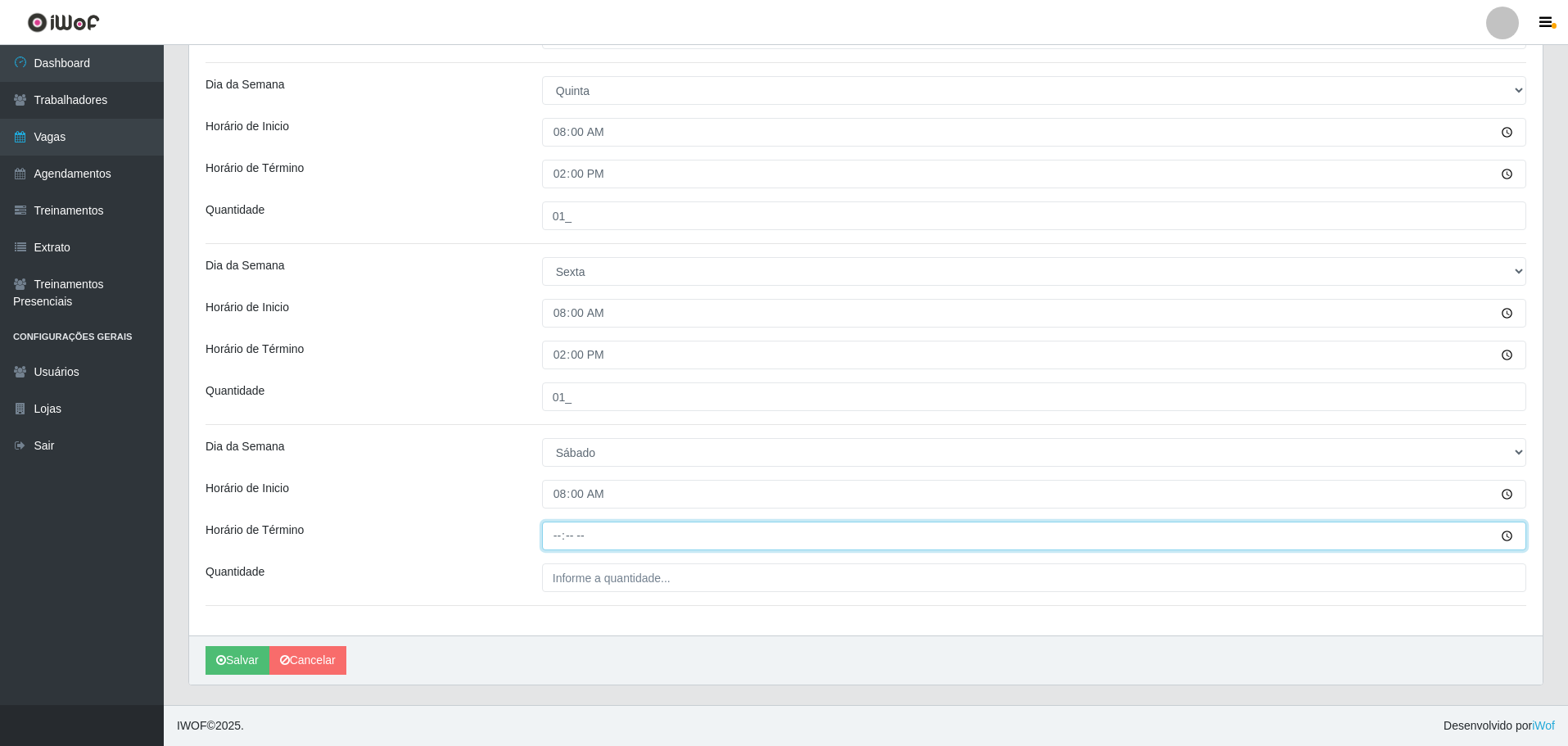
click at [547, 533] on input "Horário de Término" at bounding box center [1034, 536] width 984 height 29
type input "14:00"
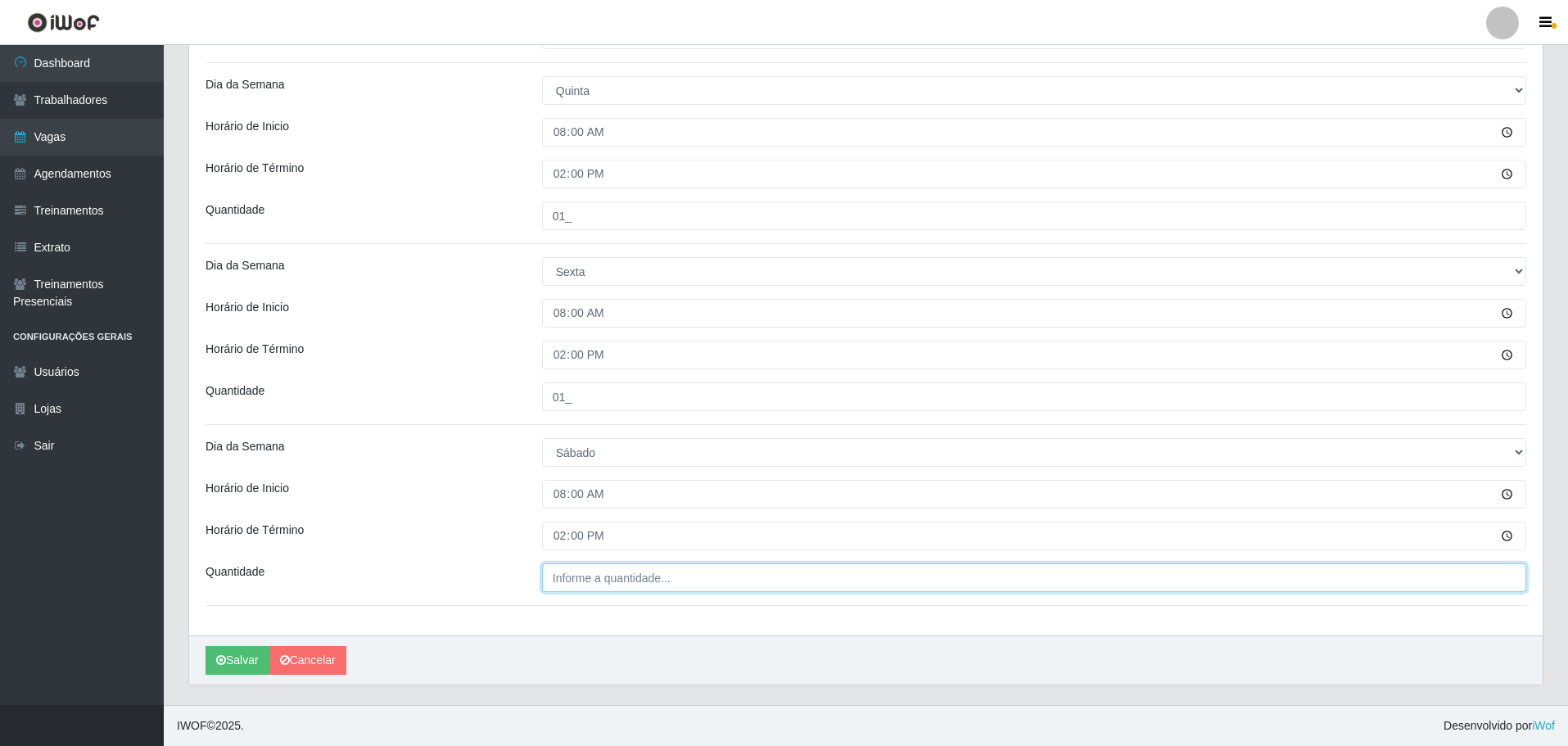
click at [640, 564] on input "Quantidade" at bounding box center [1034, 577] width 984 height 29
type input "01_"
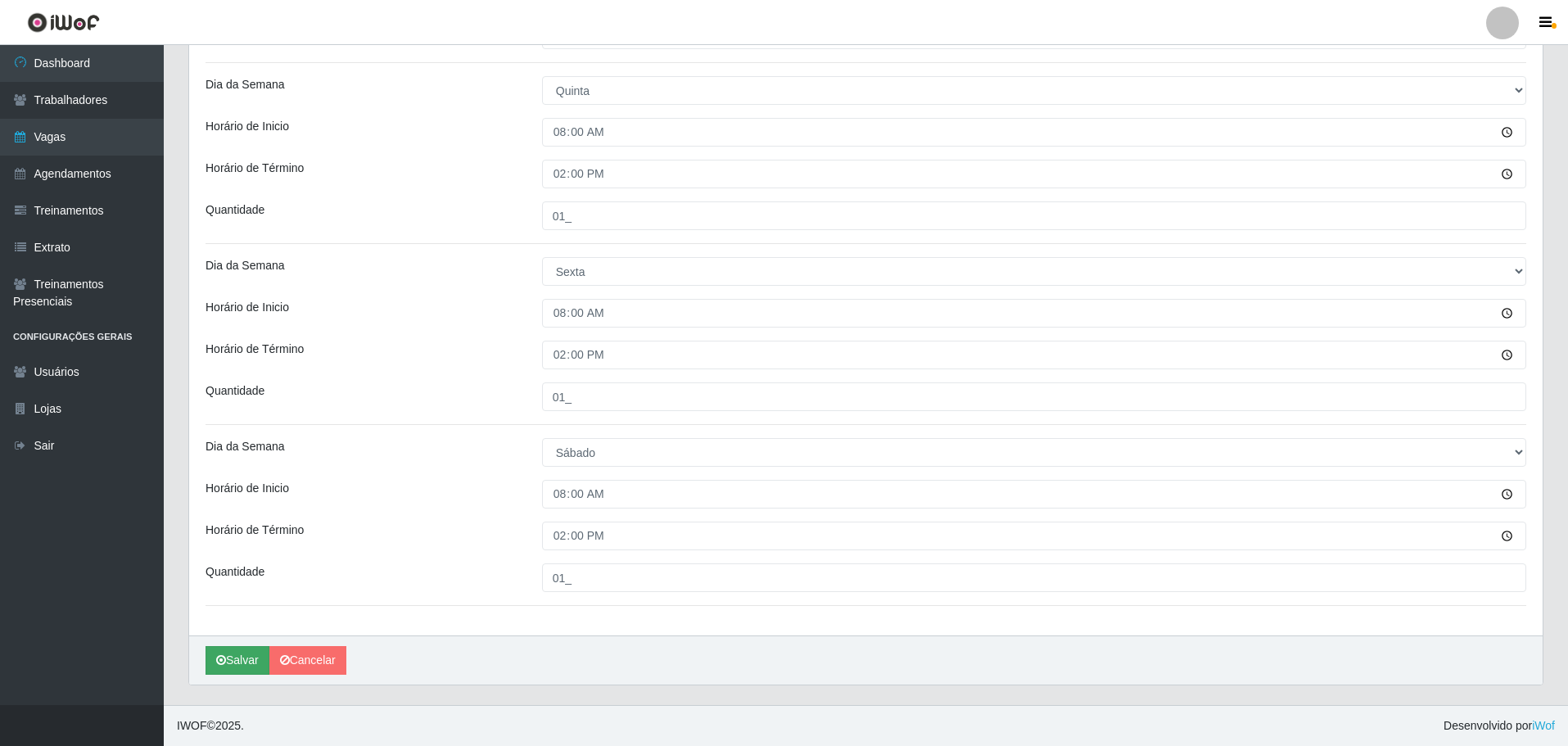
click at [214, 648] on button "Salvar" at bounding box center [237, 660] width 64 height 29
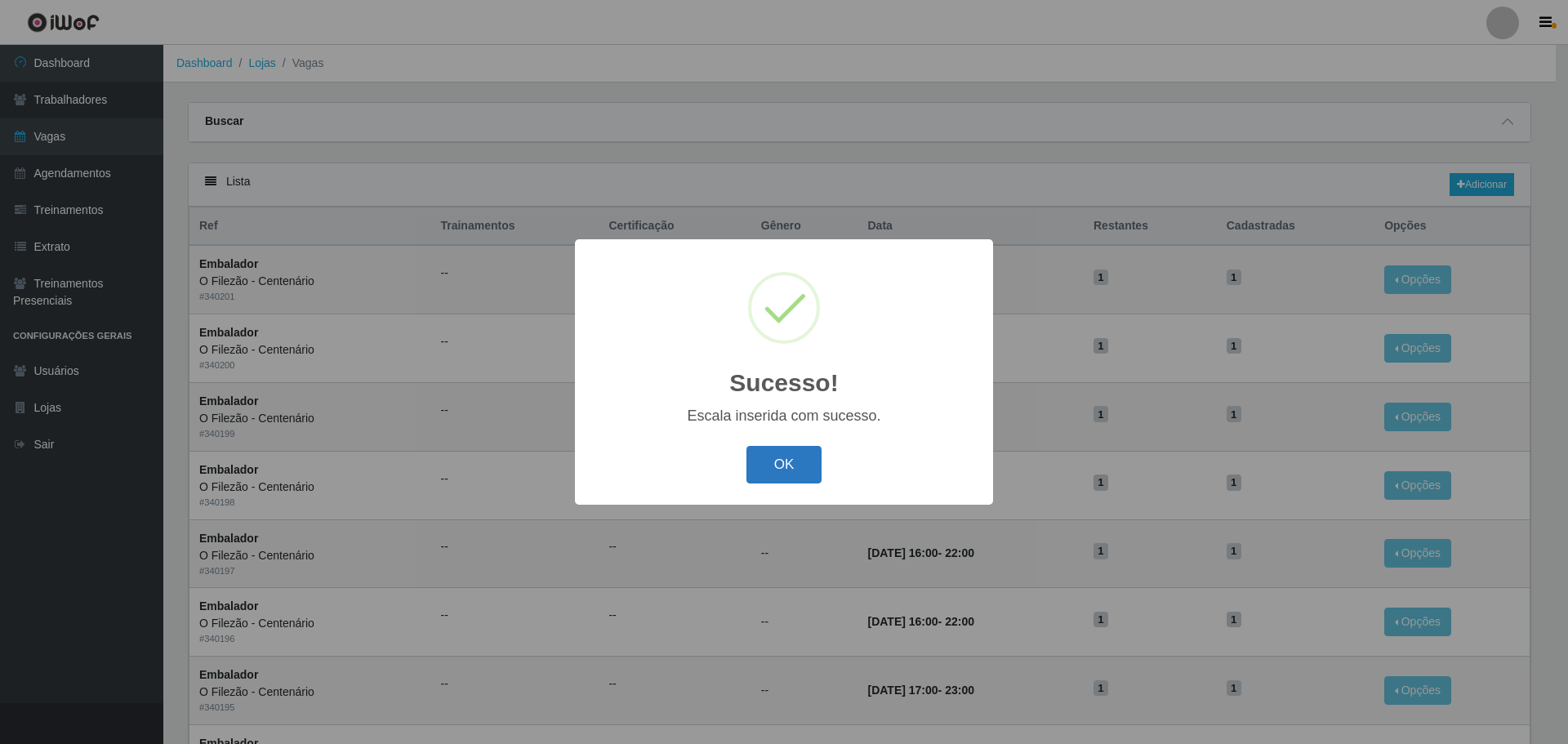
click at [791, 467] on button "OK" at bounding box center [784, 465] width 76 height 39
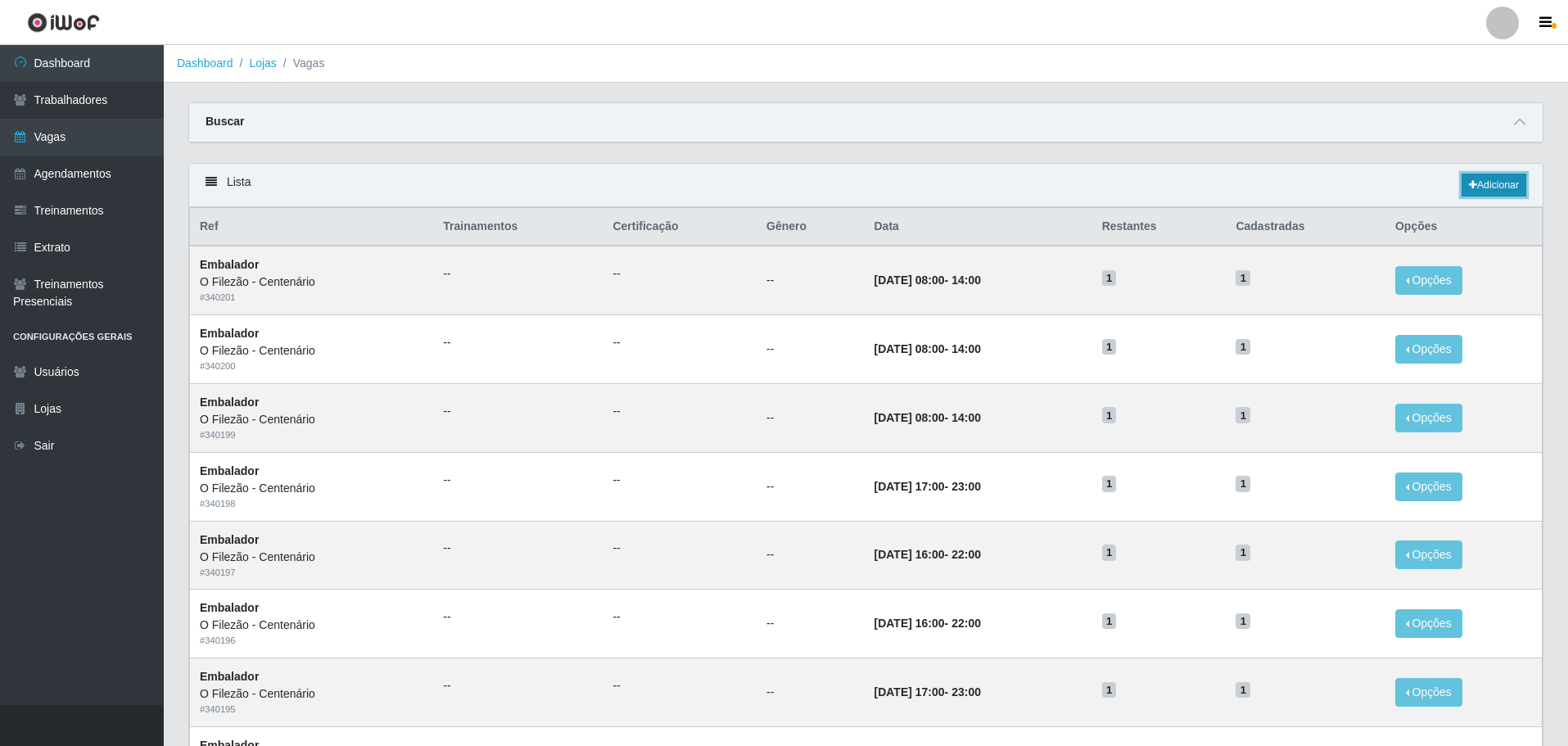
click at [1496, 184] on link "Adicionar" at bounding box center [1493, 184] width 65 height 23
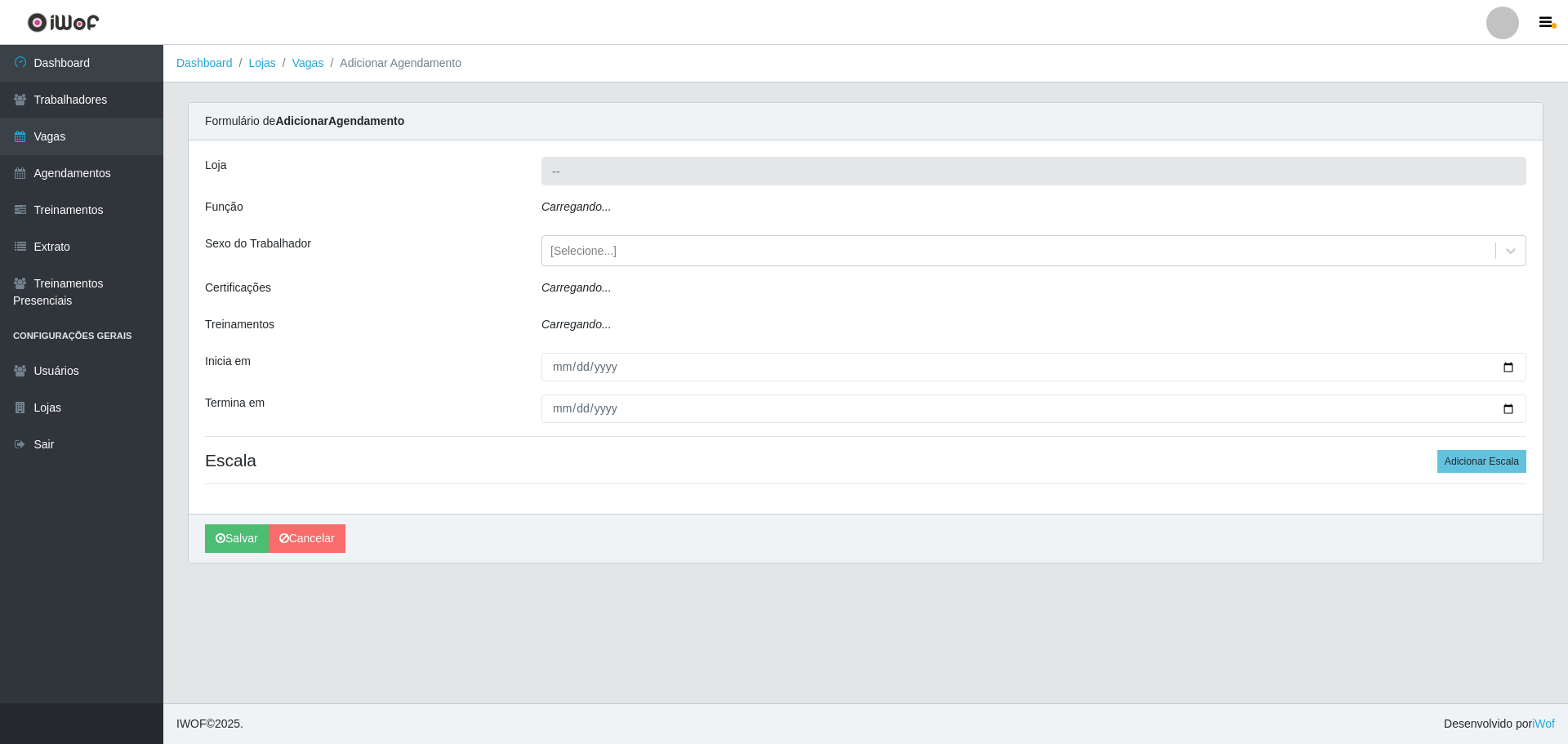
type input "O Filezão - Centenário"
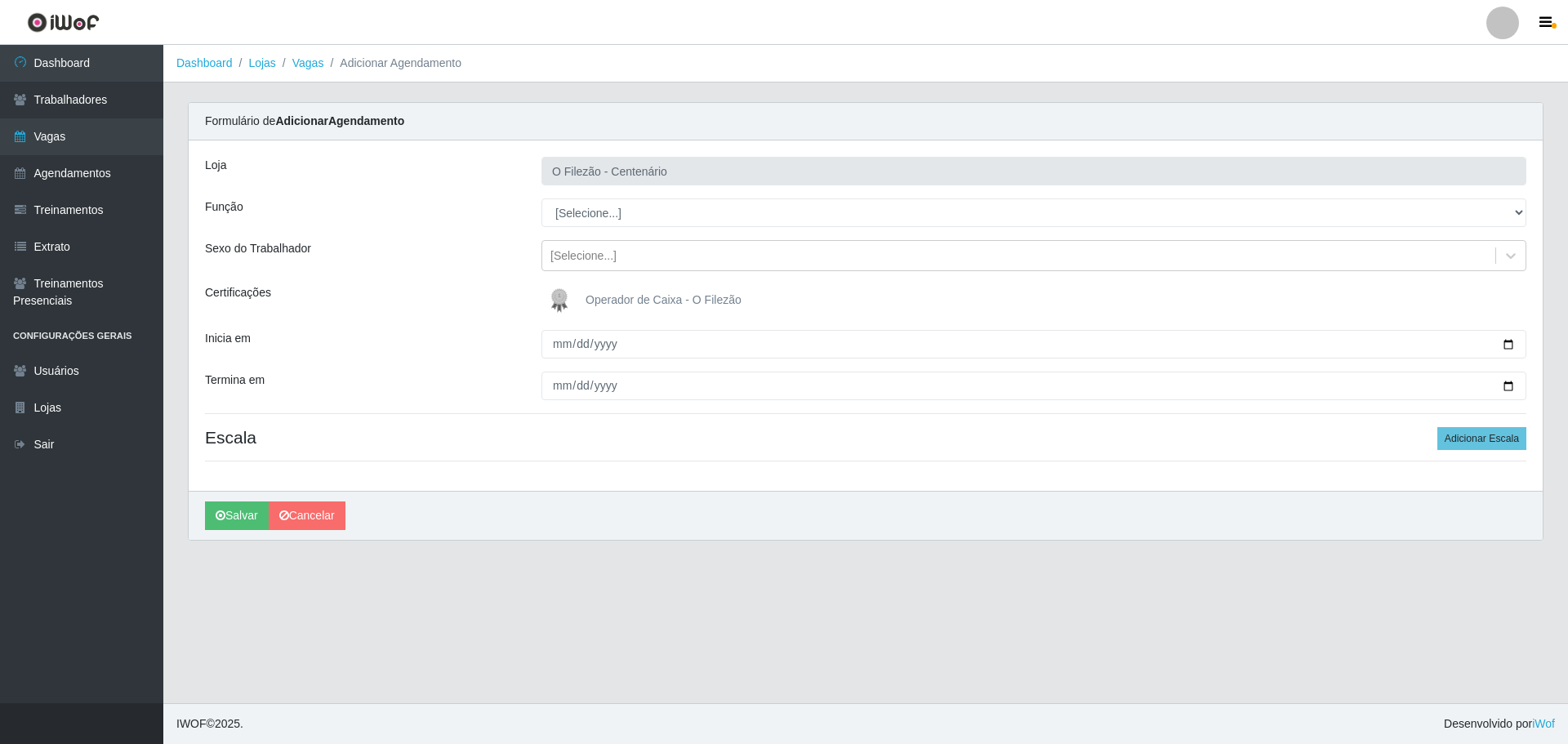
click at [1476, 459] on div "Loja O Filezão - Centenário Função [Selecione...] Auxiliar de Estacionamento Au…" at bounding box center [865, 315] width 1355 height 350
click at [1492, 434] on button "Adicionar Escala" at bounding box center [1482, 439] width 89 height 23
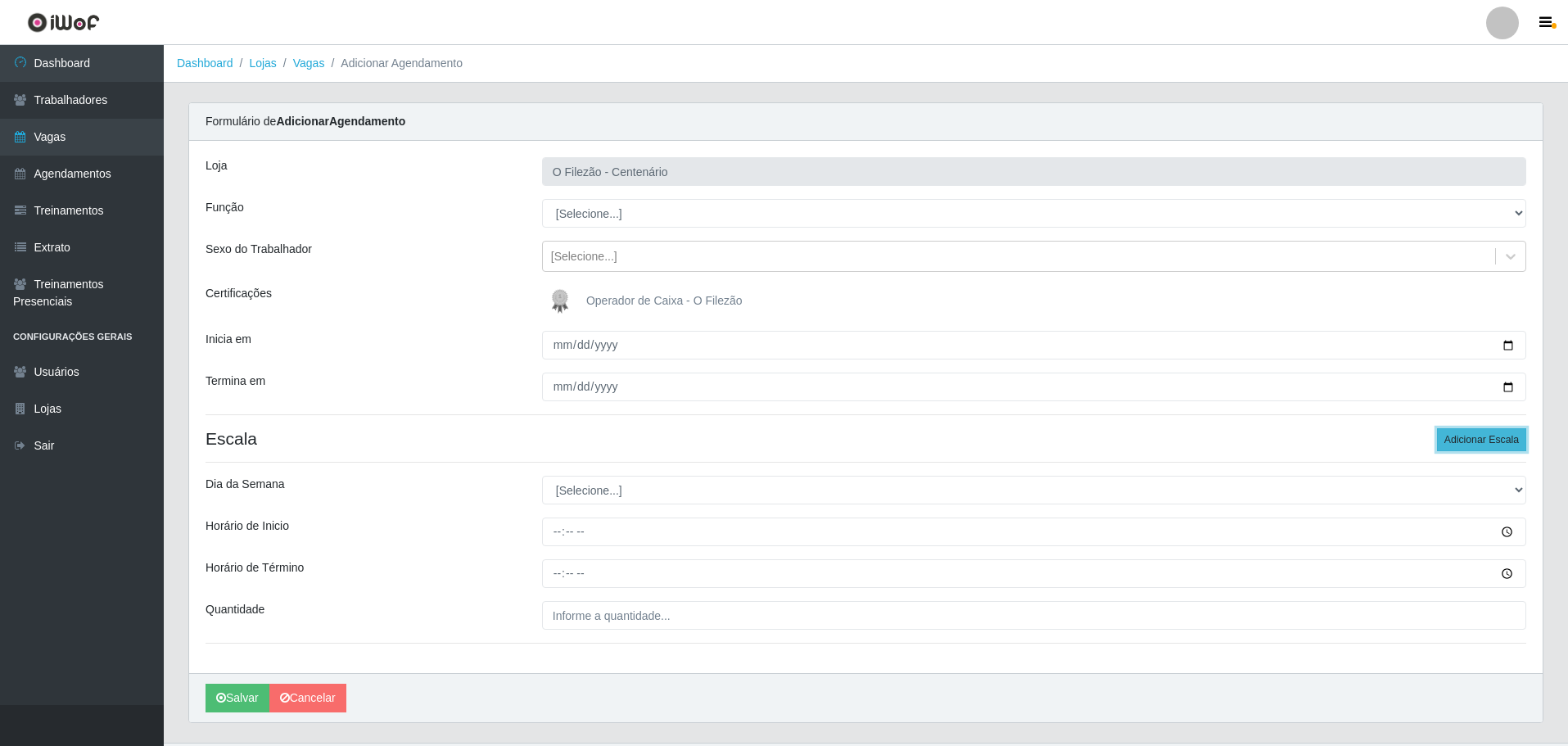
click at [1482, 437] on button "Adicionar Escala" at bounding box center [1481, 440] width 89 height 23
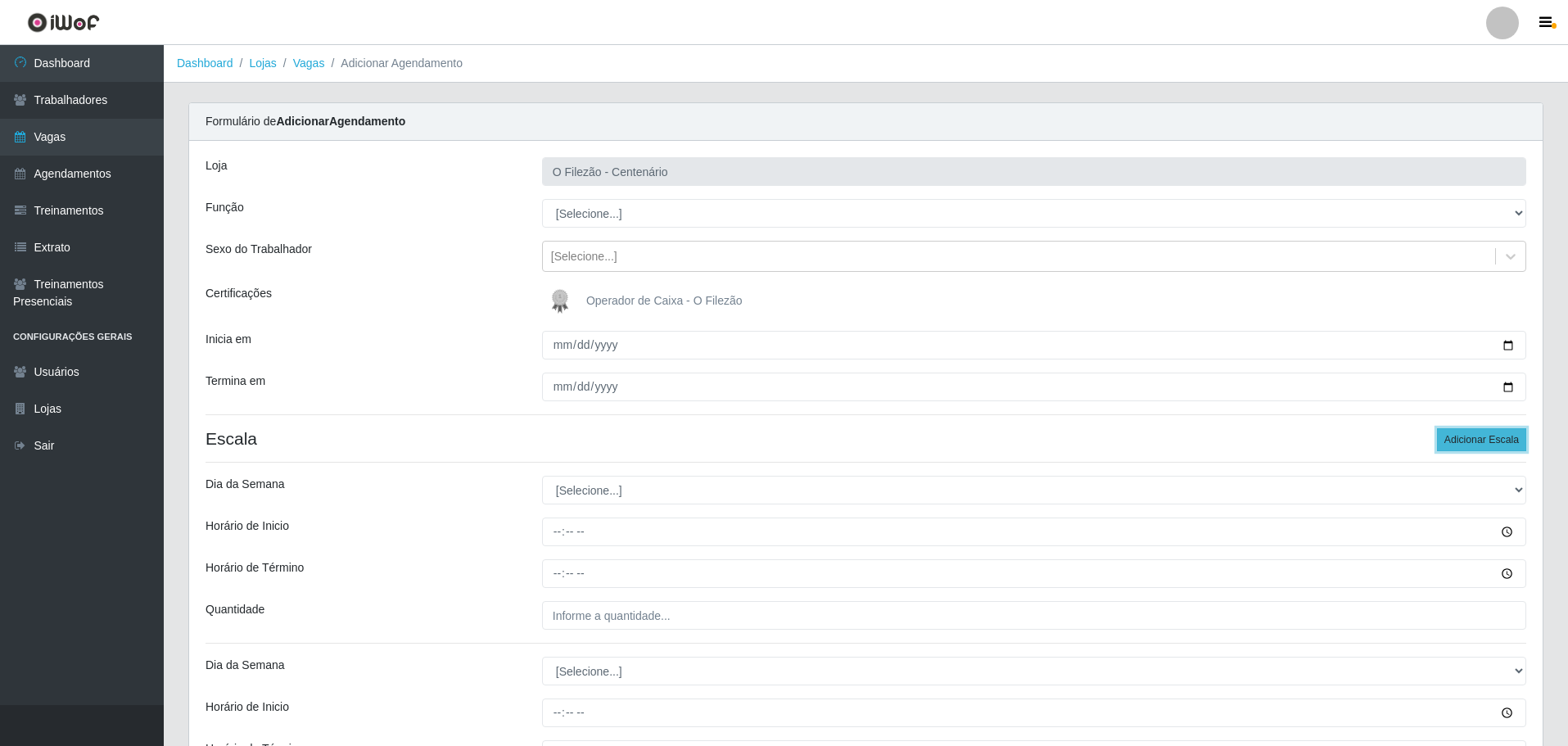
click at [1475, 437] on button "Adicionar Escala" at bounding box center [1481, 440] width 89 height 23
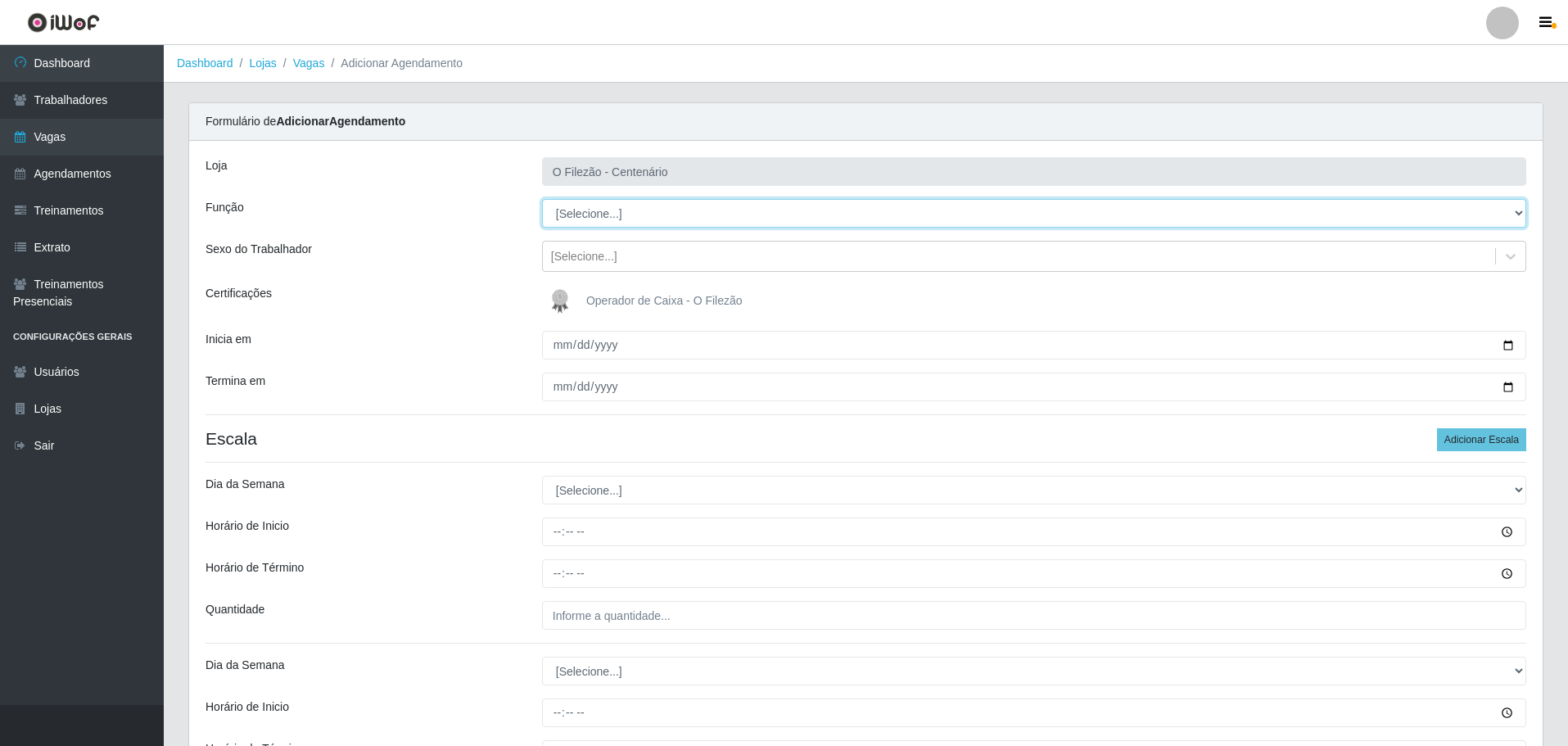
click at [607, 214] on select "[Selecione...] Auxiliar de Estacionamento Auxiliar de Estacionamento + Auxiliar…" at bounding box center [1034, 213] width 984 height 29
select select "1"
click at [542, 199] on select "[Selecione...] Auxiliar de Estacionamento Auxiliar de Estacionamento + Auxiliar…" at bounding box center [1034, 213] width 984 height 29
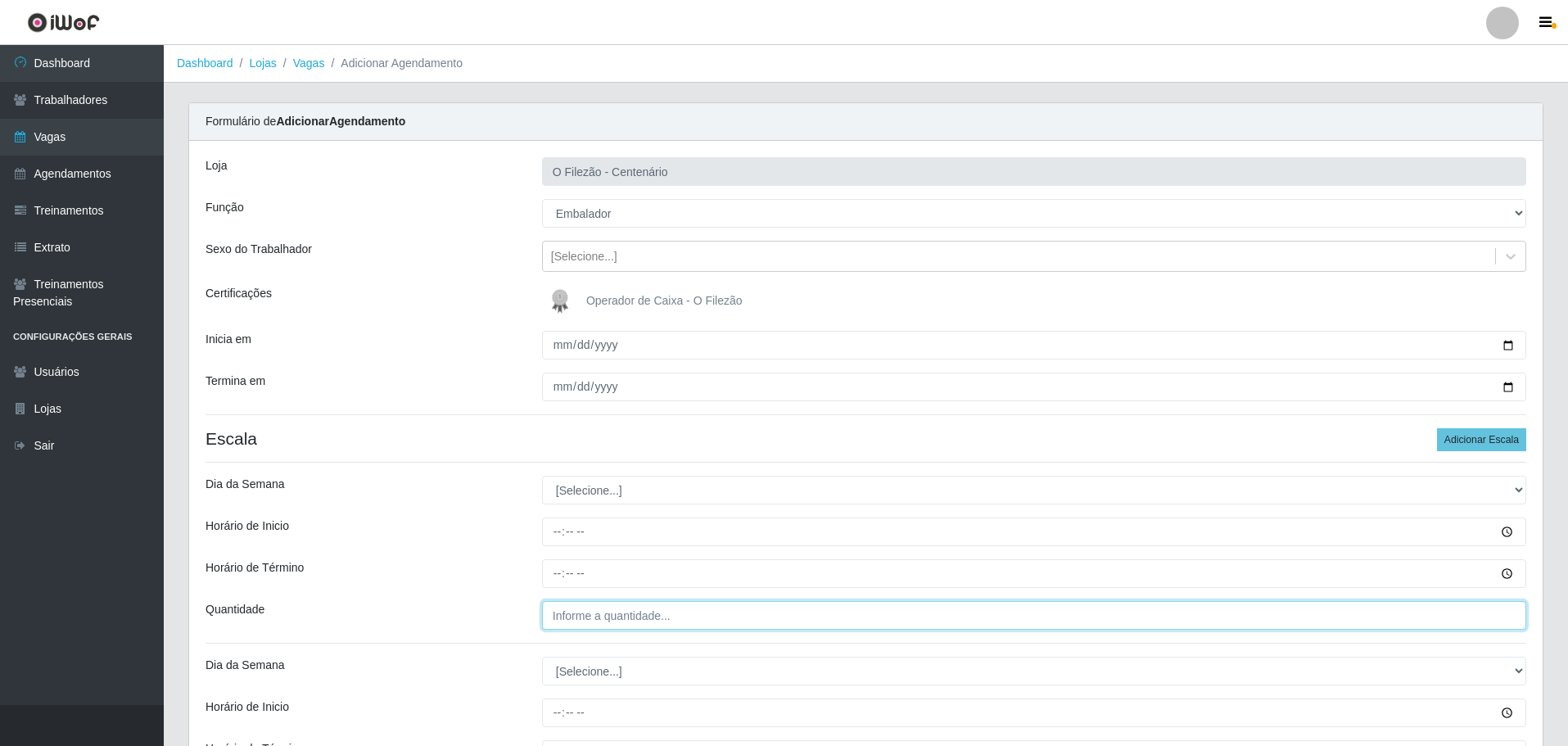
type input "___"
drag, startPoint x: 1270, startPoint y: 626, endPoint x: 1425, endPoint y: 242, distance: 414.1
click at [1425, 242] on div "Loja O Filezão - Centenário Função [Selecione...] Auxiliar de Estacionamento Au…" at bounding box center [866, 588] width 1353 height 894
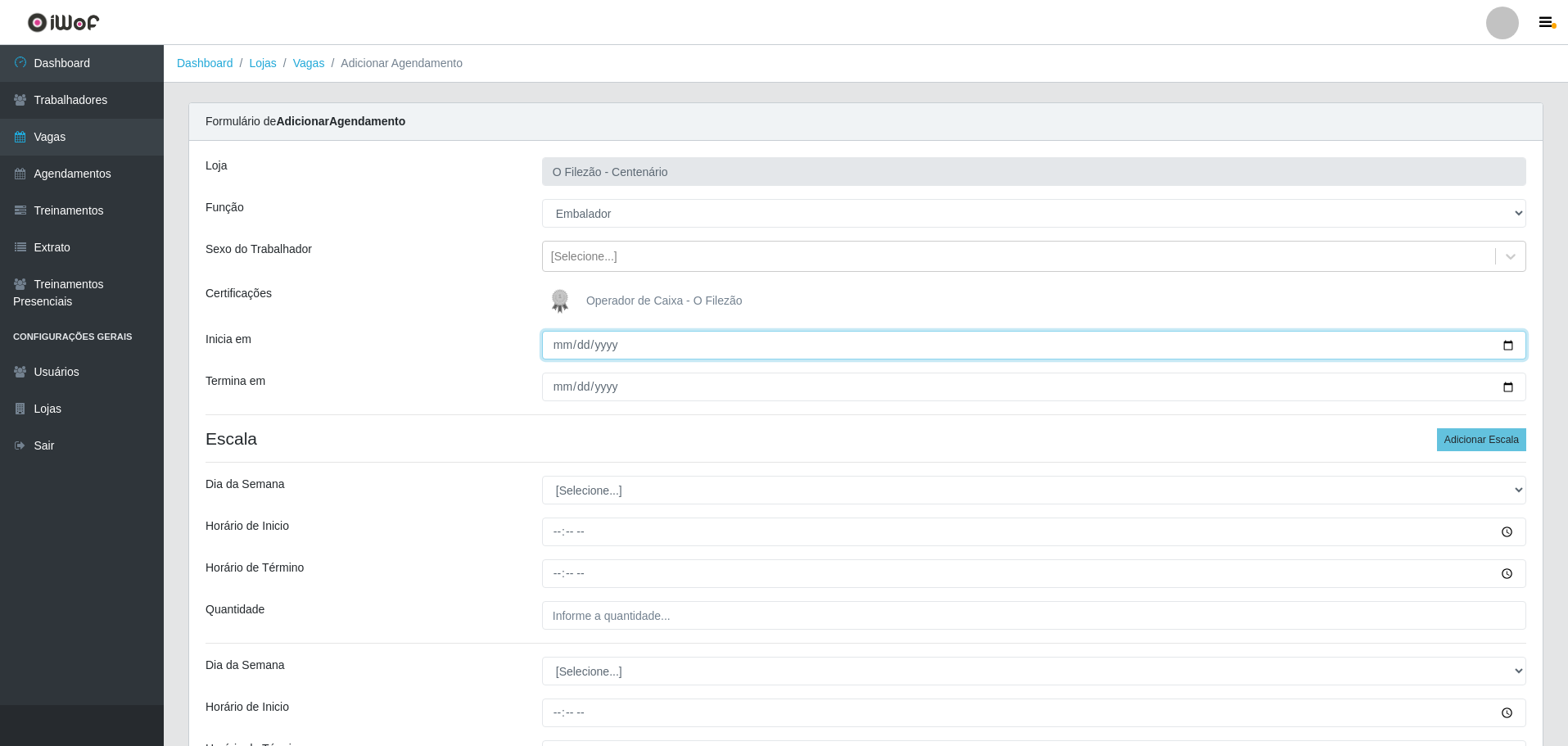
click at [1512, 342] on input "Inicia em" at bounding box center [1034, 345] width 984 height 29
click at [1499, 347] on input "Inicia em" at bounding box center [1034, 345] width 984 height 29
click at [1509, 348] on input "Inicia em" at bounding box center [1034, 345] width 984 height 29
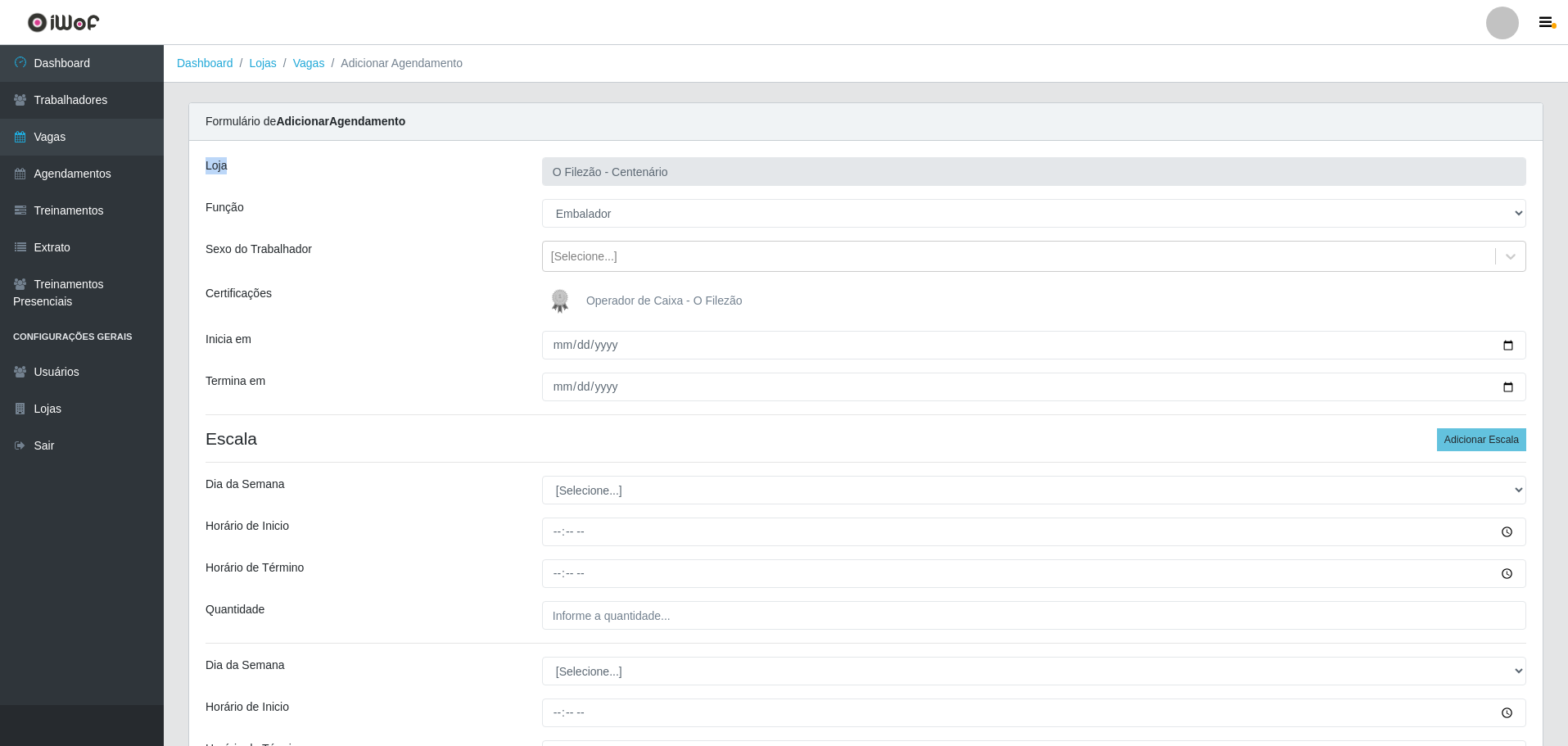
drag, startPoint x: 964, startPoint y: 179, endPoint x: 862, endPoint y: 560, distance: 394.4
click at [862, 560] on div "Formulário de Adicionar Agendamento Loja O Filezão - Centenário Função [Selecio…" at bounding box center [866, 594] width 1355 height 983
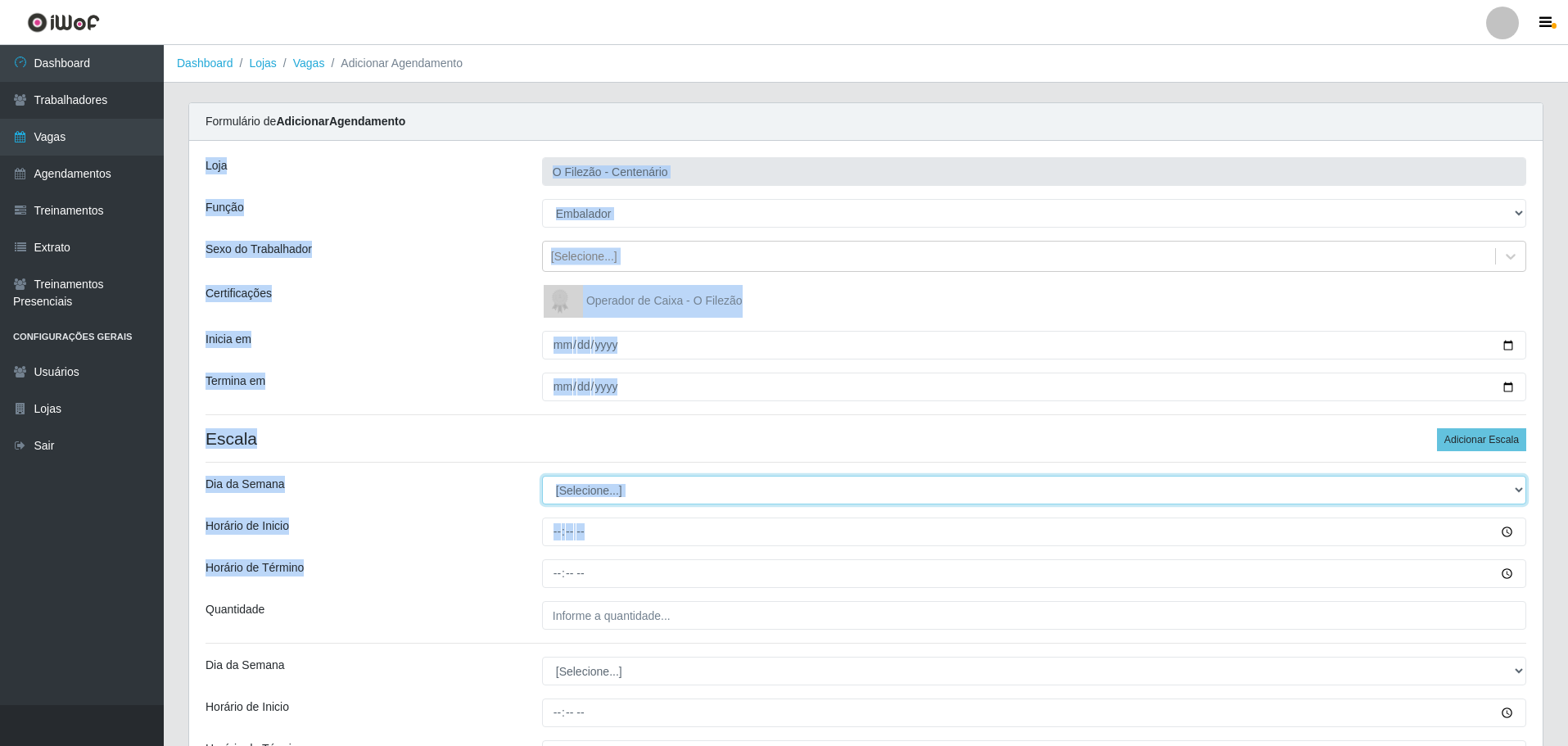
click at [777, 489] on select "[Selecione...] Segunda Terça Quarta Quinta Sexta Sábado Domingo" at bounding box center [1034, 490] width 984 height 29
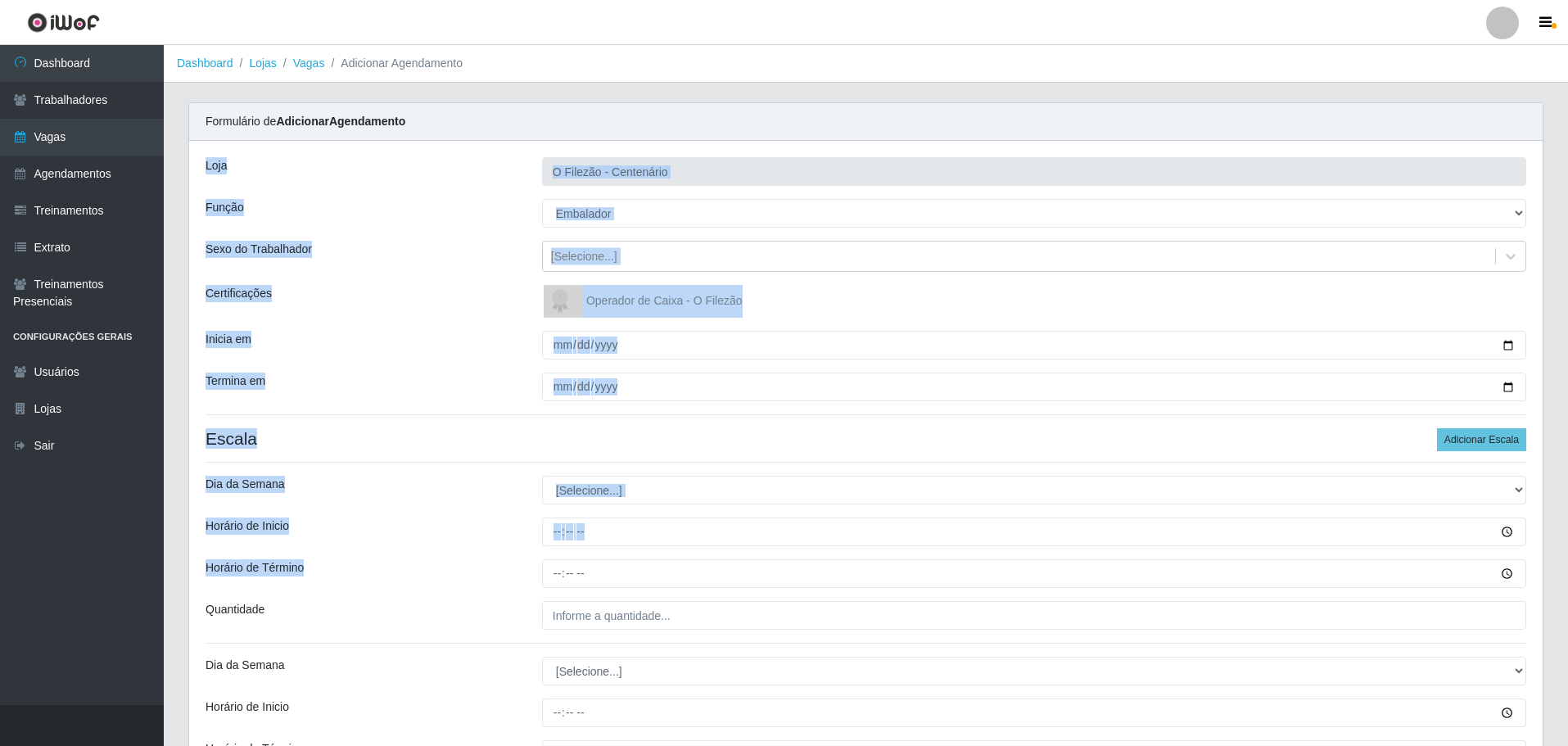
click at [419, 356] on div "Inicia em" at bounding box center [361, 345] width 336 height 29
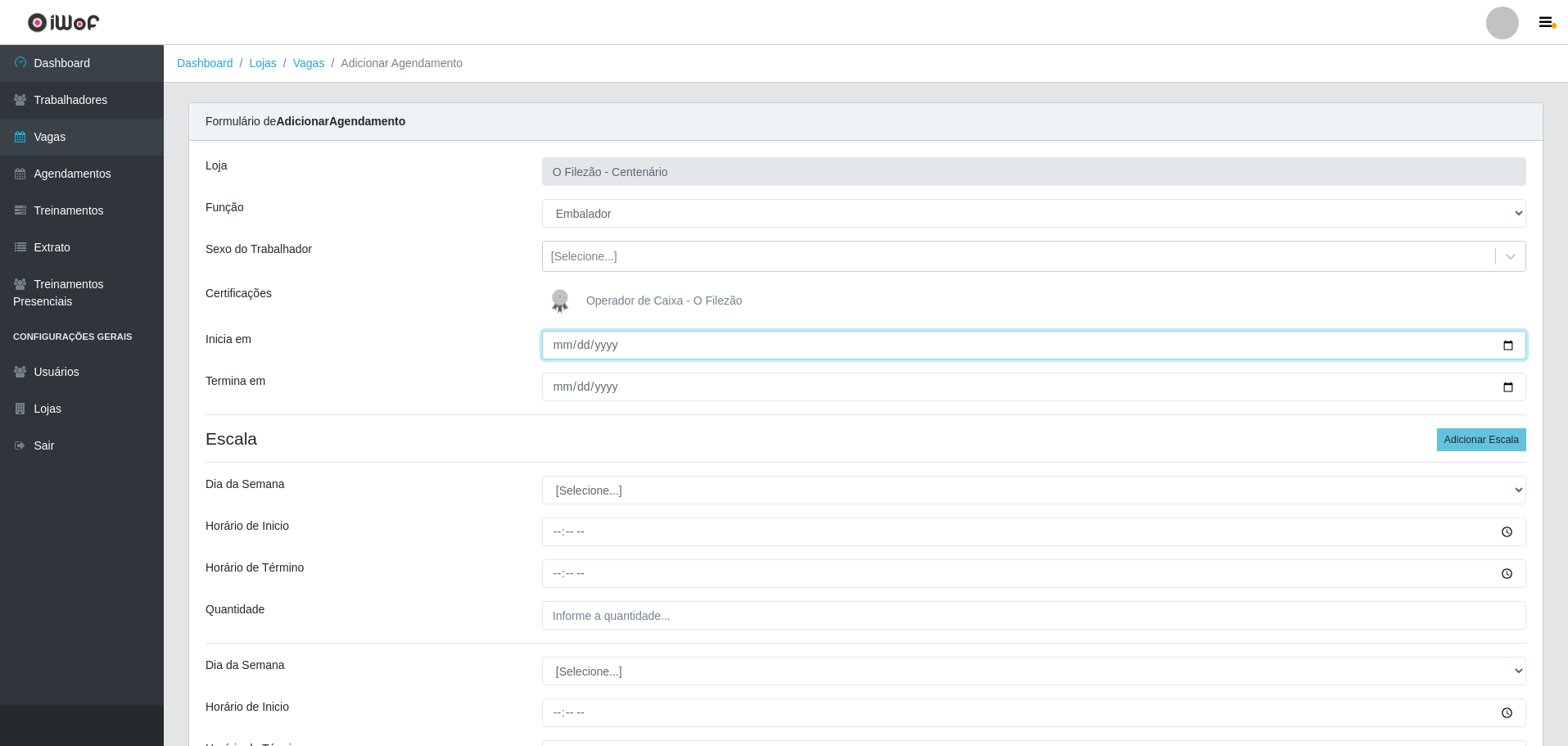
click at [557, 352] on input "Inicia em" at bounding box center [1034, 345] width 984 height 29
click at [1505, 349] on input "Inicia em" at bounding box center [1034, 345] width 984 height 29
type input "[DATE]"
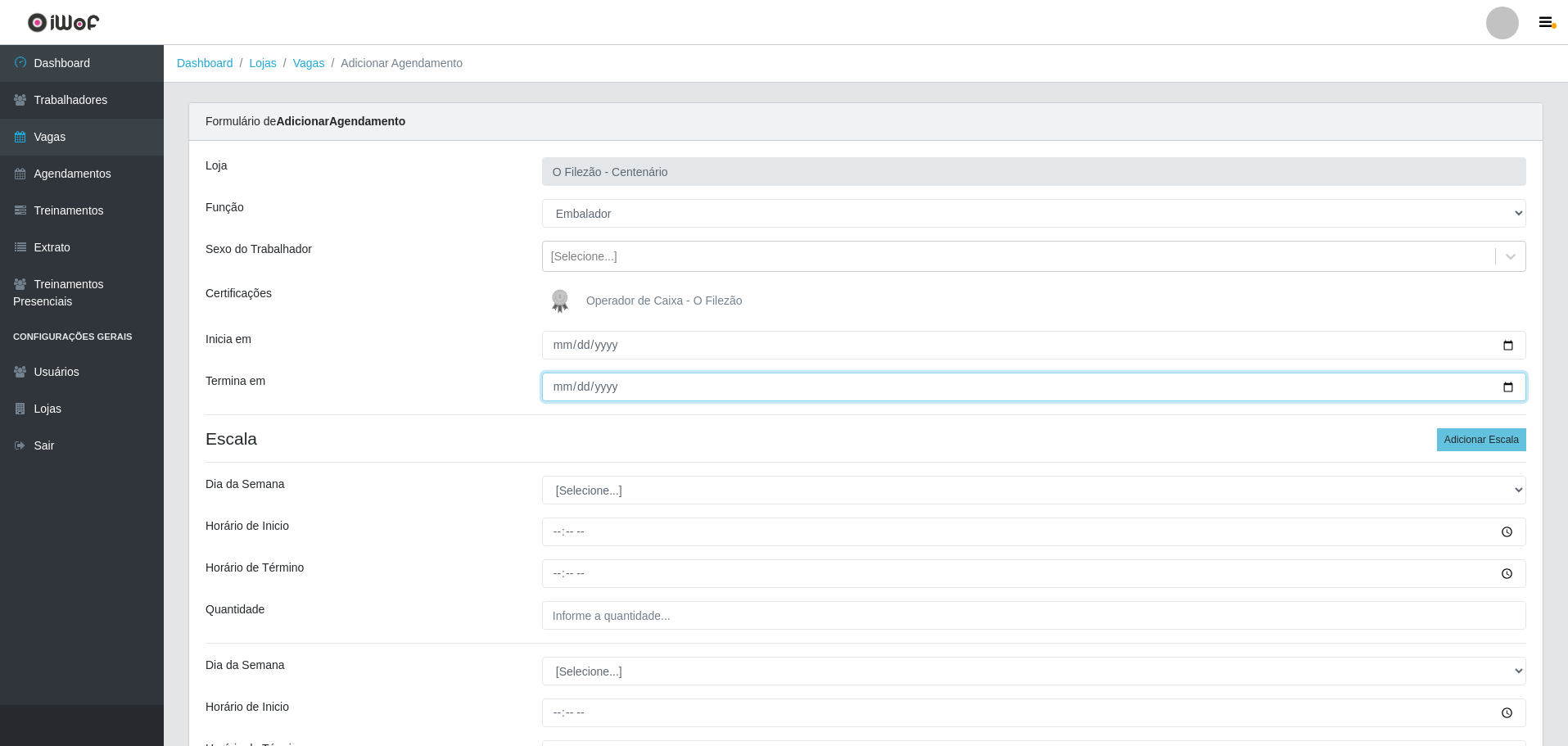
click at [556, 388] on input "Termina em" at bounding box center [1034, 386] width 984 height 29
type input "[DATE]"
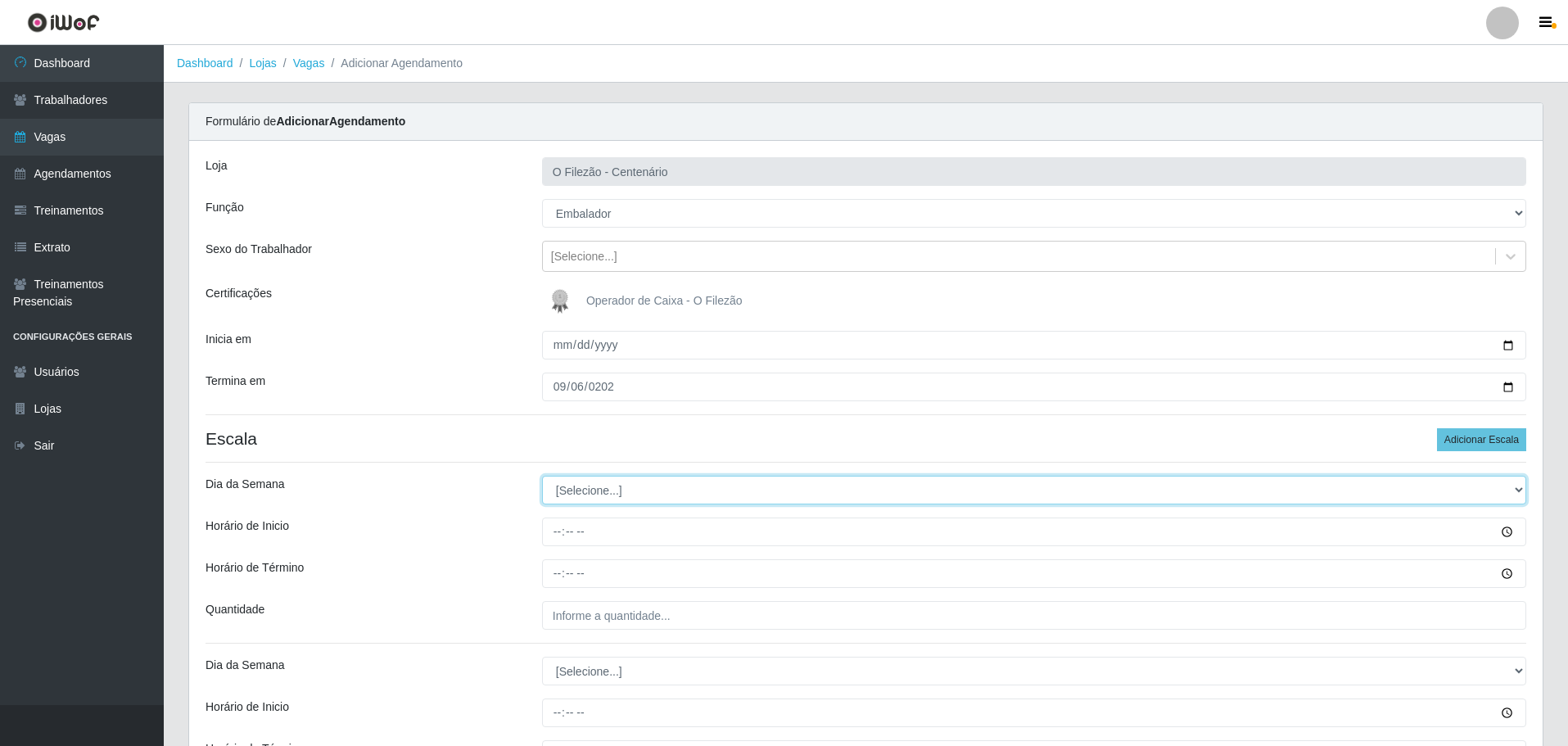
click at [588, 486] on select "[Selecione...] Segunda Terça Quarta Quinta Sexta Sábado Domingo" at bounding box center [1034, 490] width 984 height 29
select select "6"
click at [542, 476] on select "[Selecione...] Segunda Terça Quarta Quinta Sexta Sábado Domingo" at bounding box center [1034, 490] width 984 height 29
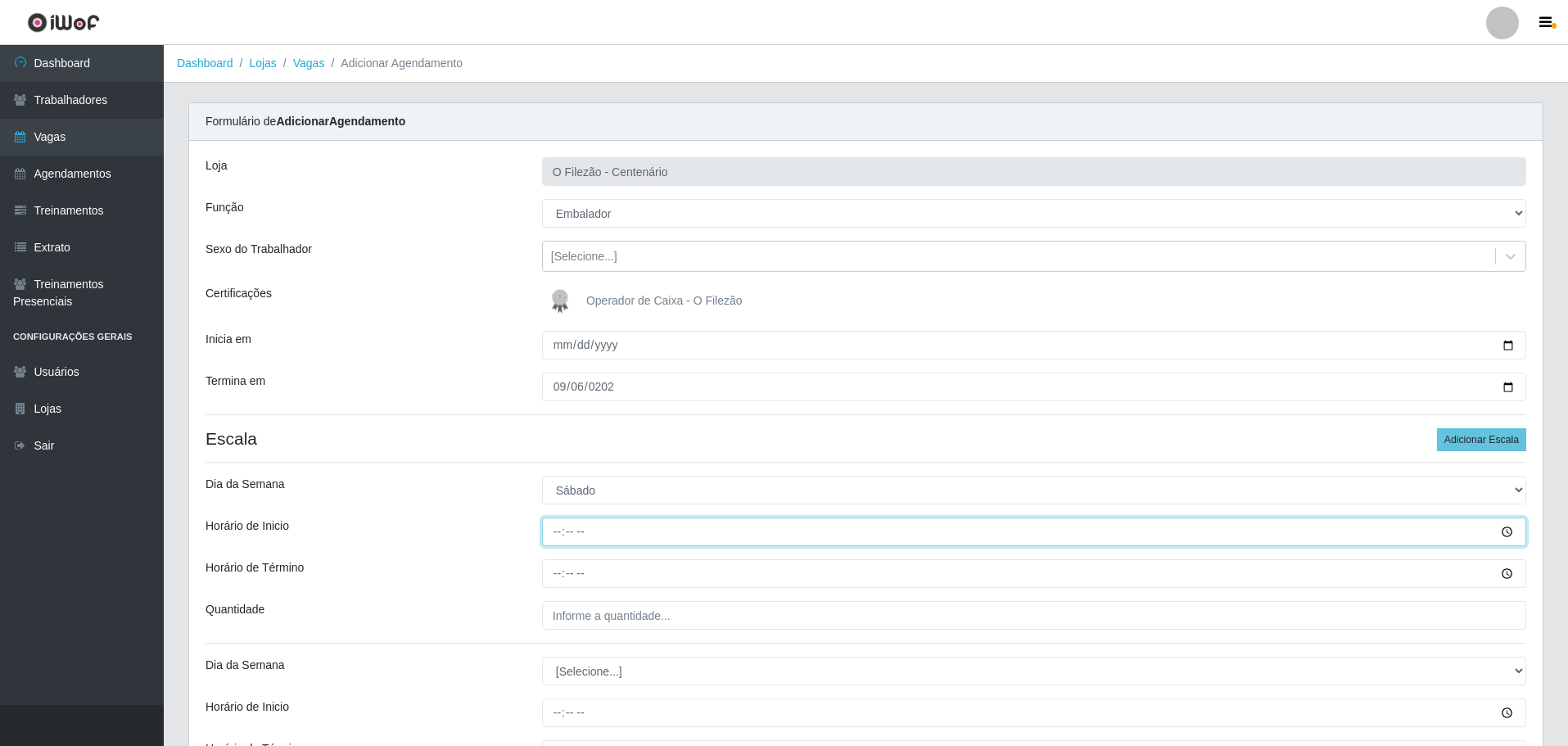
click at [544, 524] on input "Horário de Inicio" at bounding box center [1034, 531] width 984 height 29
type input "09:00"
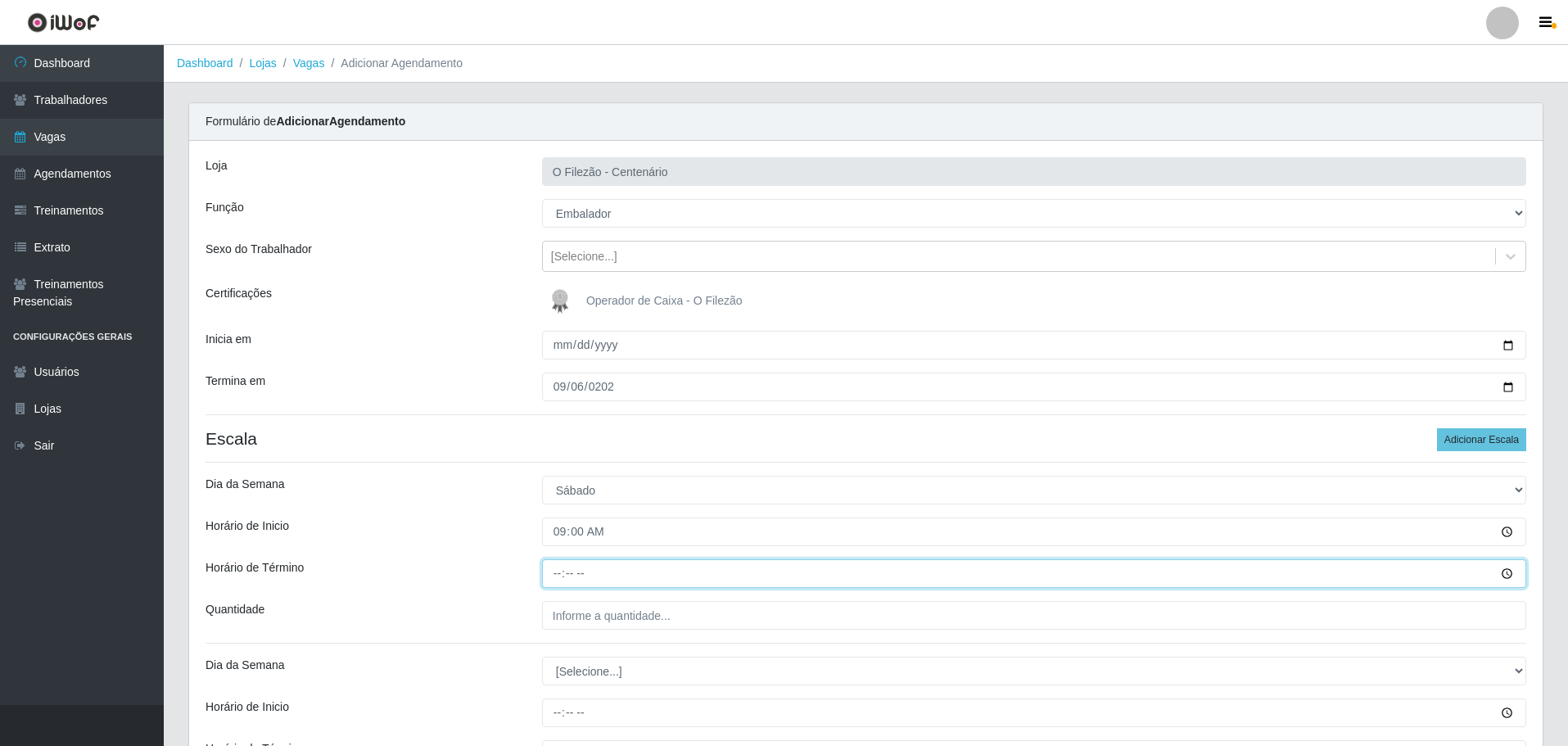
click at [556, 572] on input "Horário de Término" at bounding box center [1034, 574] width 984 height 29
type input "15:00"
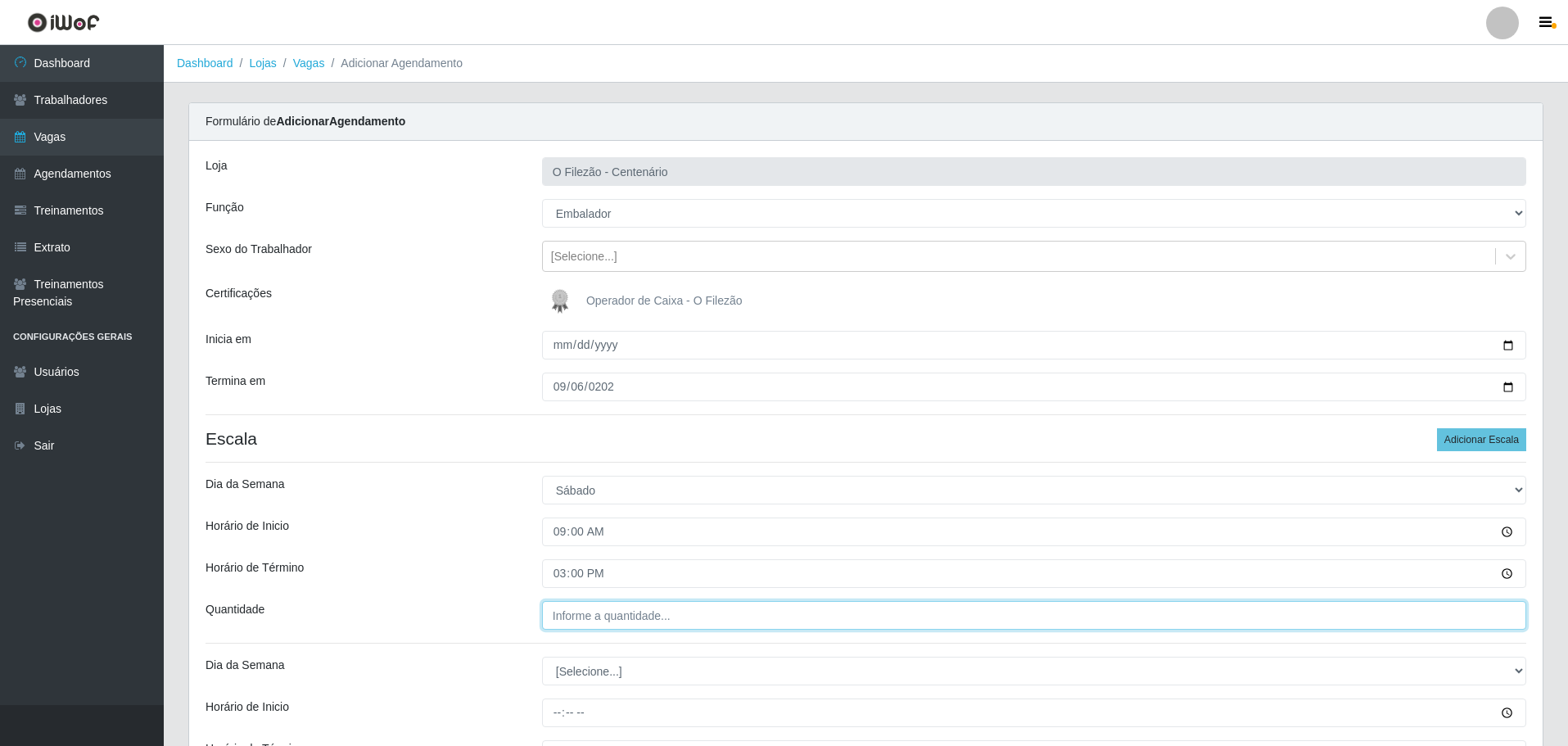
click at [623, 616] on input "Quantidade" at bounding box center [1034, 615] width 984 height 29
type input "01_"
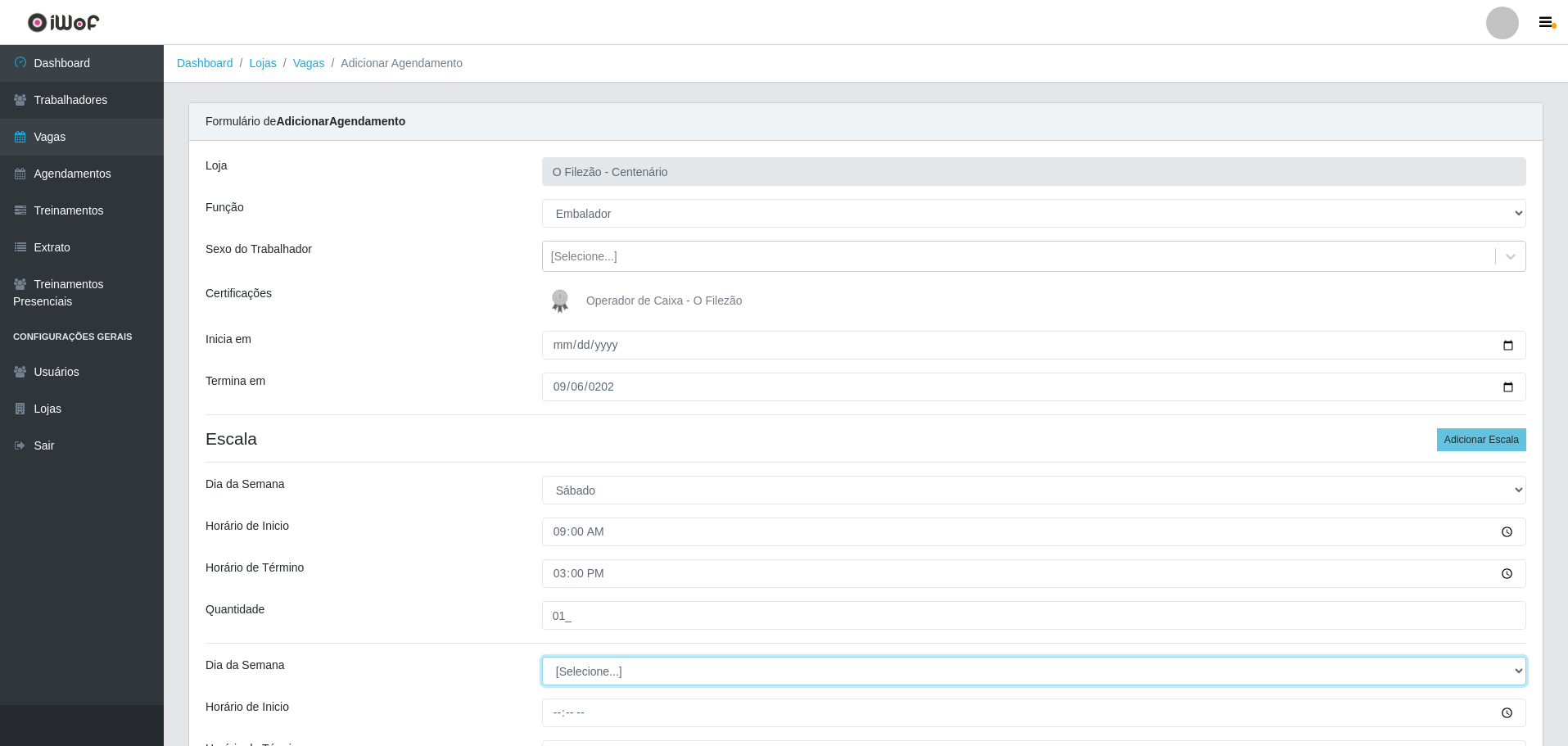
click at [626, 671] on select "[Selecione...] Segunda Terça Quarta Quinta Sexta Sábado Domingo" at bounding box center [1034, 670] width 984 height 29
select select "6"
click at [542, 657] on select "[Selecione...] Segunda Terça Quarta Quinta Sexta Sábado Domingo" at bounding box center [1034, 670] width 984 height 29
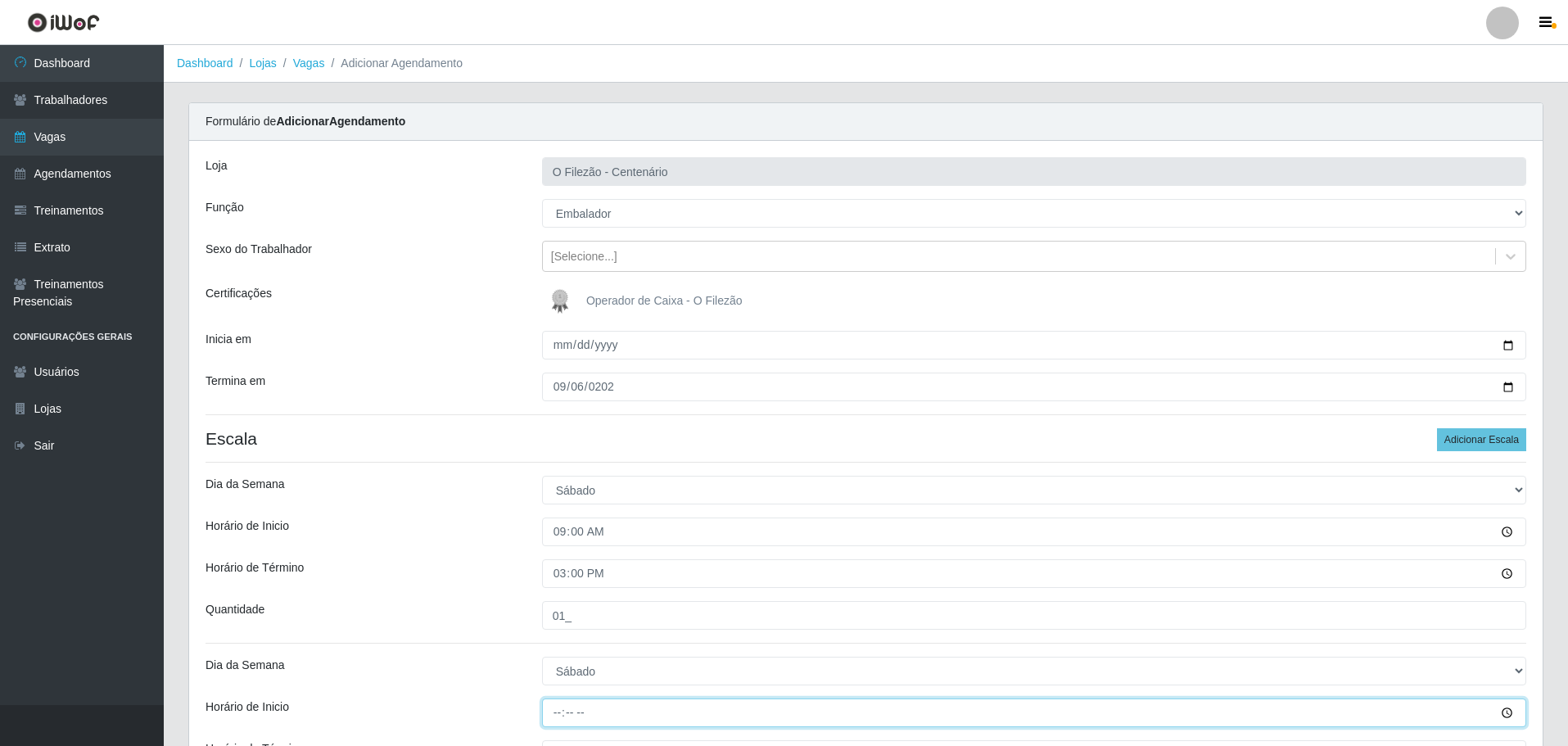
click at [553, 721] on input "Horário de Inicio" at bounding box center [1034, 713] width 984 height 29
type input "17:00"
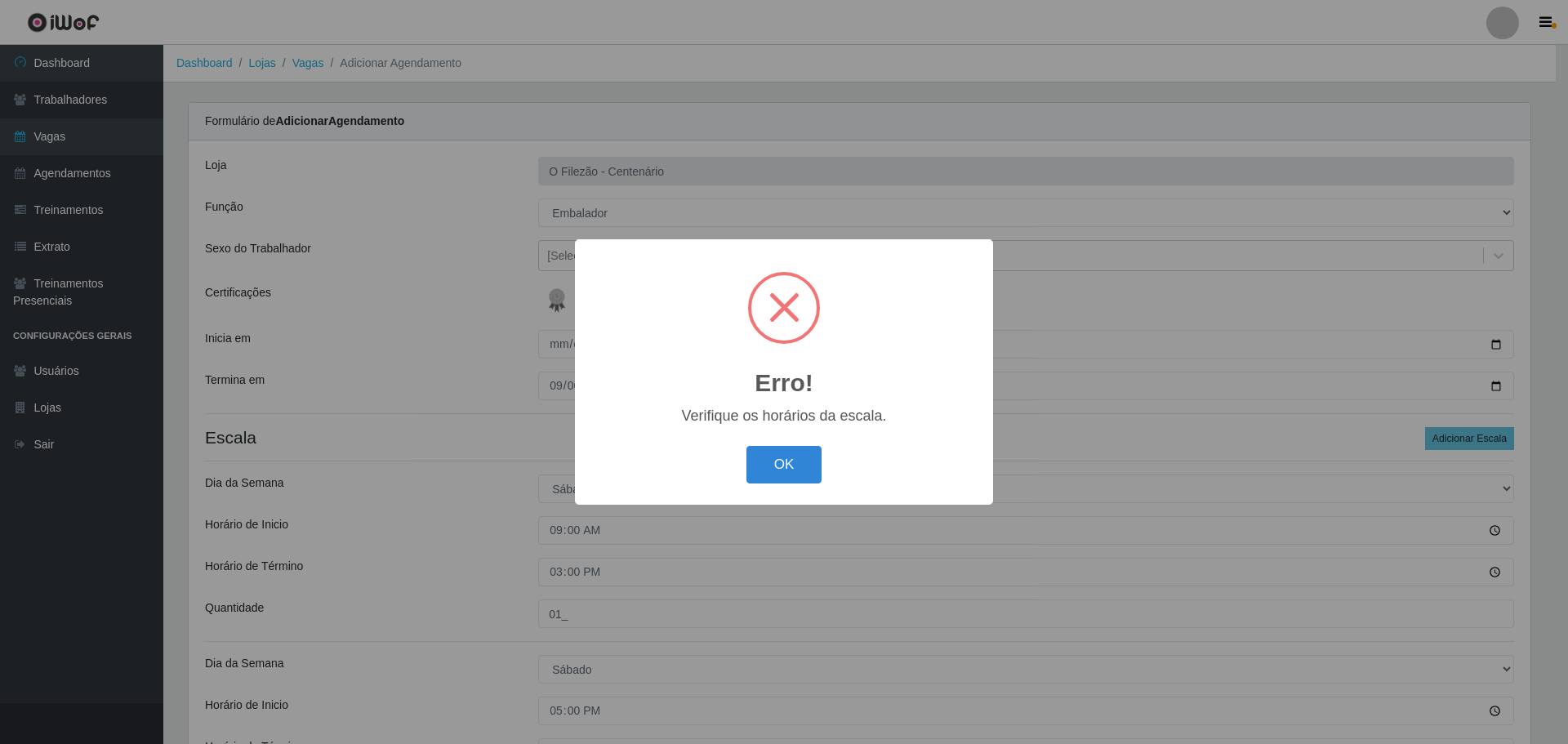
click at [818, 490] on div "Erro! × Verifique os horários da escala. OK Cancel" at bounding box center [784, 372] width 418 height 265
click at [783, 472] on button "OK" at bounding box center [784, 465] width 76 height 39
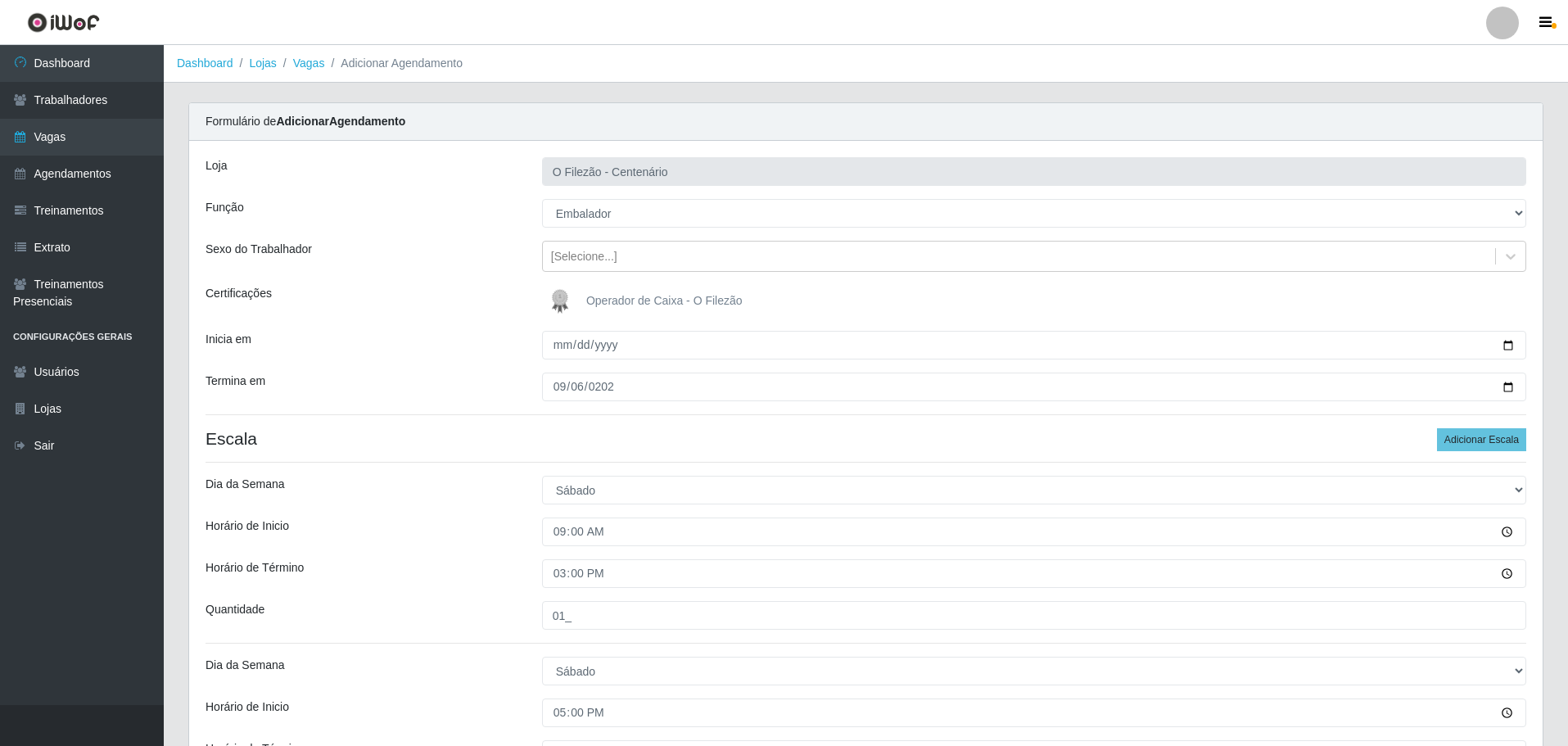
drag, startPoint x: 1372, startPoint y: 719, endPoint x: 1460, endPoint y: 239, distance: 488.0
click at [1460, 239] on div "Loja O Filezão - Centenário Função [Selecione...] Auxiliar de Estacionamento Au…" at bounding box center [866, 588] width 1353 height 894
drag, startPoint x: 1564, startPoint y: 511, endPoint x: 1569, endPoint y: 606, distance: 95.1
click at [1568, 606] on html "Perfil Alterar Senha Sair Dashboard Trabalhadores Vagas Agendamentos Treinament…" at bounding box center [784, 573] width 1568 height 1146
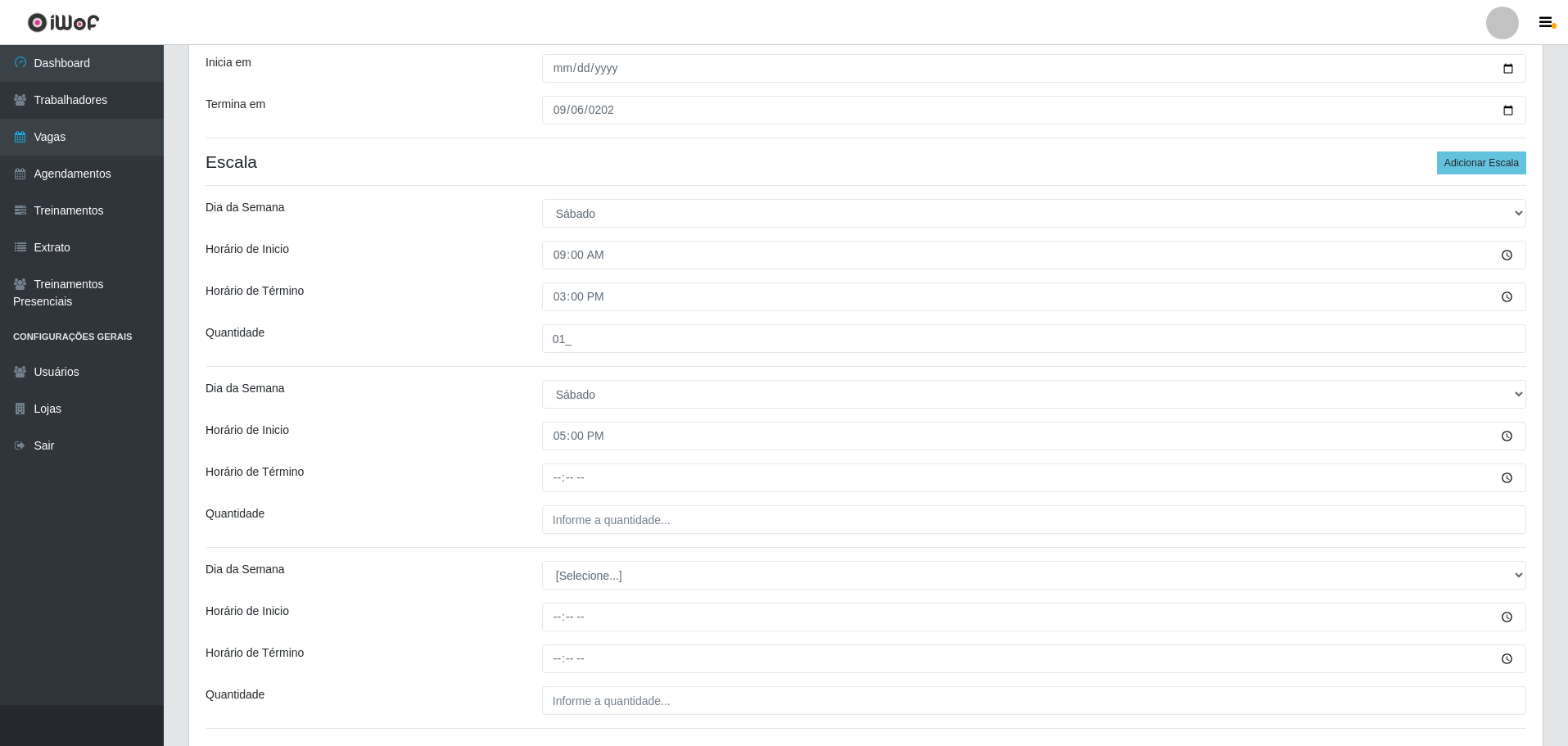
scroll to position [319, 0]
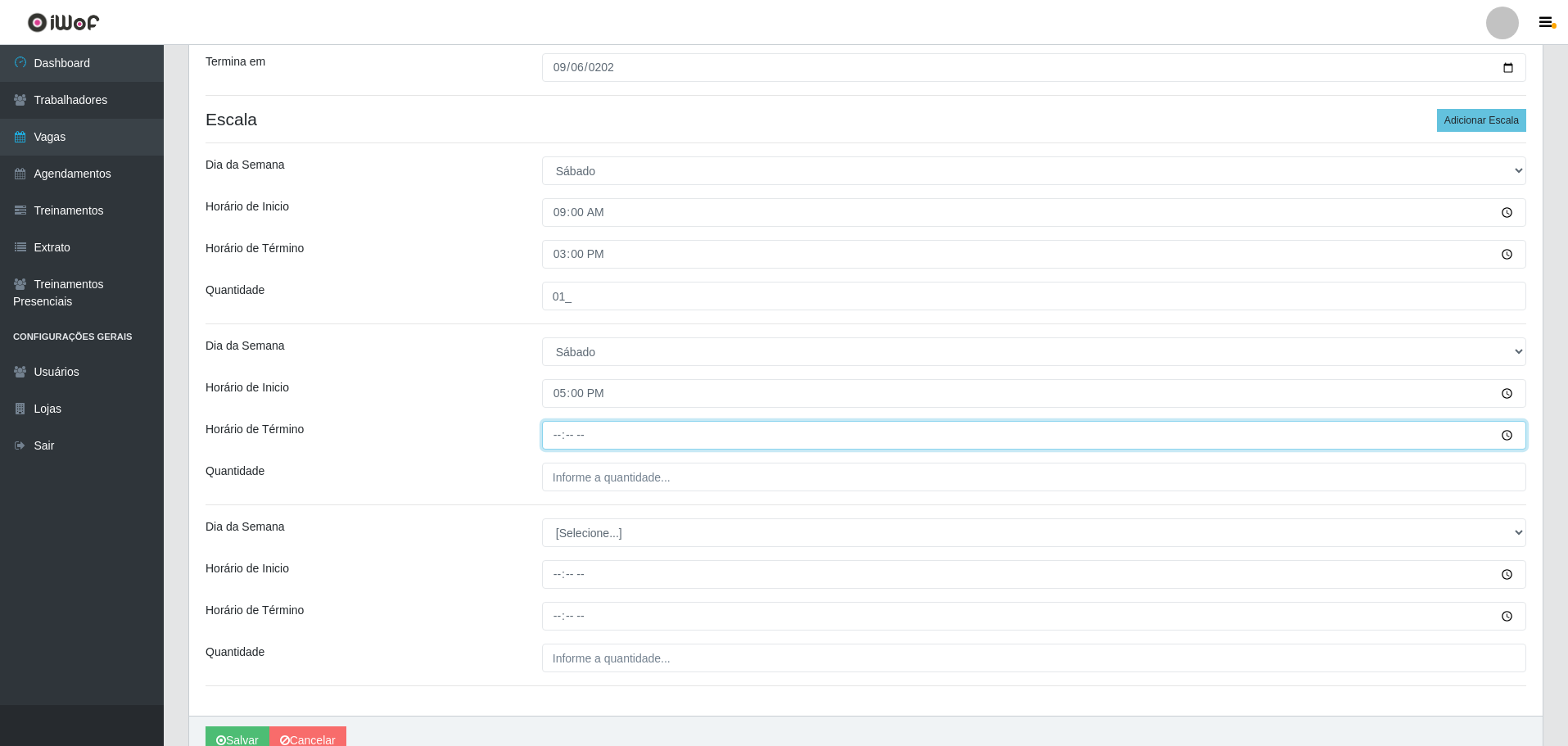
click at [548, 438] on input "Horário de Término" at bounding box center [1034, 435] width 984 height 29
type input "23:00"
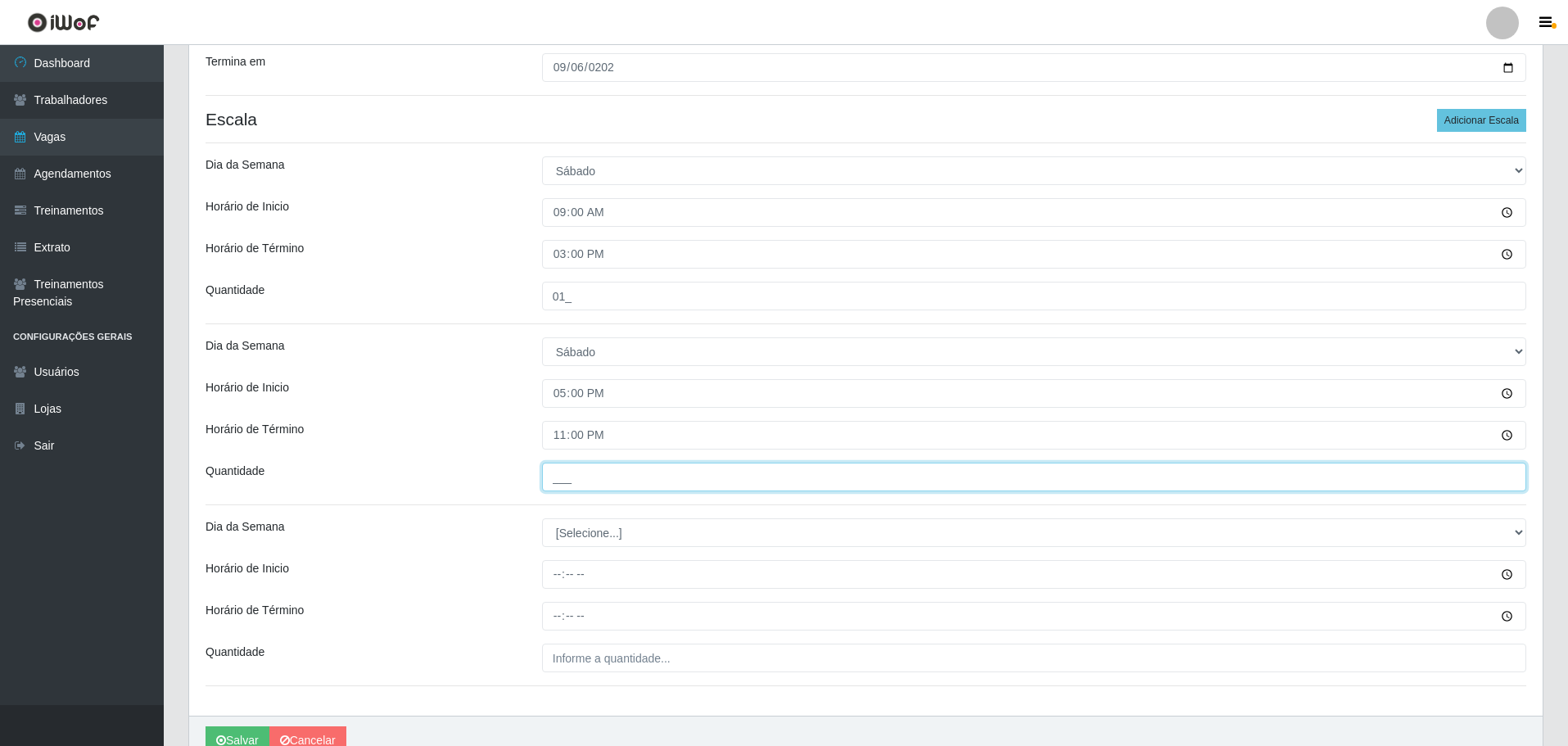
click at [612, 480] on input "___" at bounding box center [1034, 477] width 984 height 29
type input "02_"
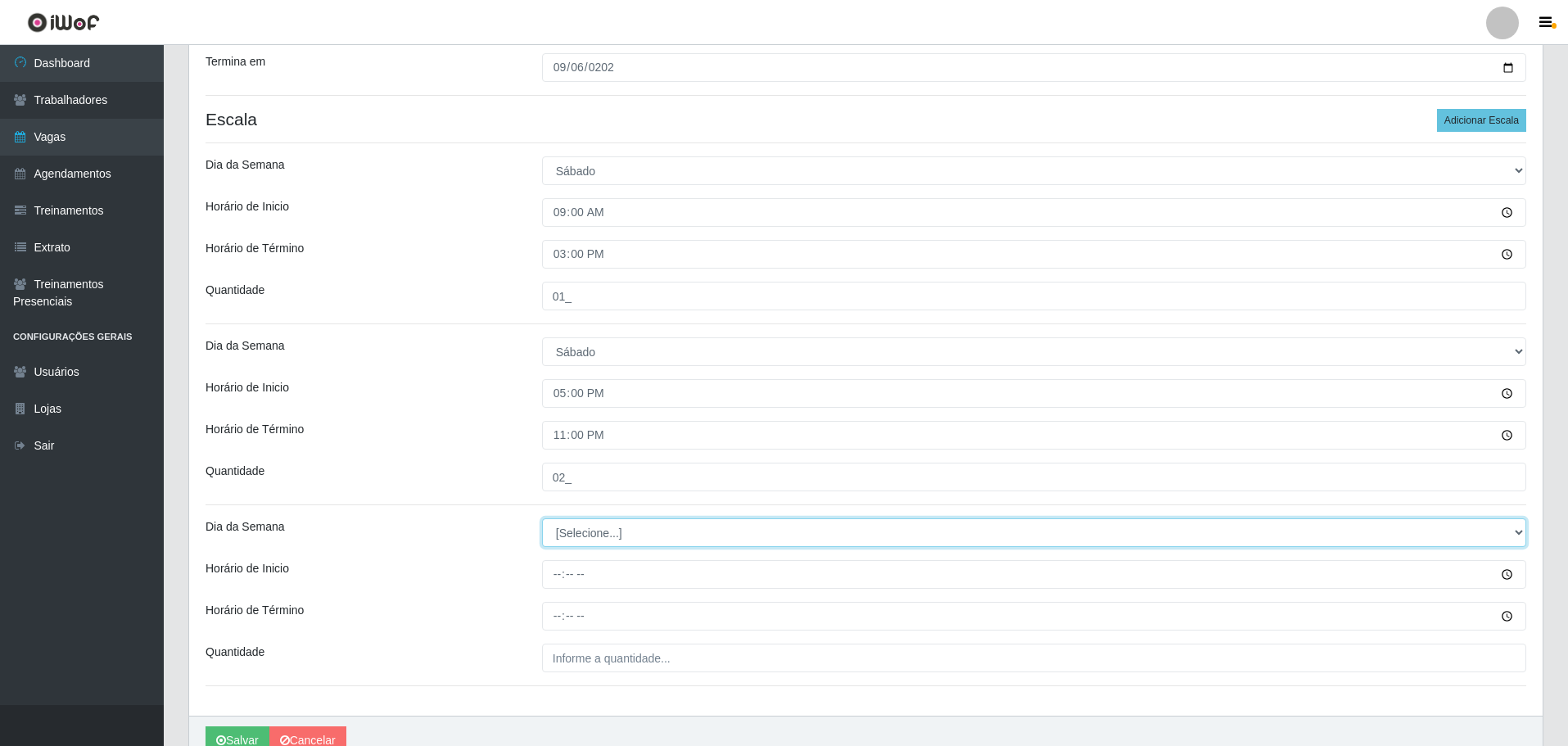
click at [620, 529] on select "[Selecione...] Segunda Terça Quarta Quinta Sexta Sábado Domingo" at bounding box center [1034, 532] width 984 height 29
select select "0"
click at [542, 518] on select "[Selecione...] Segunda Terça Quarta Quinta Sexta Sábado Domingo" at bounding box center [1034, 532] width 984 height 29
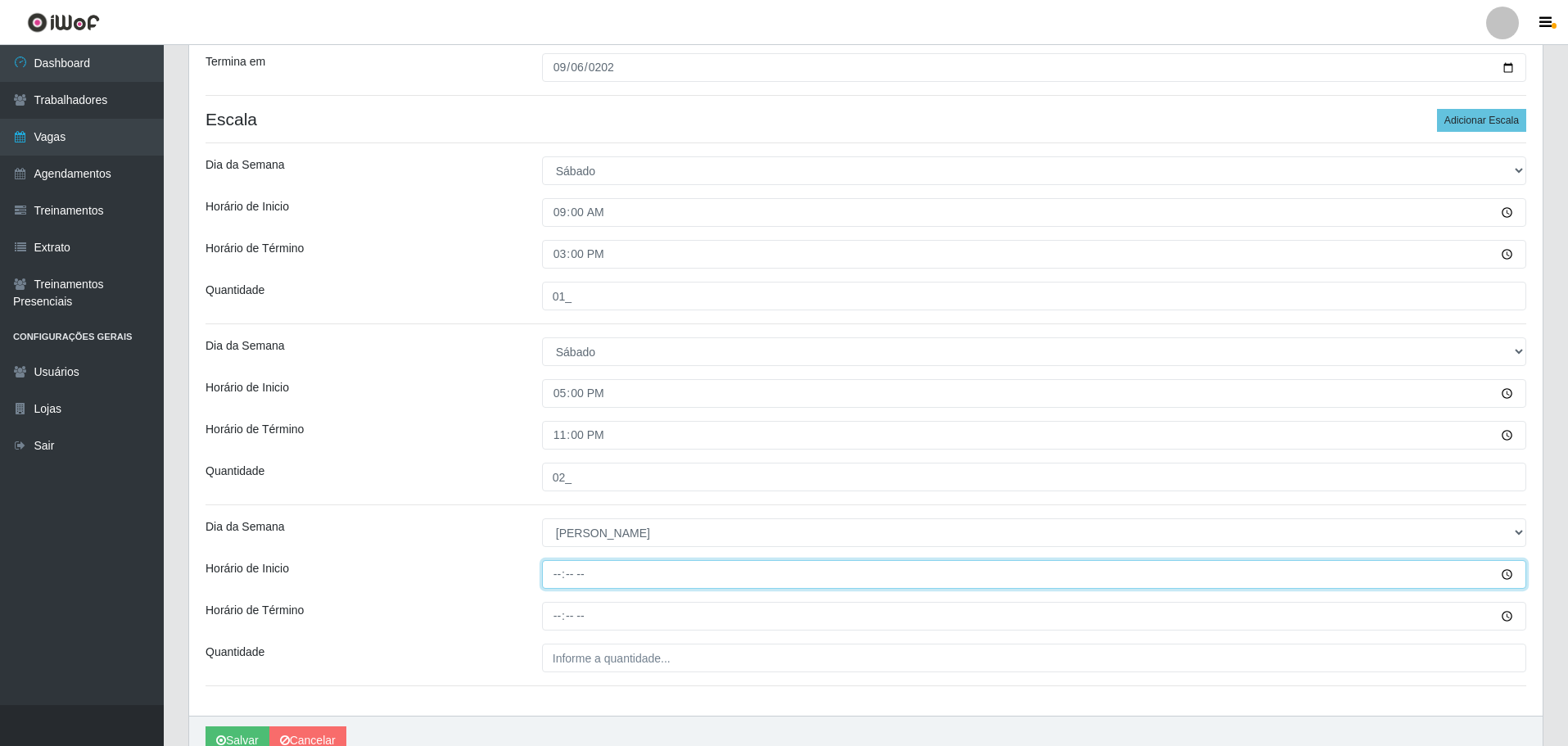
click at [551, 577] on input "Horário de Inicio" at bounding box center [1034, 574] width 984 height 29
click at [563, 574] on input "Horário de Inicio" at bounding box center [1034, 574] width 984 height 29
type input "07:00"
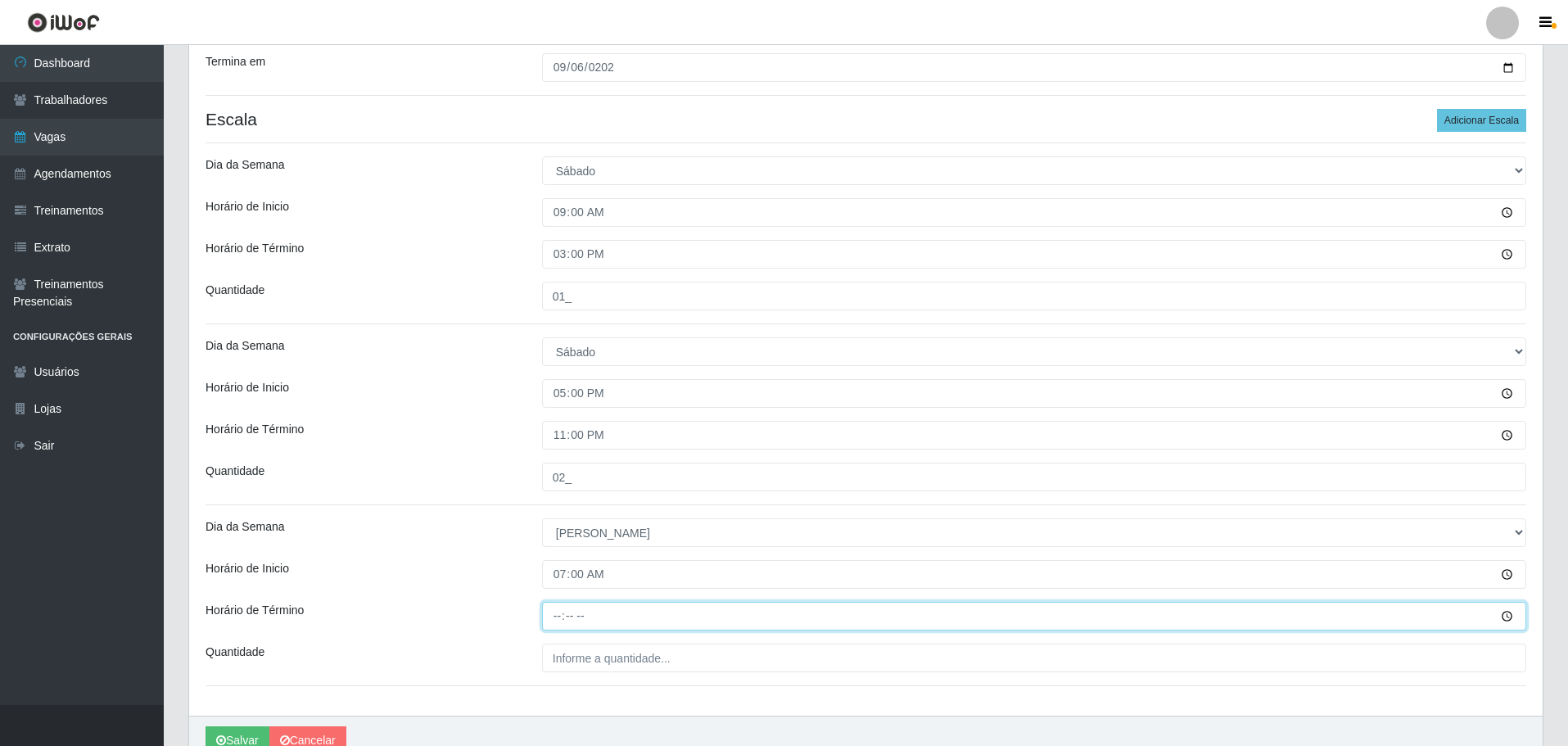
click at [555, 619] on input "Horário de Término" at bounding box center [1034, 616] width 984 height 29
type input "13:00"
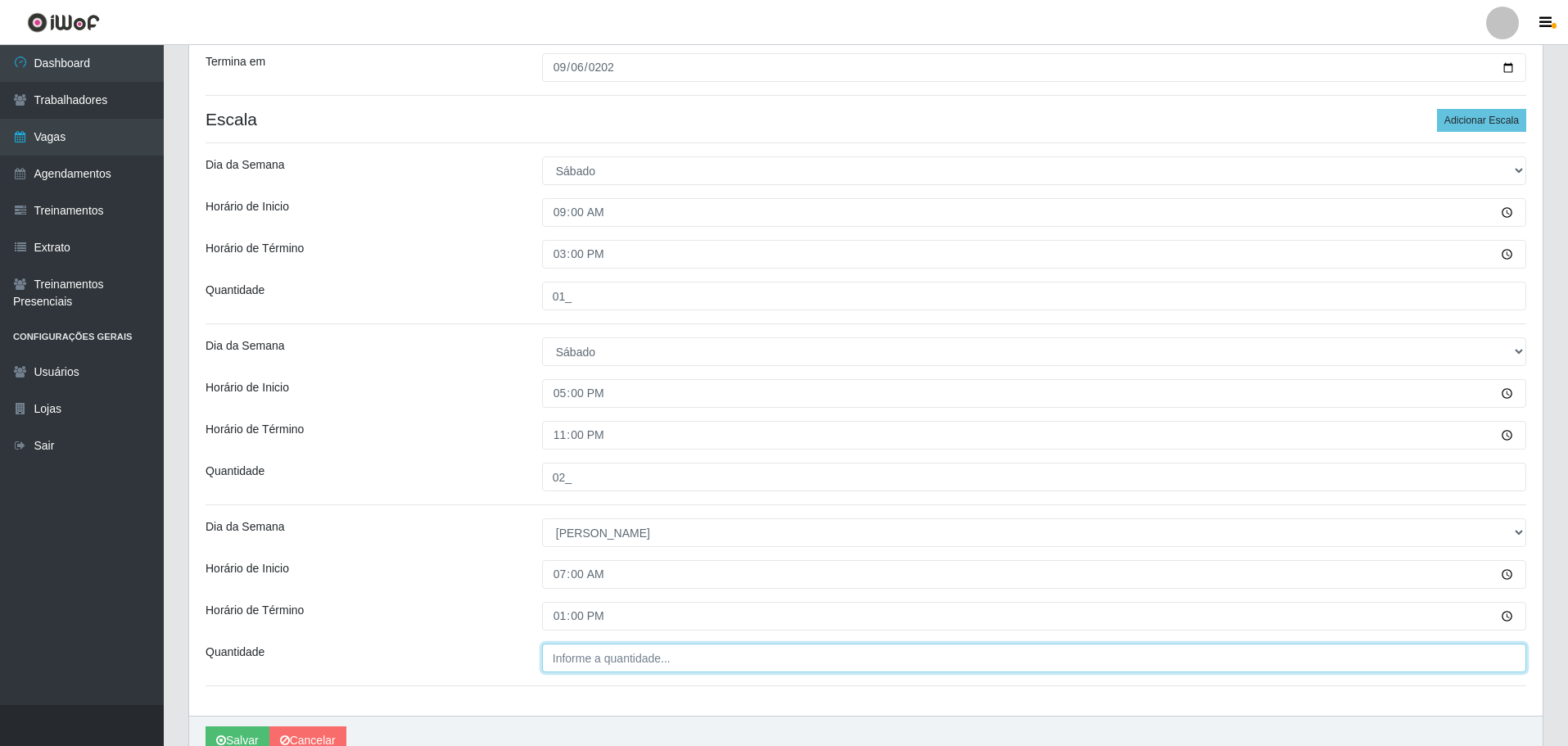
click at [626, 656] on input "Quantidade" at bounding box center [1034, 657] width 984 height 29
type input "04_"
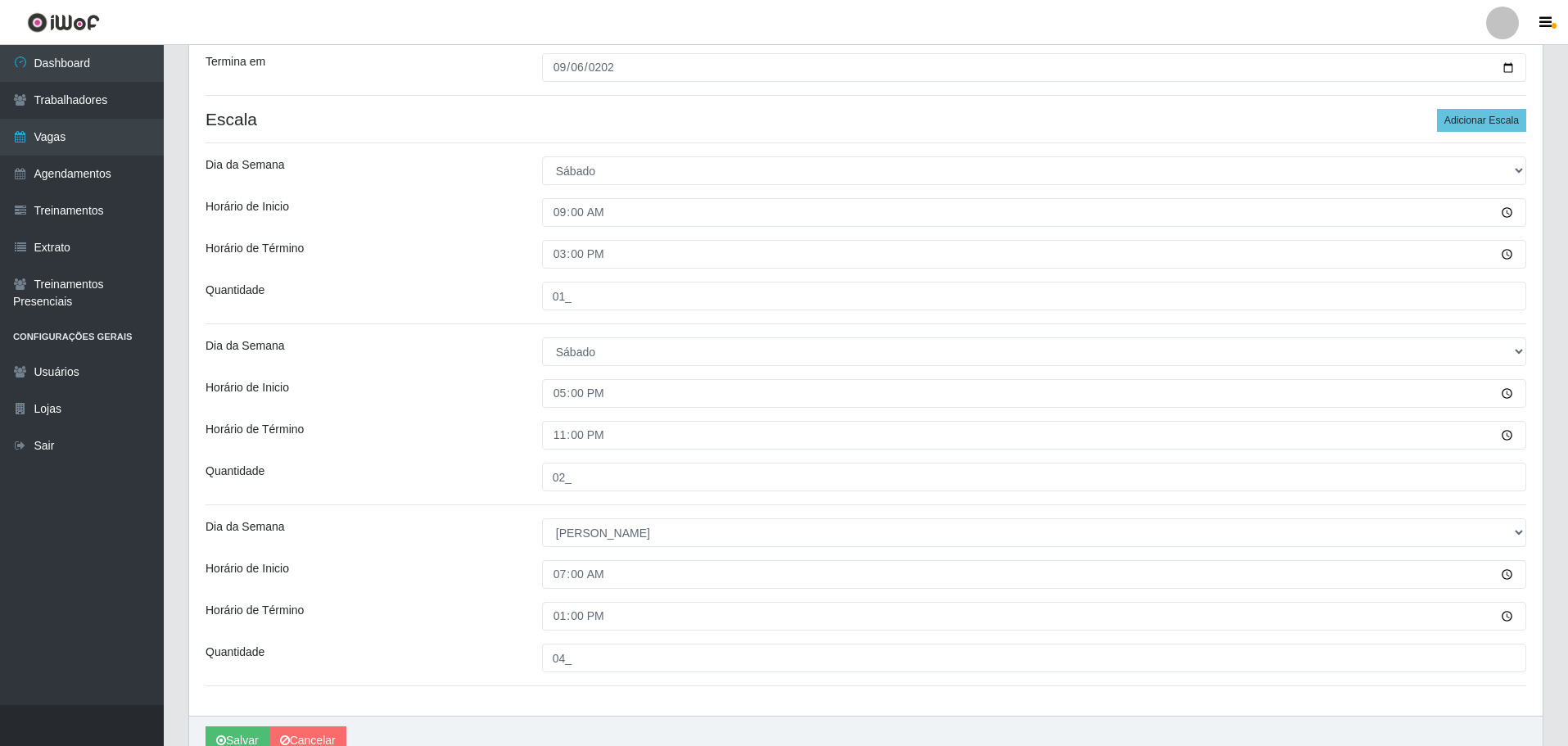
click at [445, 618] on div "Horário de Término" at bounding box center [361, 616] width 336 height 29
drag, startPoint x: 1030, startPoint y: 678, endPoint x: 1213, endPoint y: 135, distance: 573.0
click at [1213, 135] on div "Loja O Filezão - Centenário Função [Selecione...] Auxiliar de Estacionamento Au…" at bounding box center [866, 268] width 1353 height 894
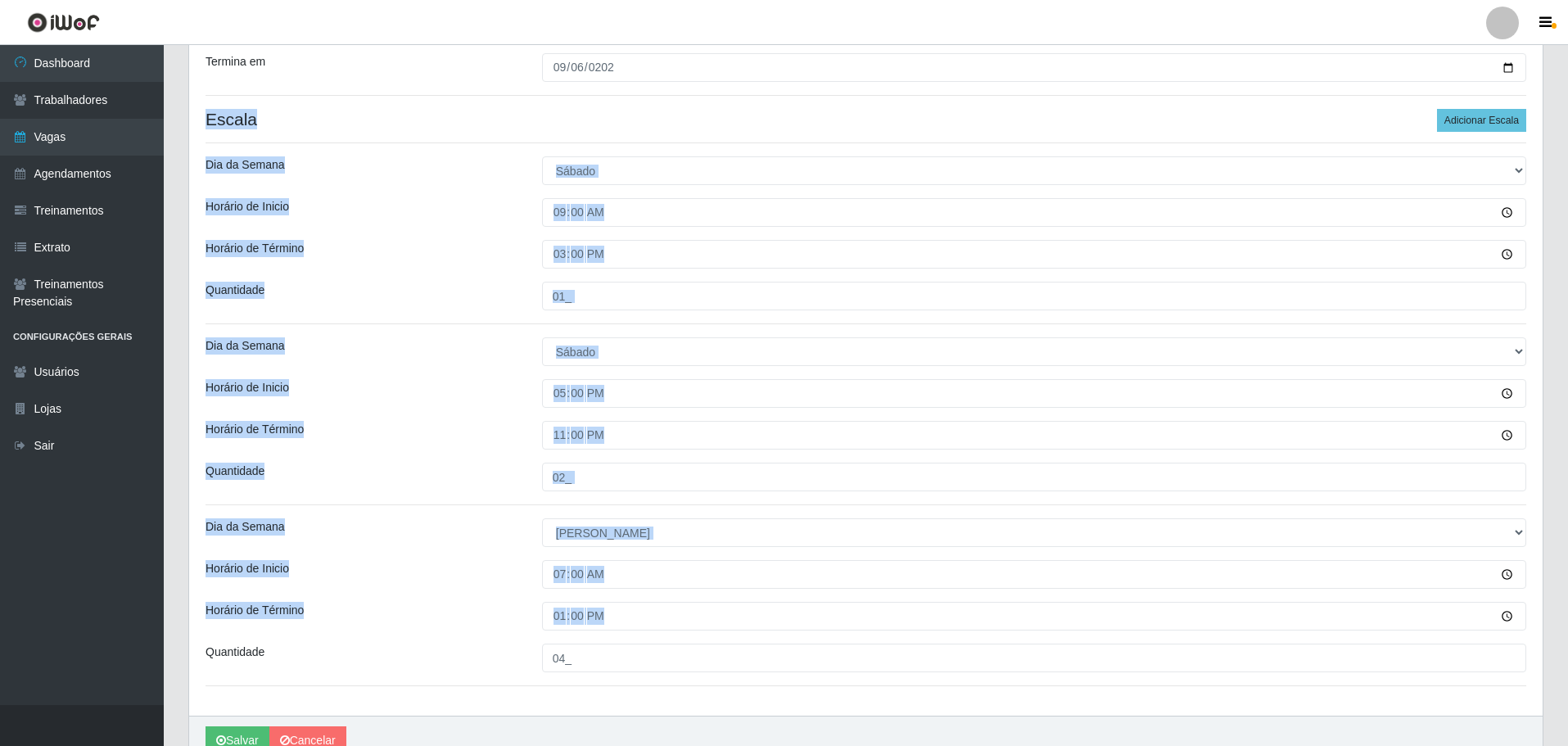
click at [1475, 101] on div "Loja O Filezão - Centenário Função [Selecione...] Auxiliar de Estacionamento Au…" at bounding box center [866, 268] width 1353 height 894
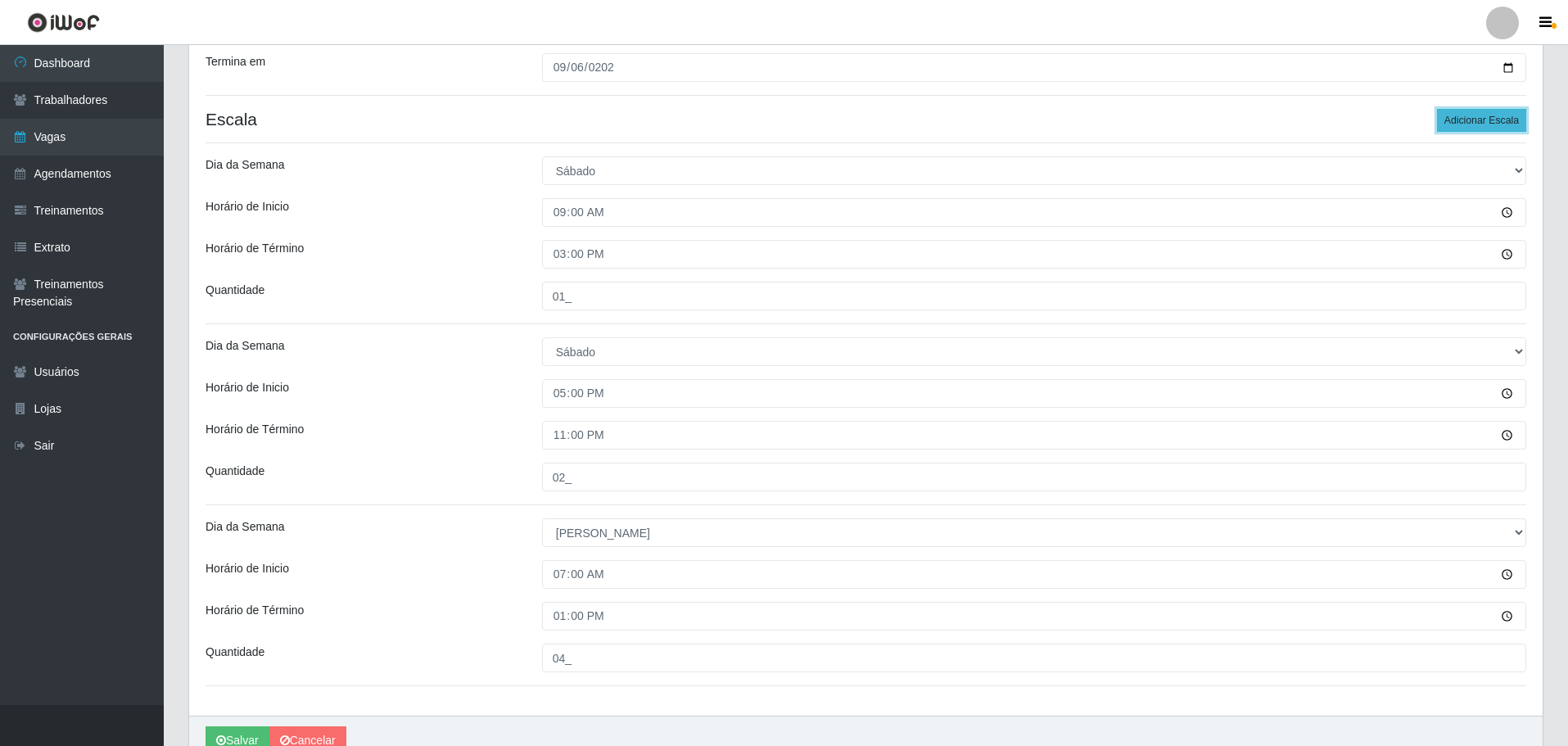
click at [1488, 114] on button "Adicionar Escala" at bounding box center [1481, 120] width 89 height 23
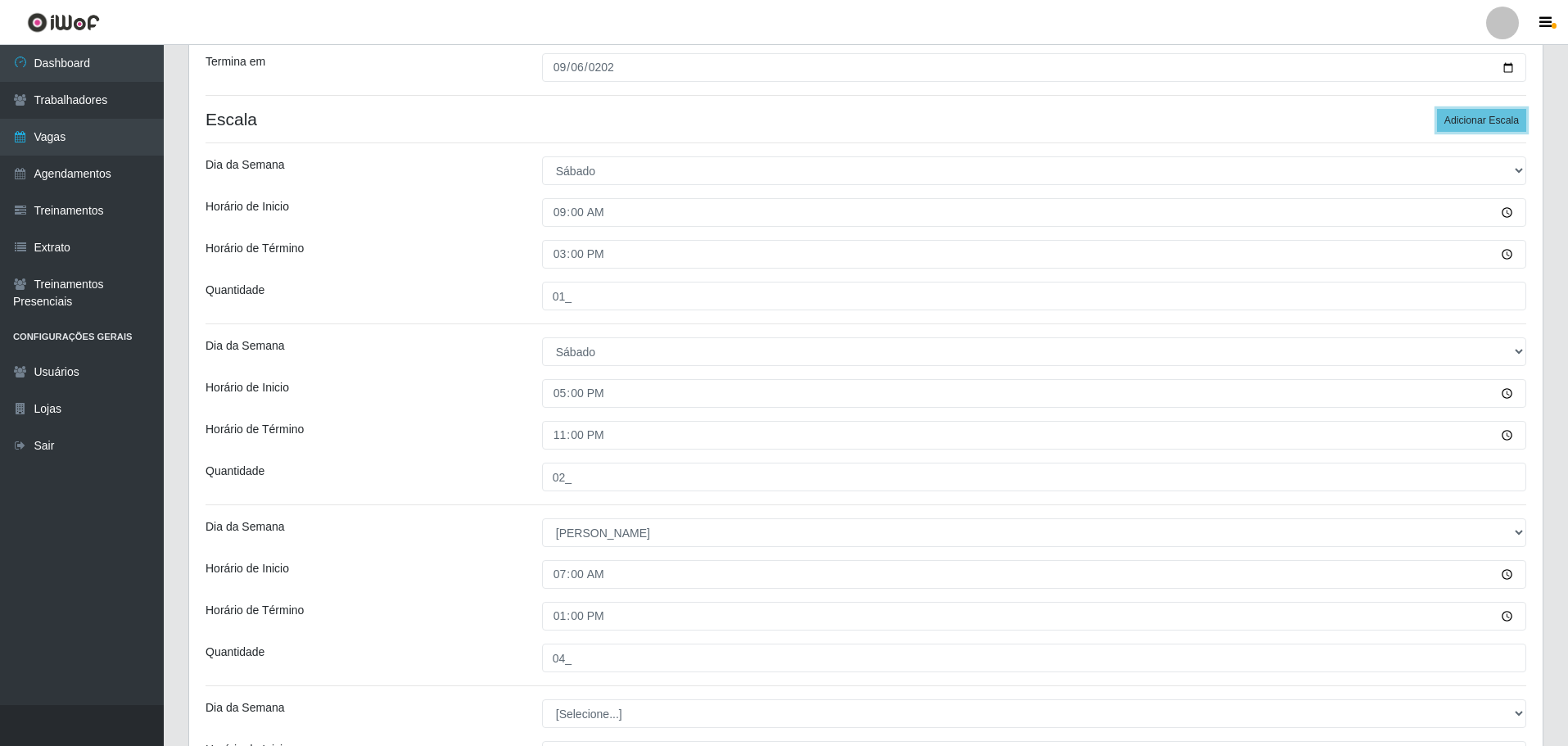
scroll to position [581, 0]
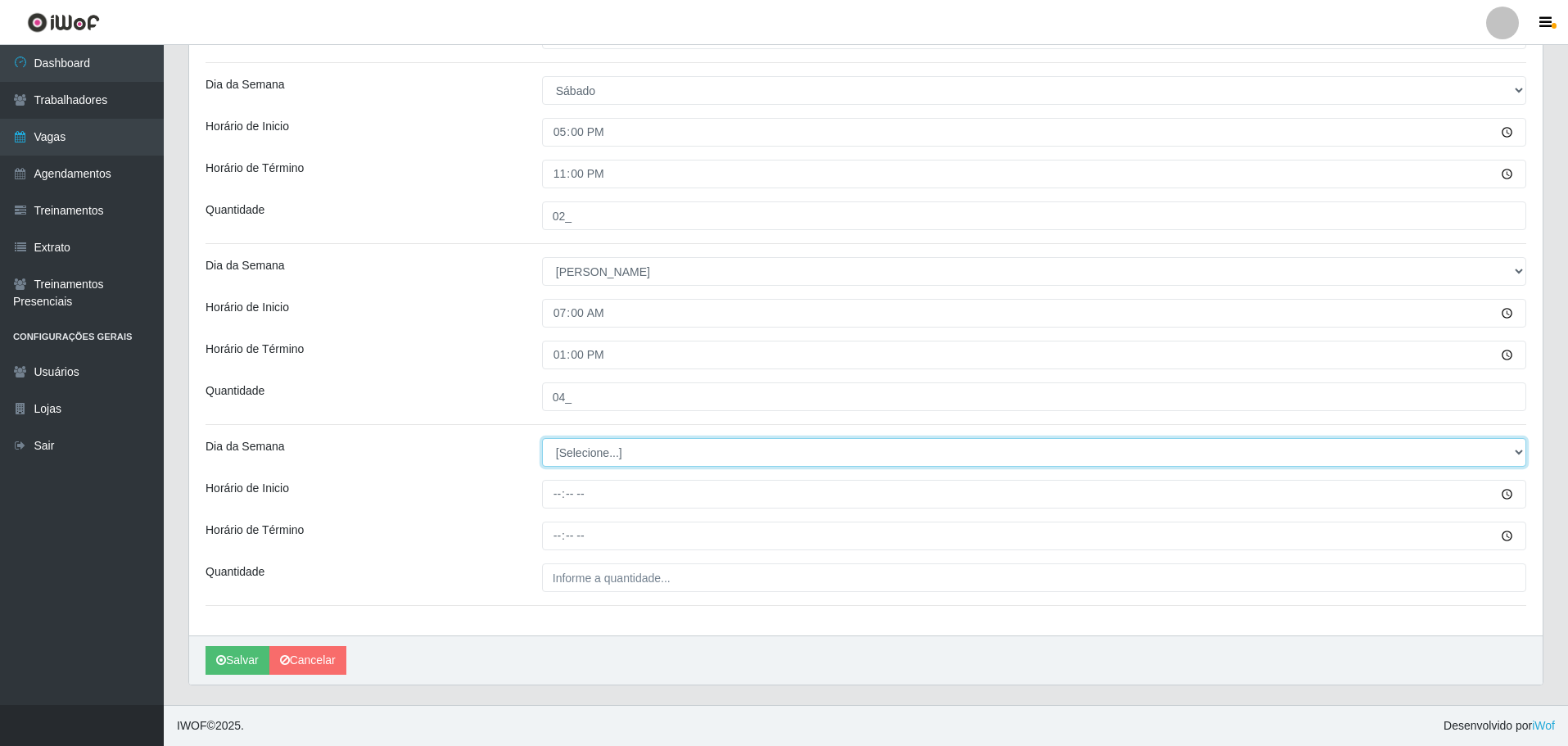
click at [601, 451] on select "[Selecione...] Segunda Terça Quarta Quinta Sexta Sábado Domingo" at bounding box center [1034, 452] width 984 height 29
select select "0"
click at [542, 438] on select "[Selecione...] Segunda Terça Quarta Quinta Sexta Sábado Domingo" at bounding box center [1034, 452] width 984 height 29
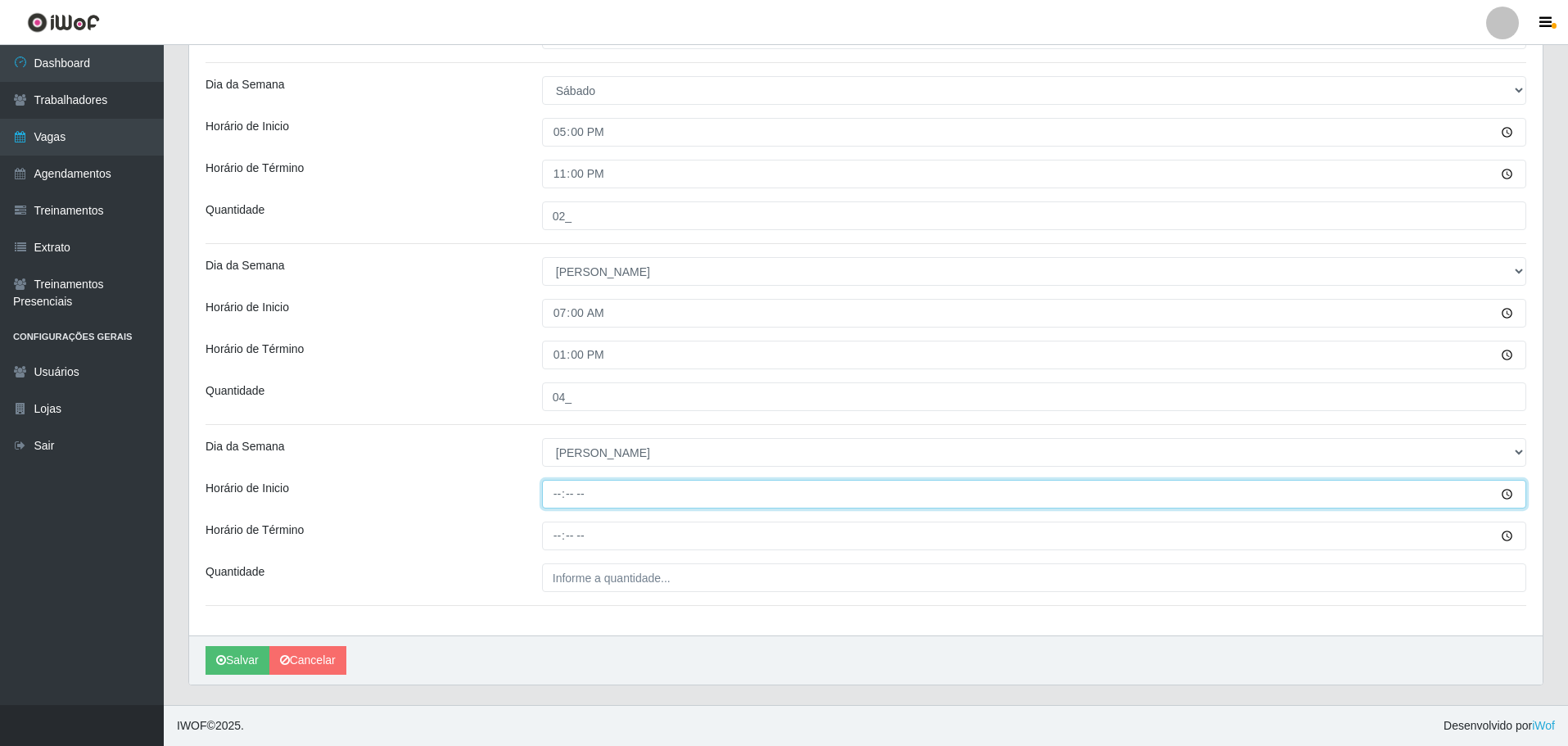
click at [550, 497] on input "Horário de Inicio" at bounding box center [1034, 493] width 984 height 29
type input "16:00"
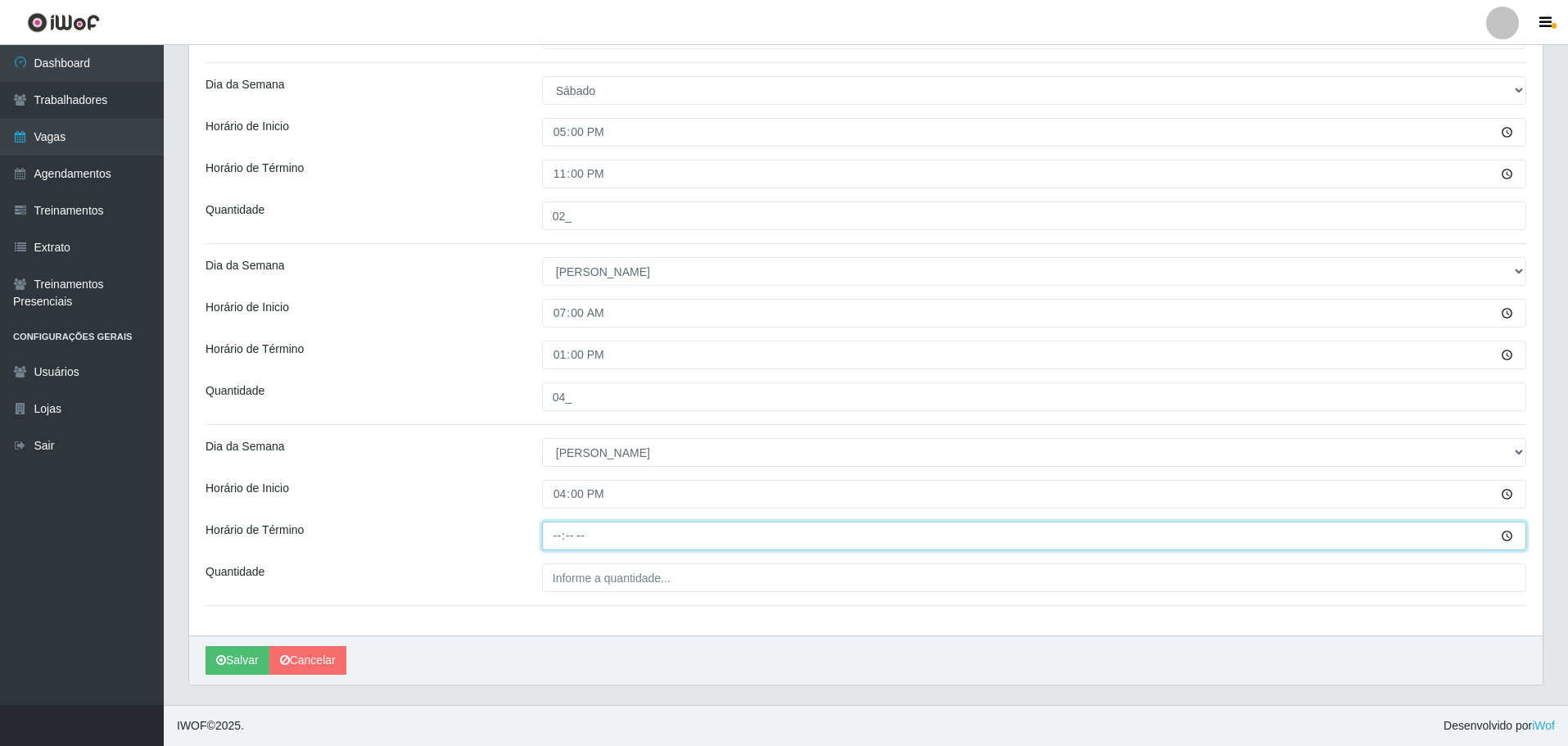
click at [556, 539] on input "Horário de Término" at bounding box center [1034, 536] width 984 height 29
type input "22:00"
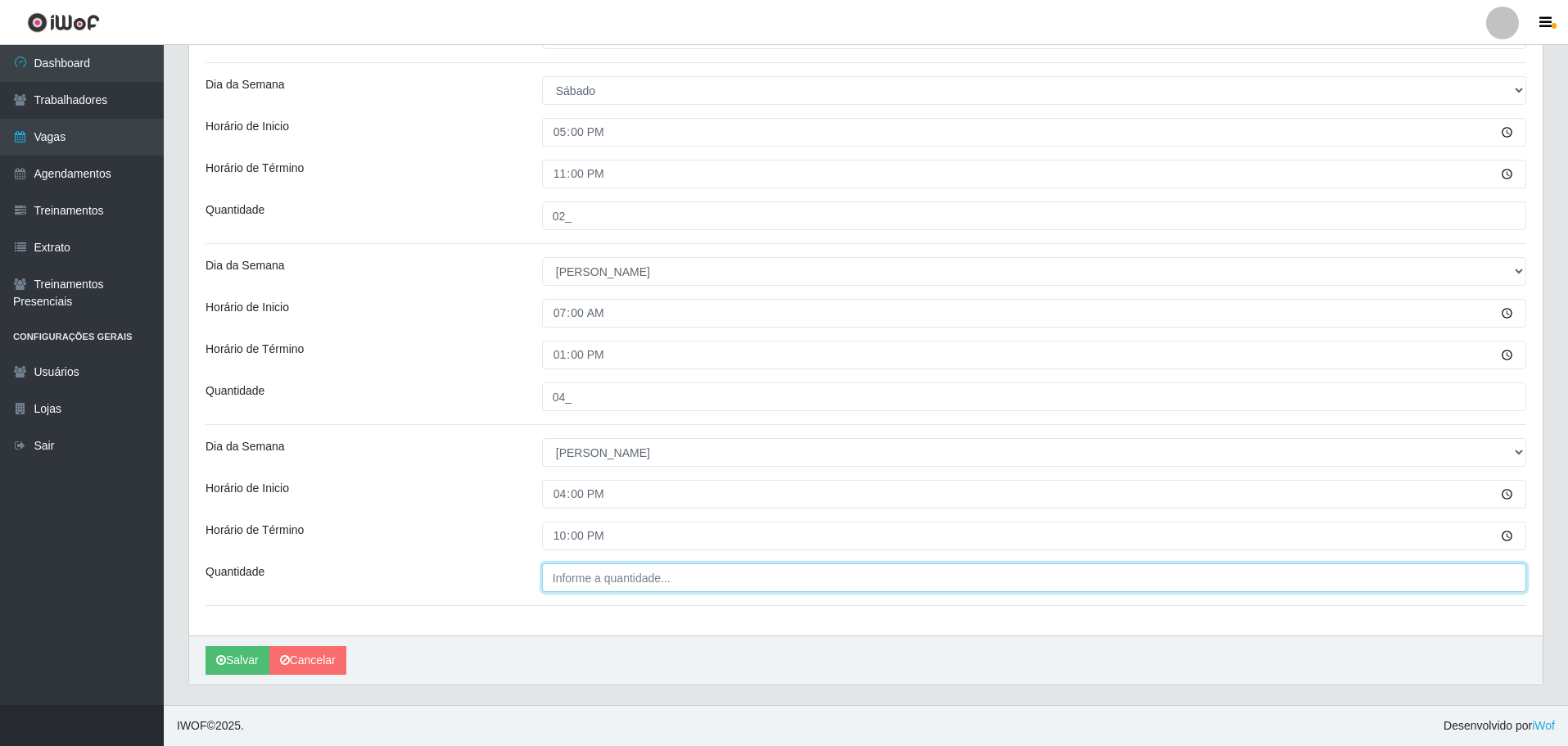
click at [626, 574] on input "Quantidade" at bounding box center [1034, 577] width 984 height 29
type input "04_"
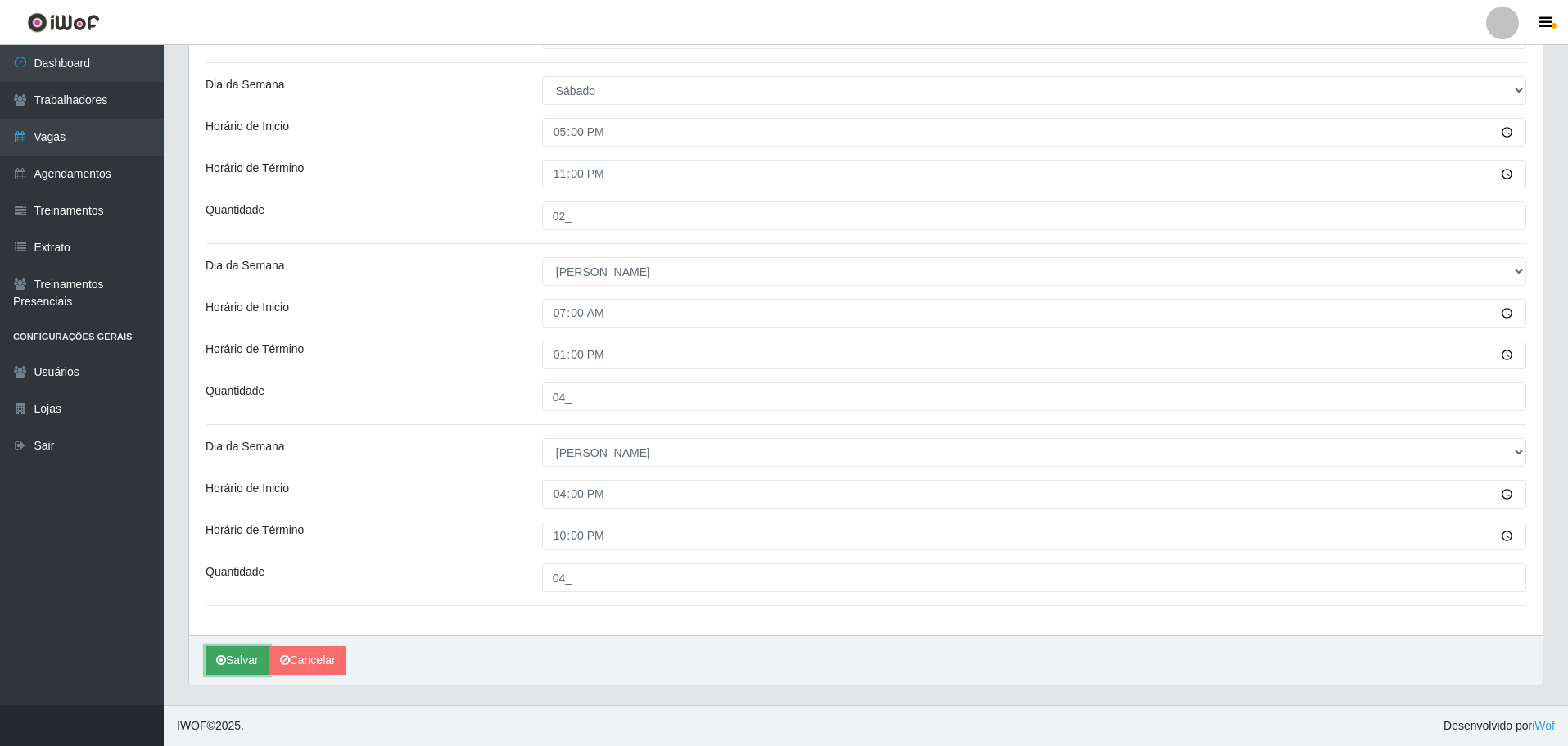
click at [230, 659] on button "Salvar" at bounding box center [237, 660] width 64 height 29
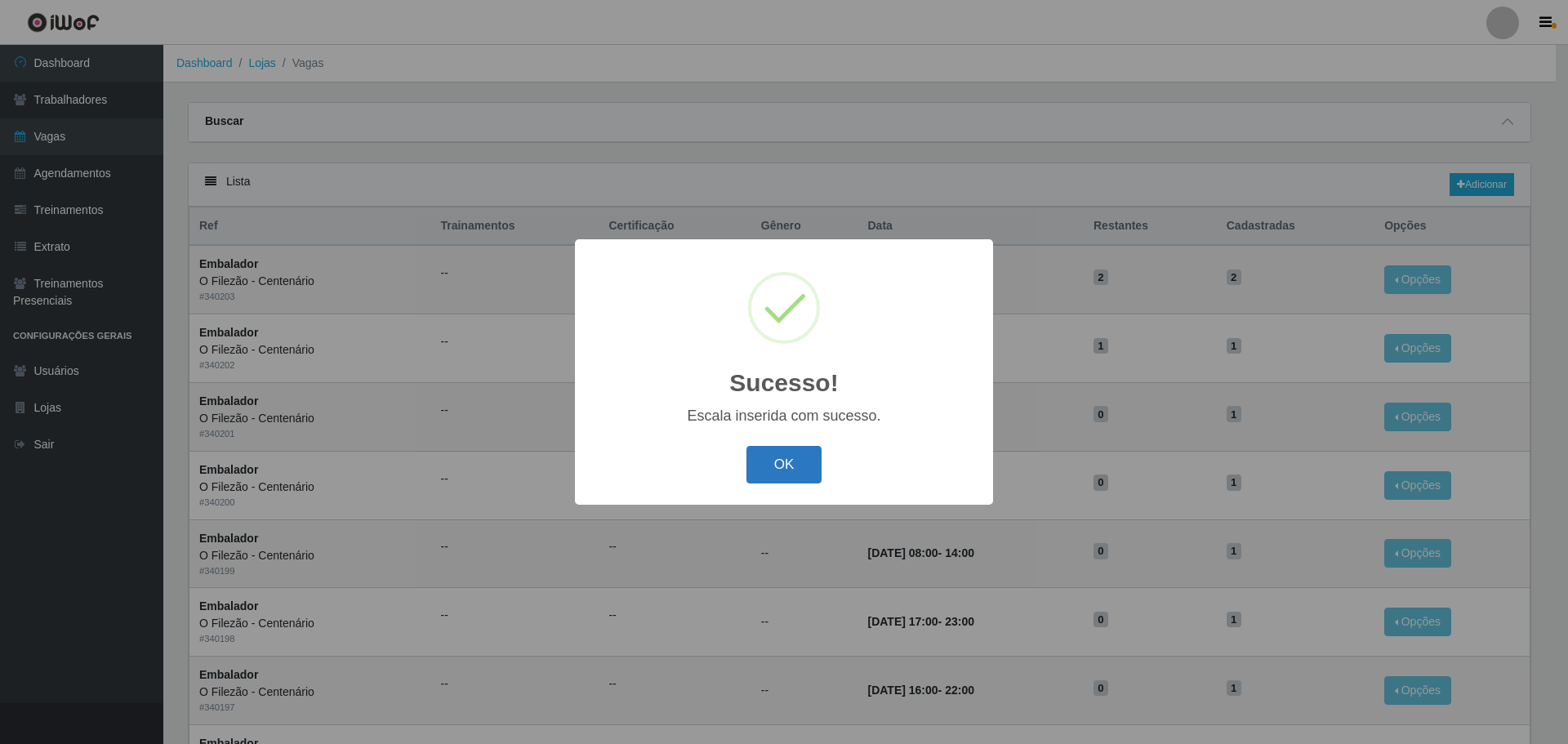
click at [784, 452] on button "OK" at bounding box center [784, 465] width 76 height 39
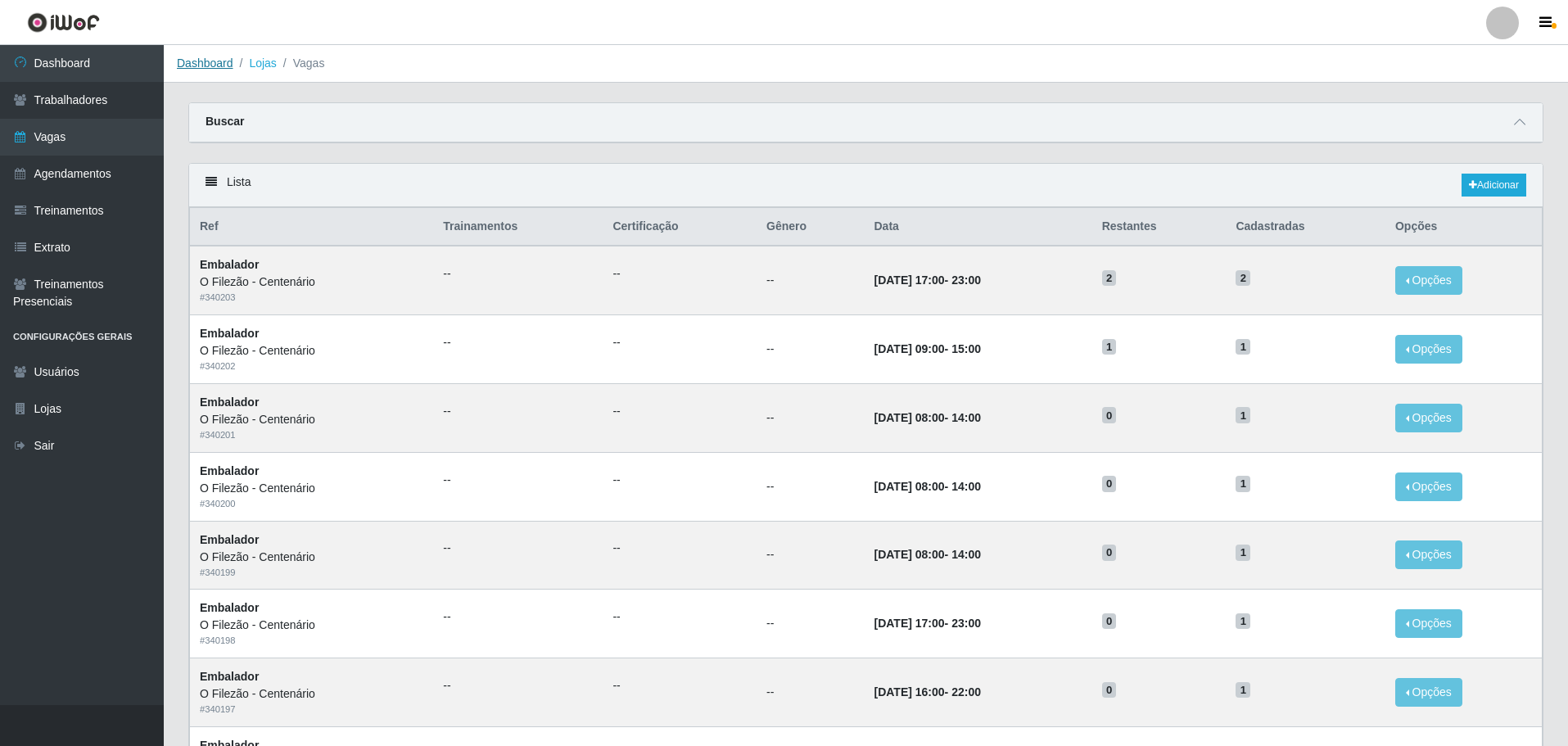
click at [201, 61] on link "Dashboard" at bounding box center [205, 63] width 56 height 13
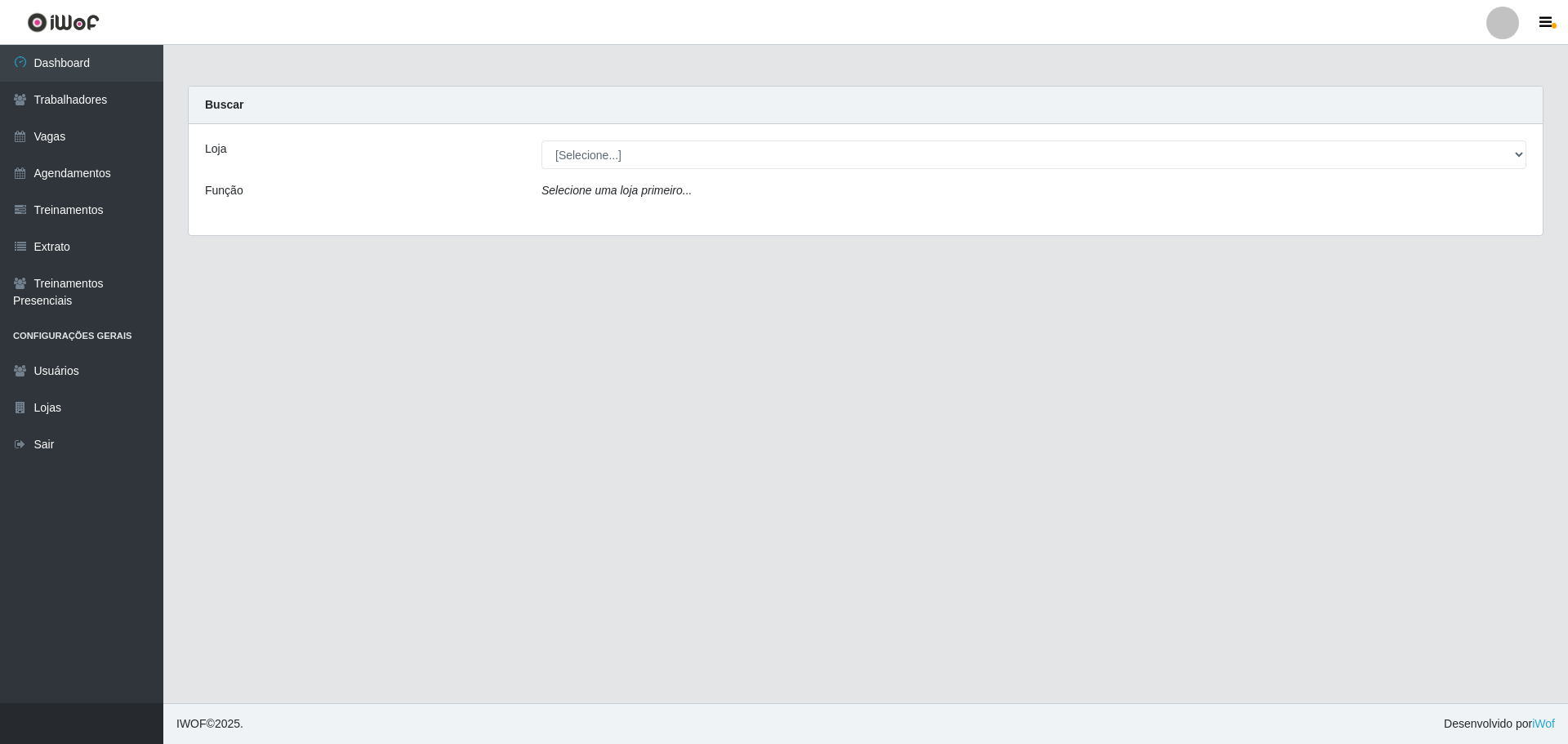
click at [748, 133] on div "Loja [Selecione...] Minimercado Filezão O Filezão - Centenário Função Selecione…" at bounding box center [865, 179] width 1355 height 111
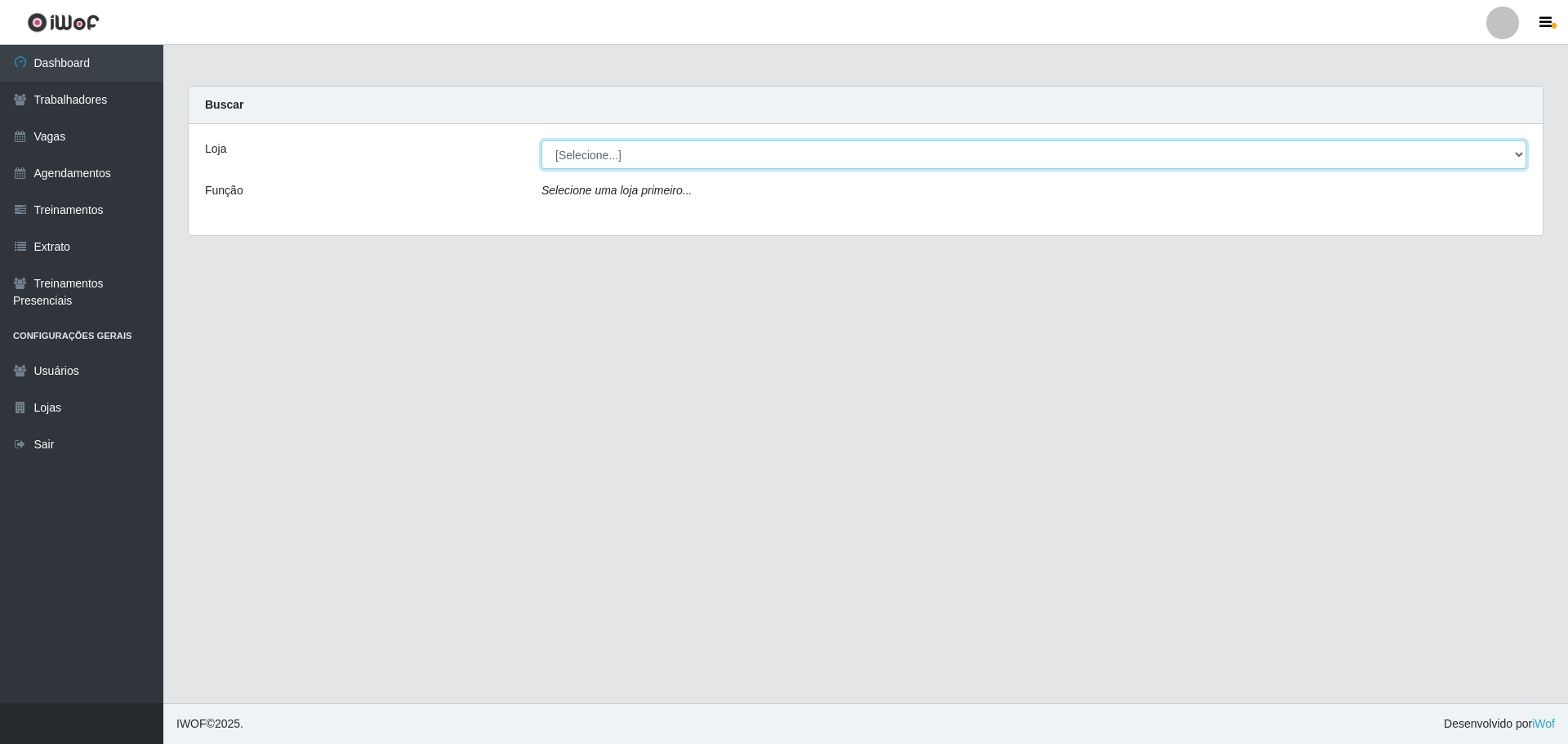
click at [641, 157] on select "[Selecione...] Minimercado Filezão O Filezão - Centenário" at bounding box center [1034, 155] width 985 height 29
select select "204"
click at [542, 141] on select "[Selecione...] Minimercado Filezão O Filezão - Centenário" at bounding box center [1034, 155] width 985 height 29
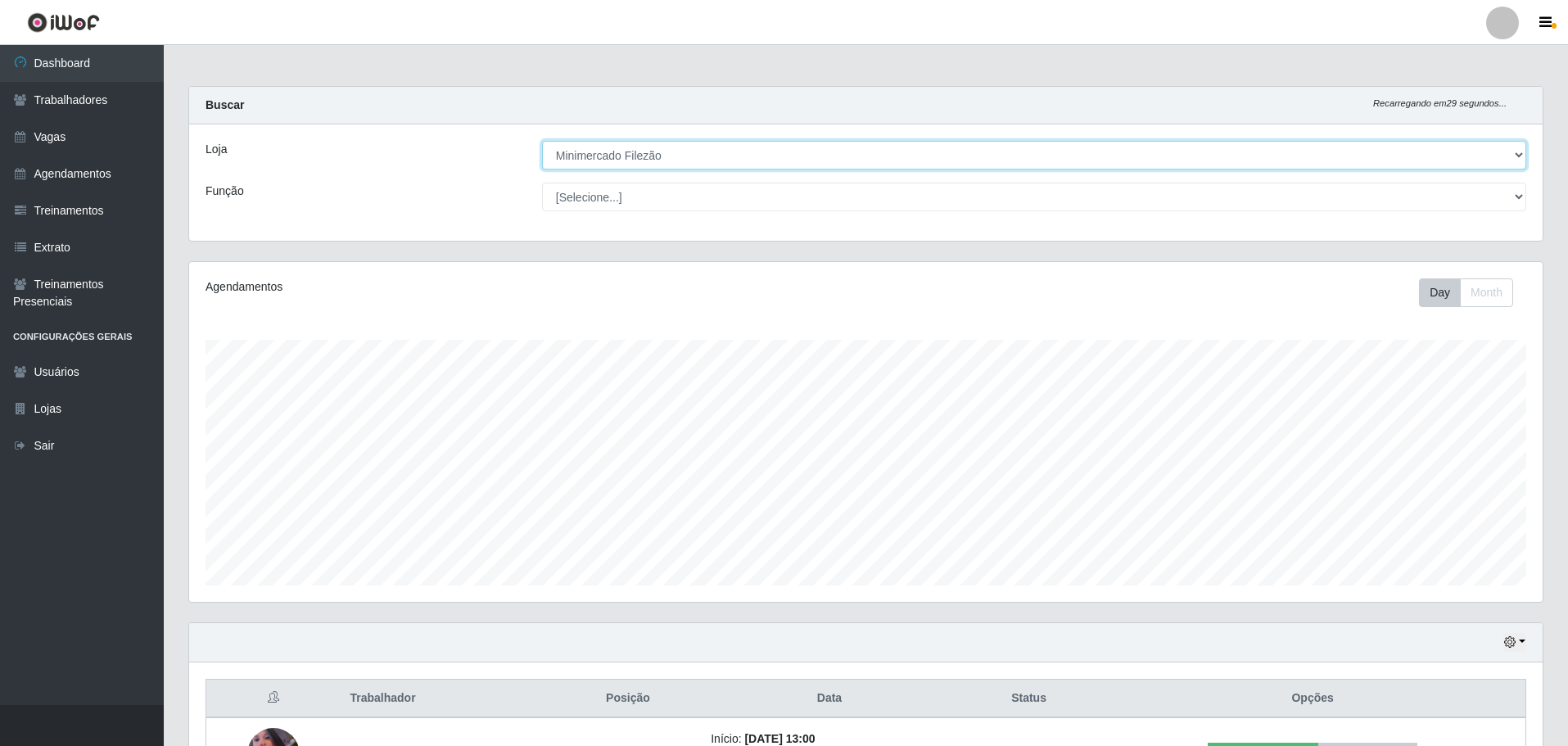
scroll to position [340, 1353]
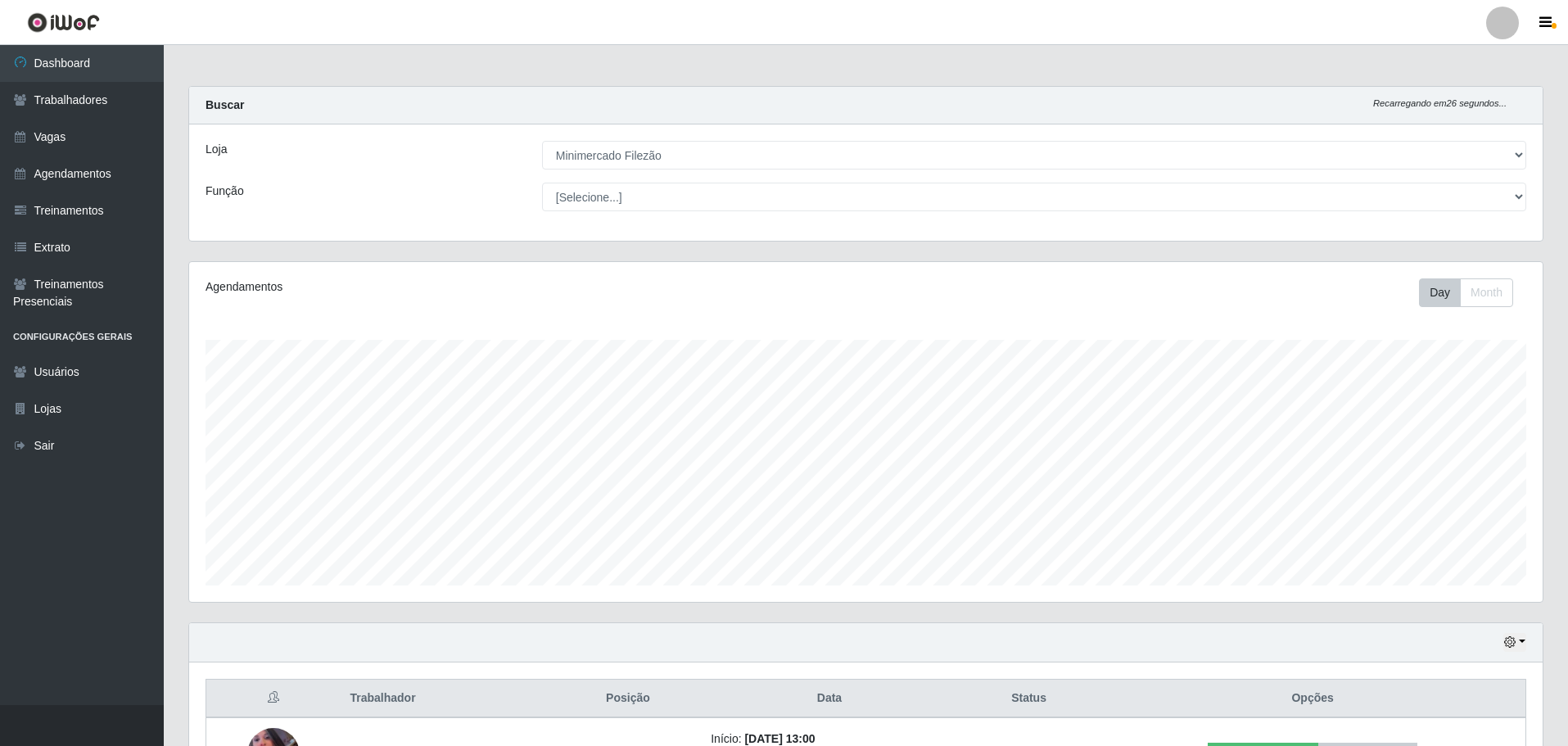
drag, startPoint x: 1307, startPoint y: 785, endPoint x: 1497, endPoint y: 265, distance: 553.6
click at [1497, 265] on div "Carregando... Buscar Recarregando em 26 segundos... Loja [Selecione...] Minimer…" at bounding box center [866, 456] width 1355 height 742
click at [1525, 638] on button "button" at bounding box center [1515, 643] width 23 height 18
click at [1426, 574] on button "1 Semana" at bounding box center [1460, 581] width 129 height 34
drag, startPoint x: 1569, startPoint y: 340, endPoint x: 1571, endPoint y: 676, distance: 336.0
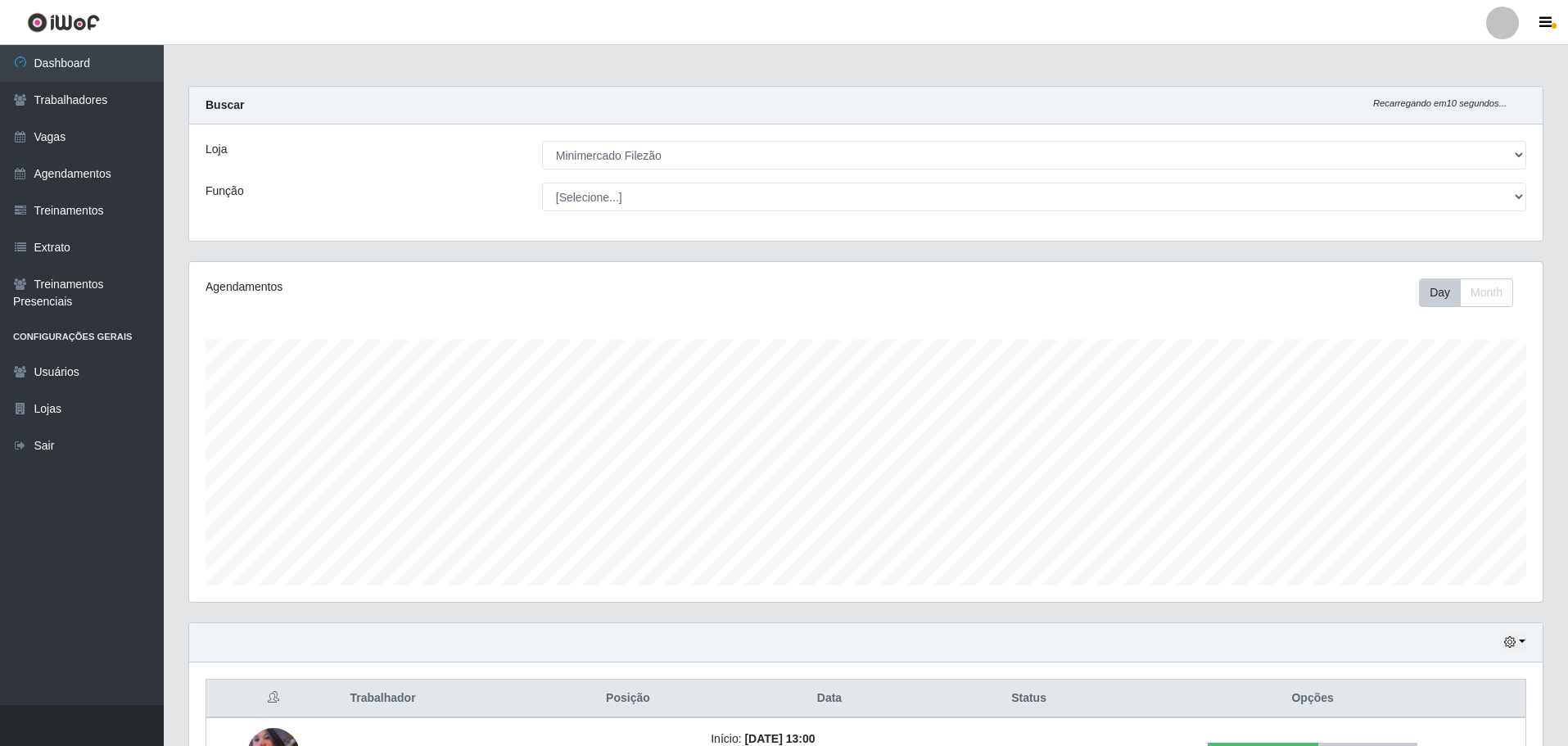
click at [1568, 676] on html "Perfil Alterar Senha Sair Dashboard Trabalhadores Vagas Agendamentos Treinament…" at bounding box center [784, 726] width 1568 height 1452
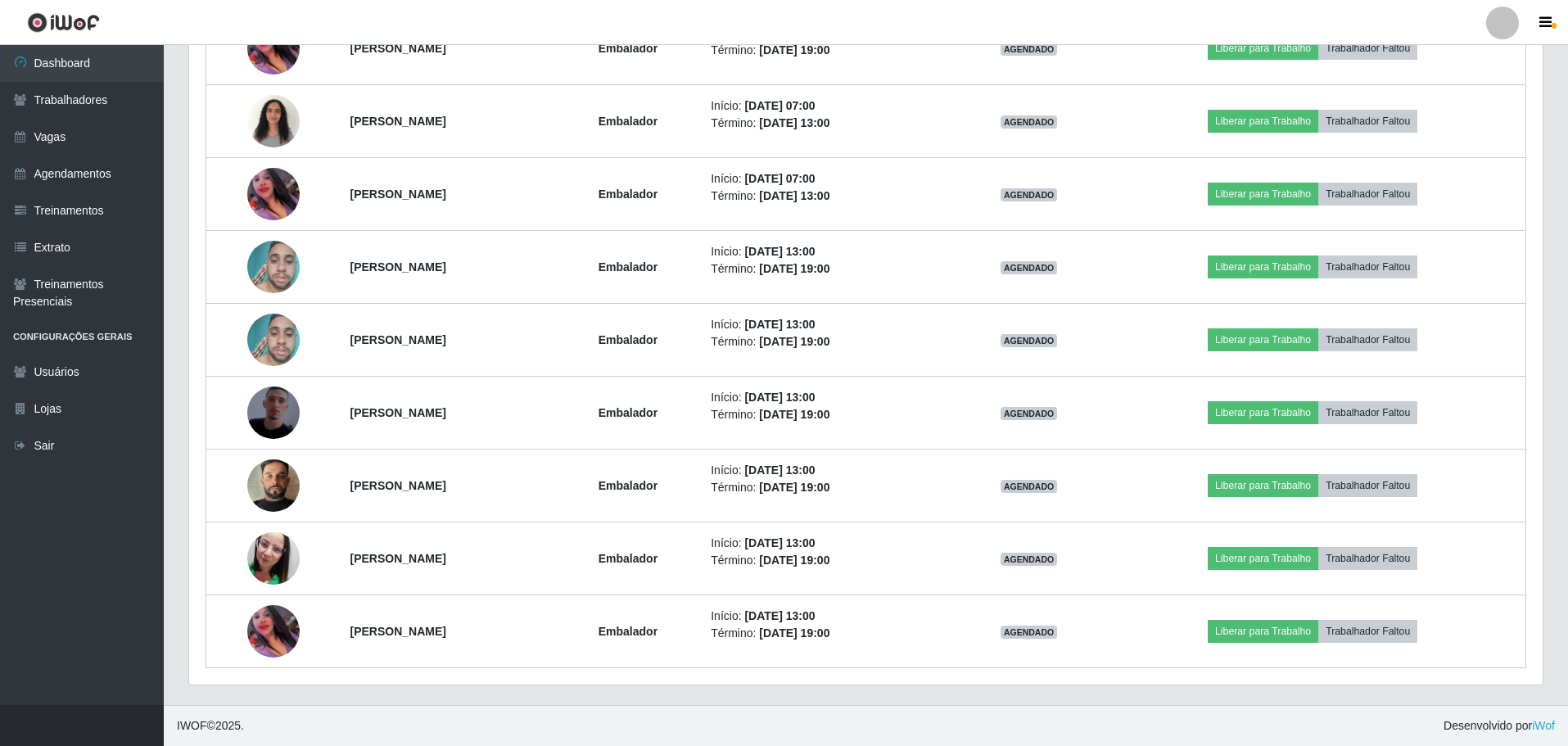
scroll to position [341, 0]
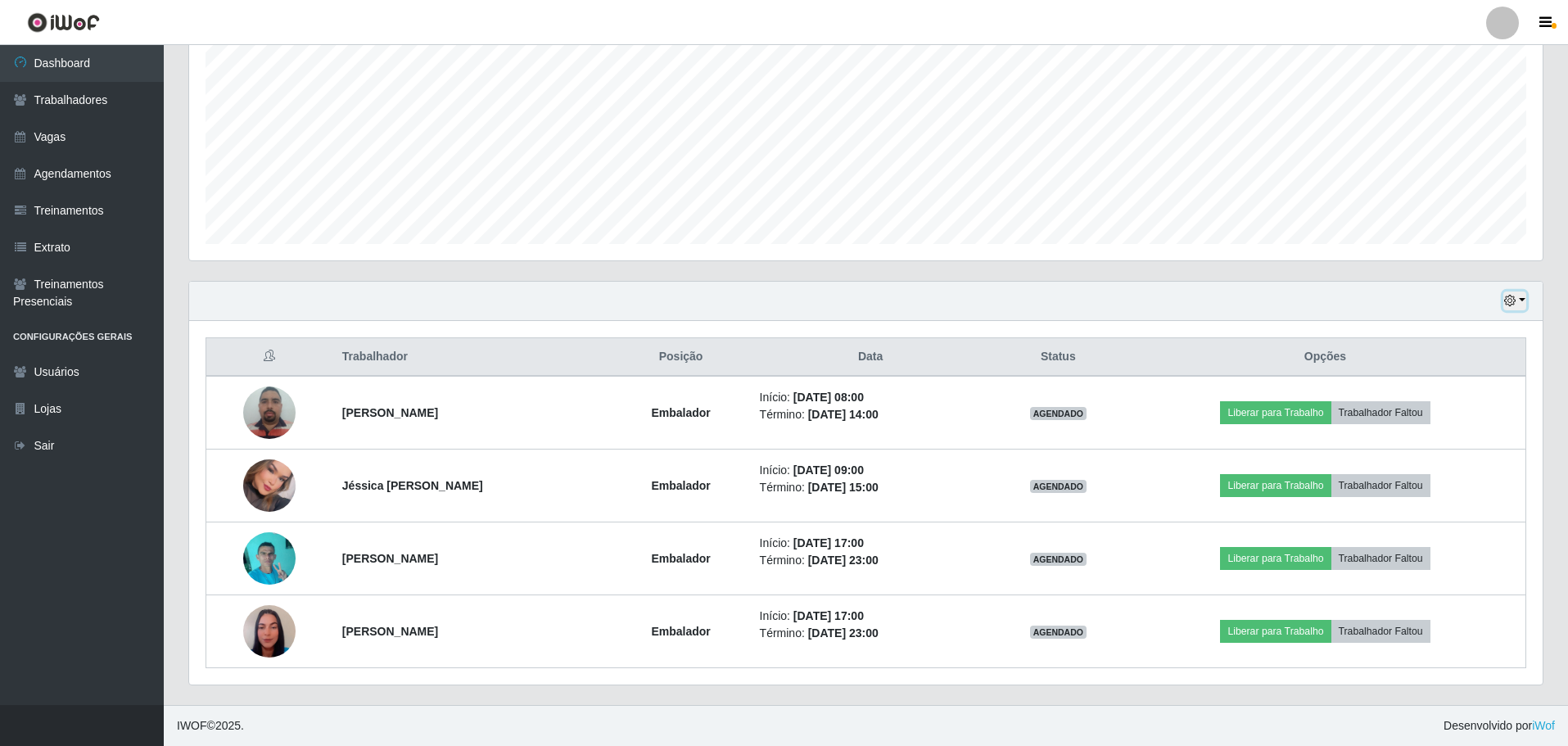
click at [1516, 303] on button "button" at bounding box center [1515, 301] width 23 height 18
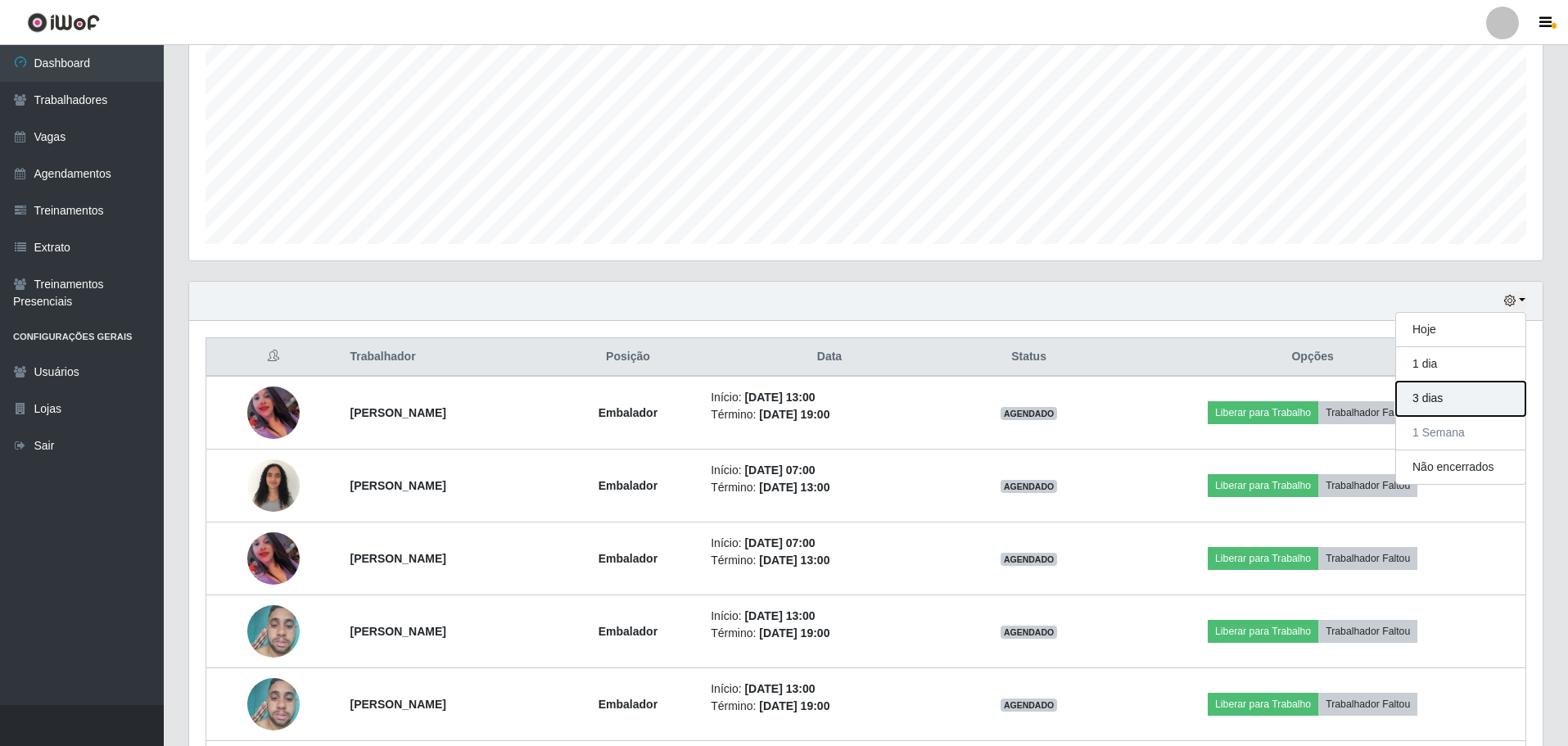
click at [1445, 397] on button "3 dias" at bounding box center [1460, 398] width 129 height 34
